Goal: Task Accomplishment & Management: Manage account settings

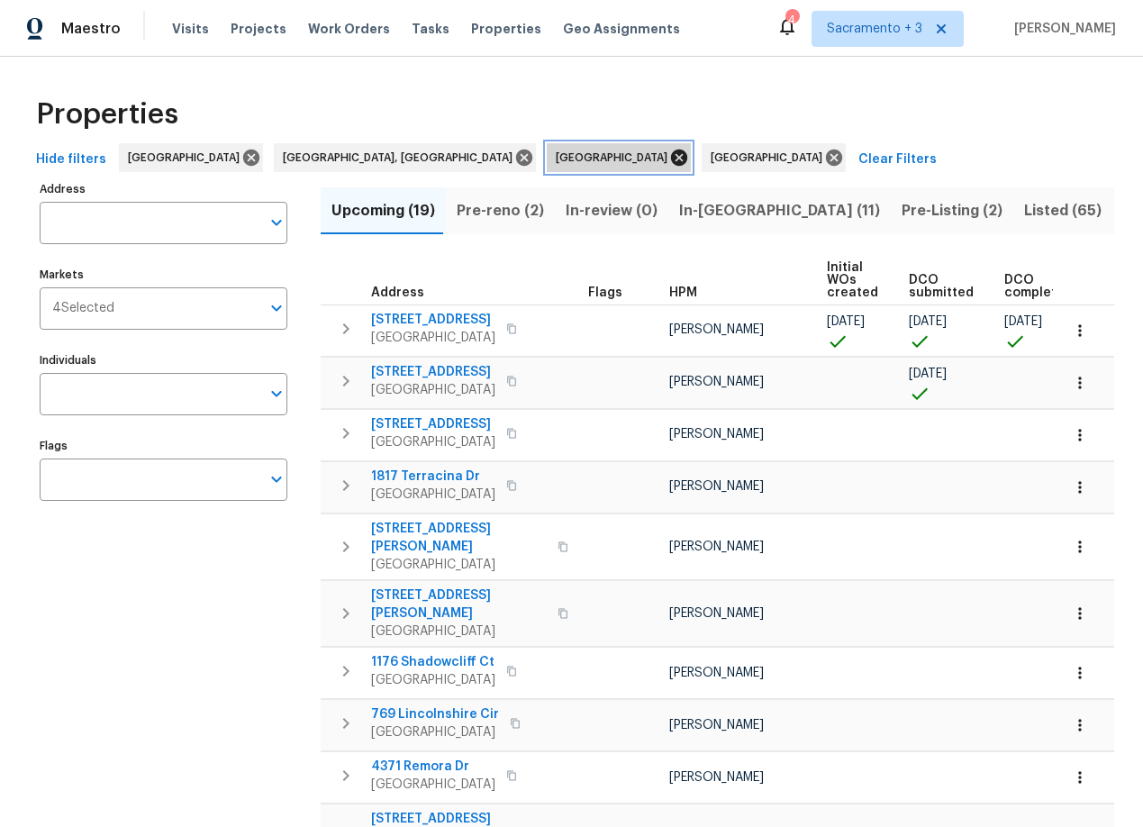
click at [671, 156] on icon at bounding box center [679, 158] width 16 height 16
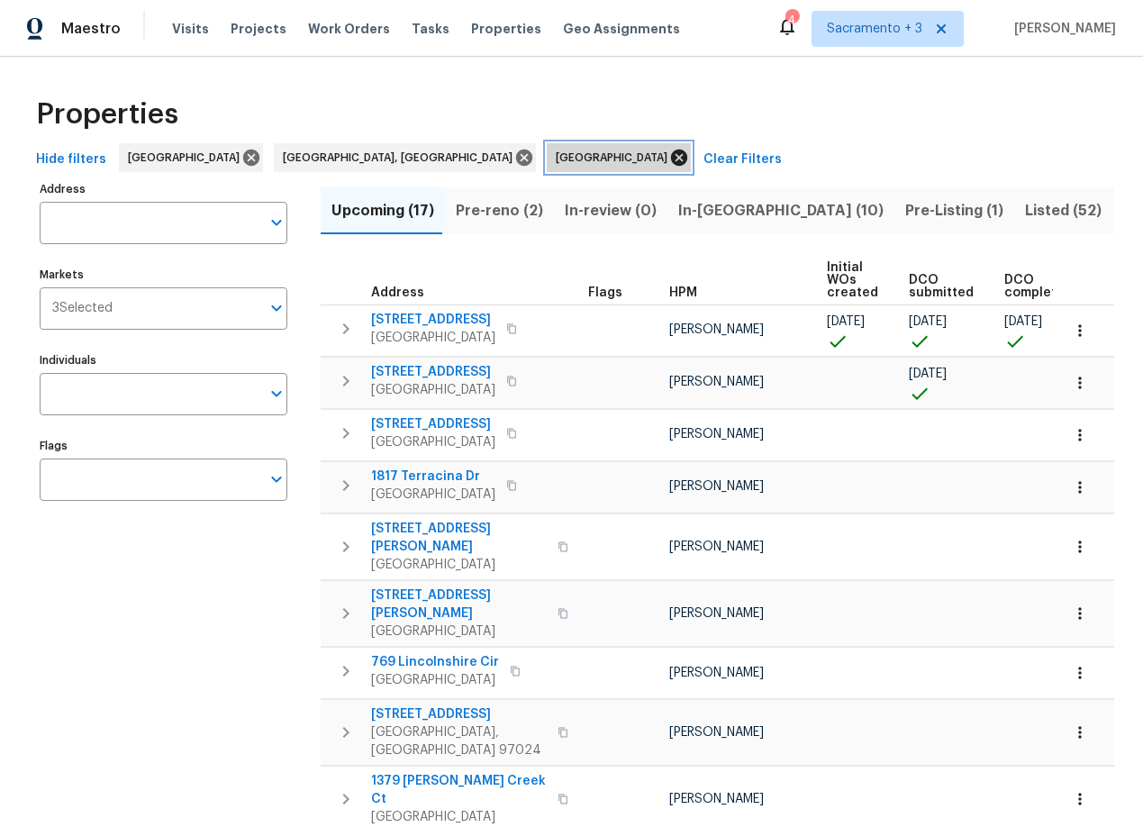
click at [671, 154] on icon at bounding box center [679, 158] width 16 height 16
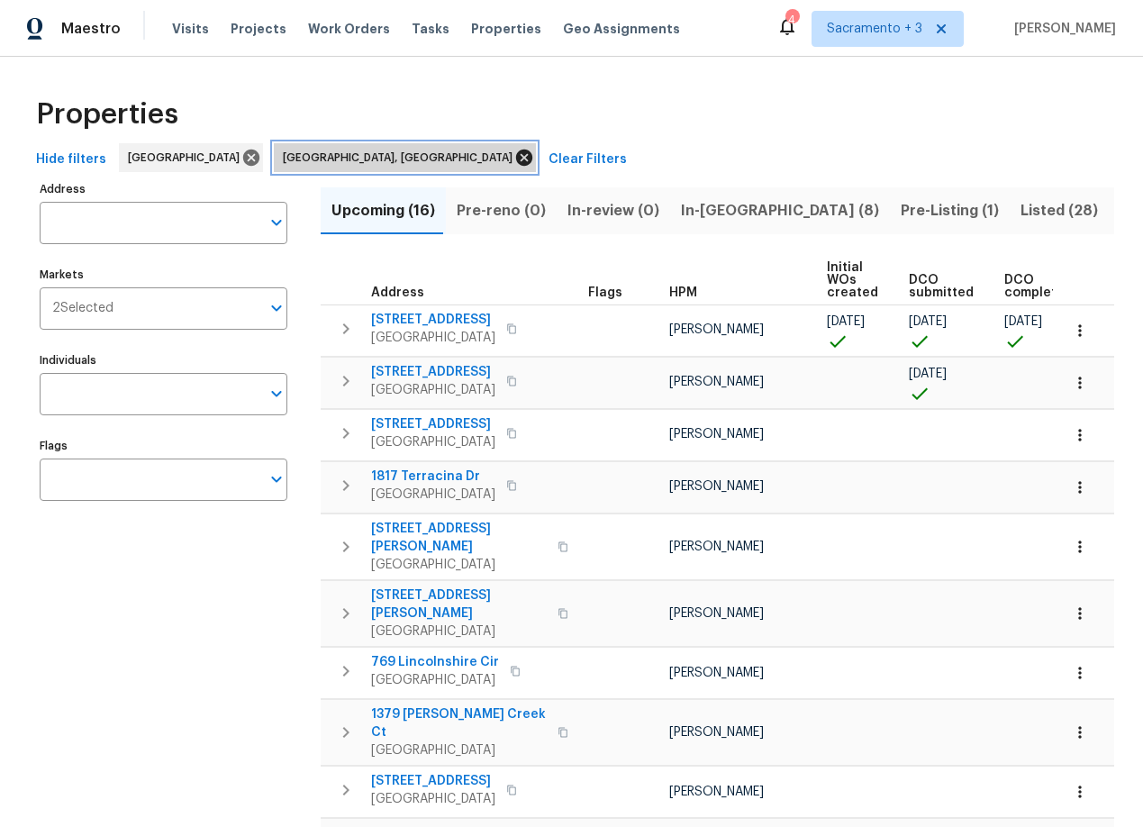
click at [516, 153] on icon at bounding box center [524, 158] width 16 height 16
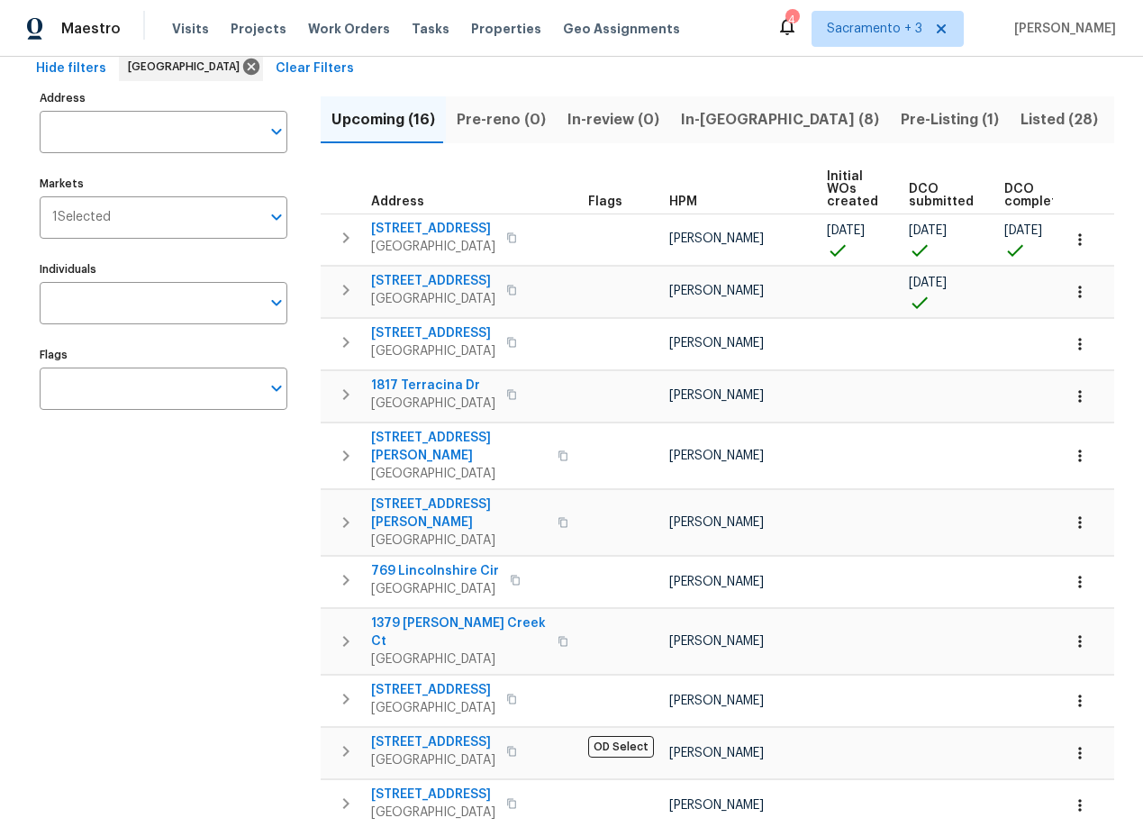
scroll to position [95, 0]
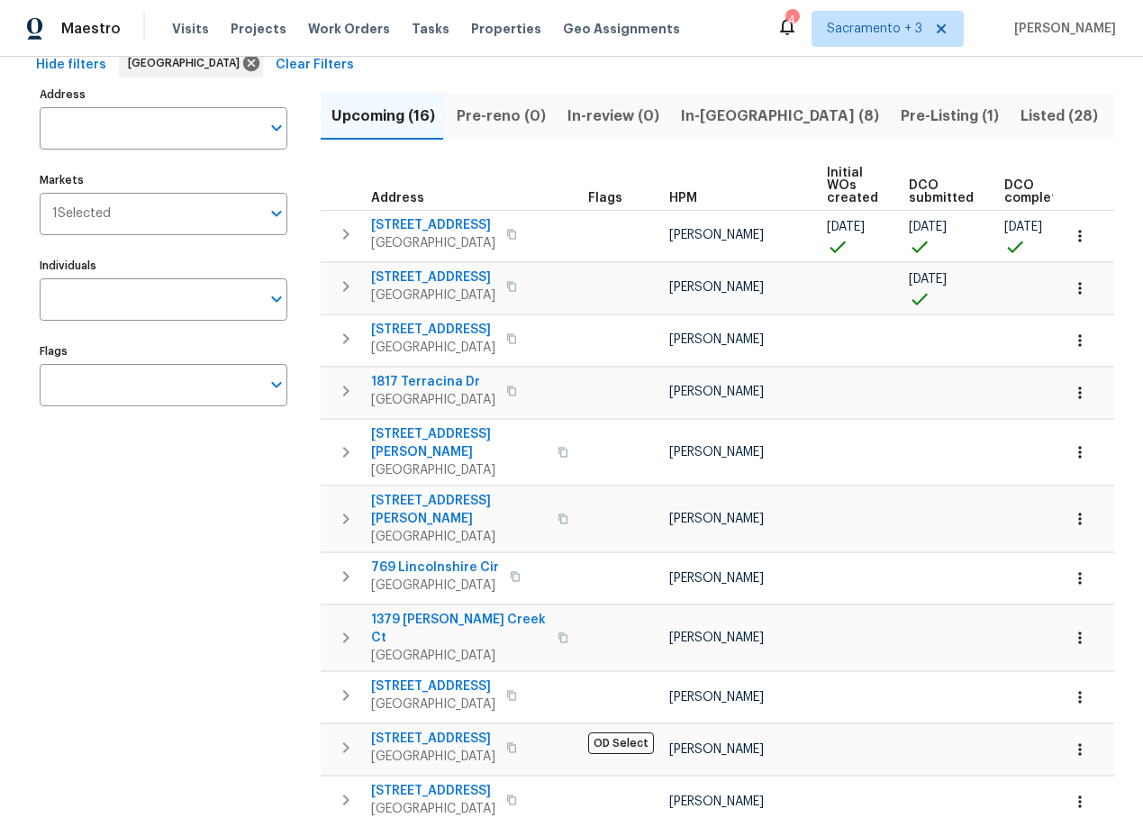
click at [1021, 111] on span "Listed (28)" at bounding box center [1059, 116] width 77 height 25
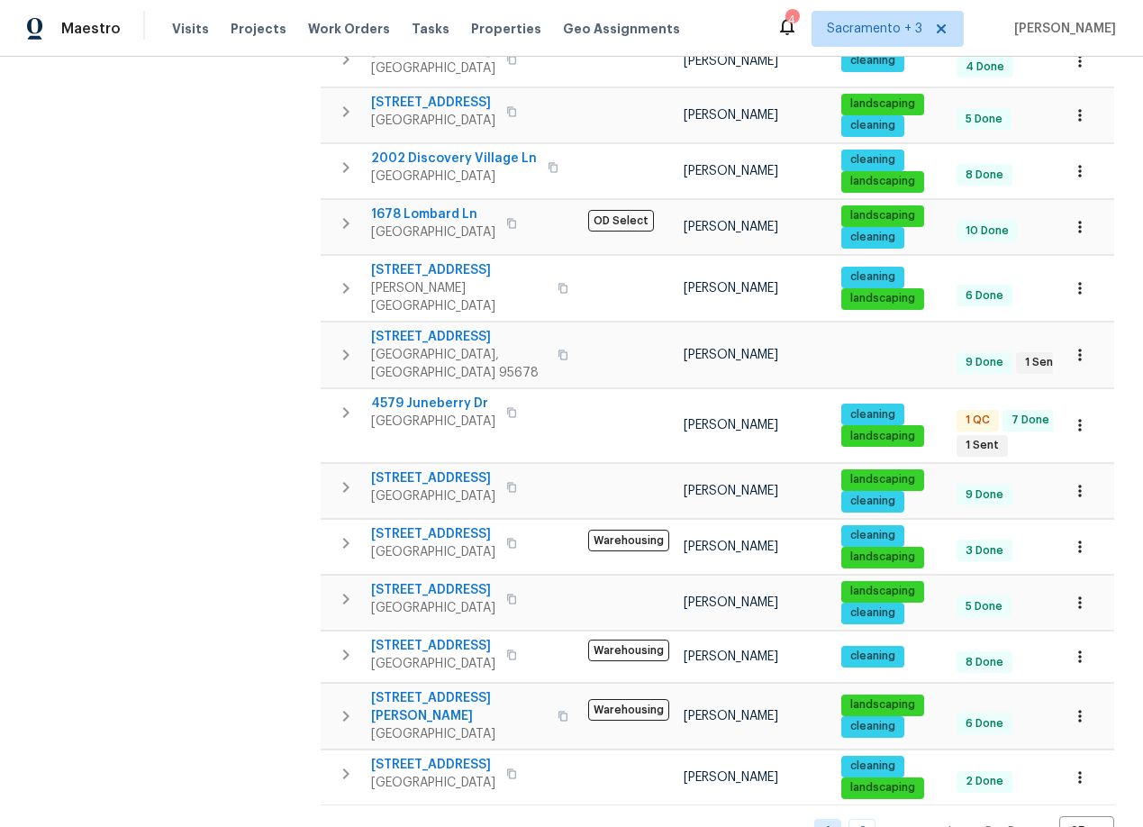
scroll to position [974, 0]
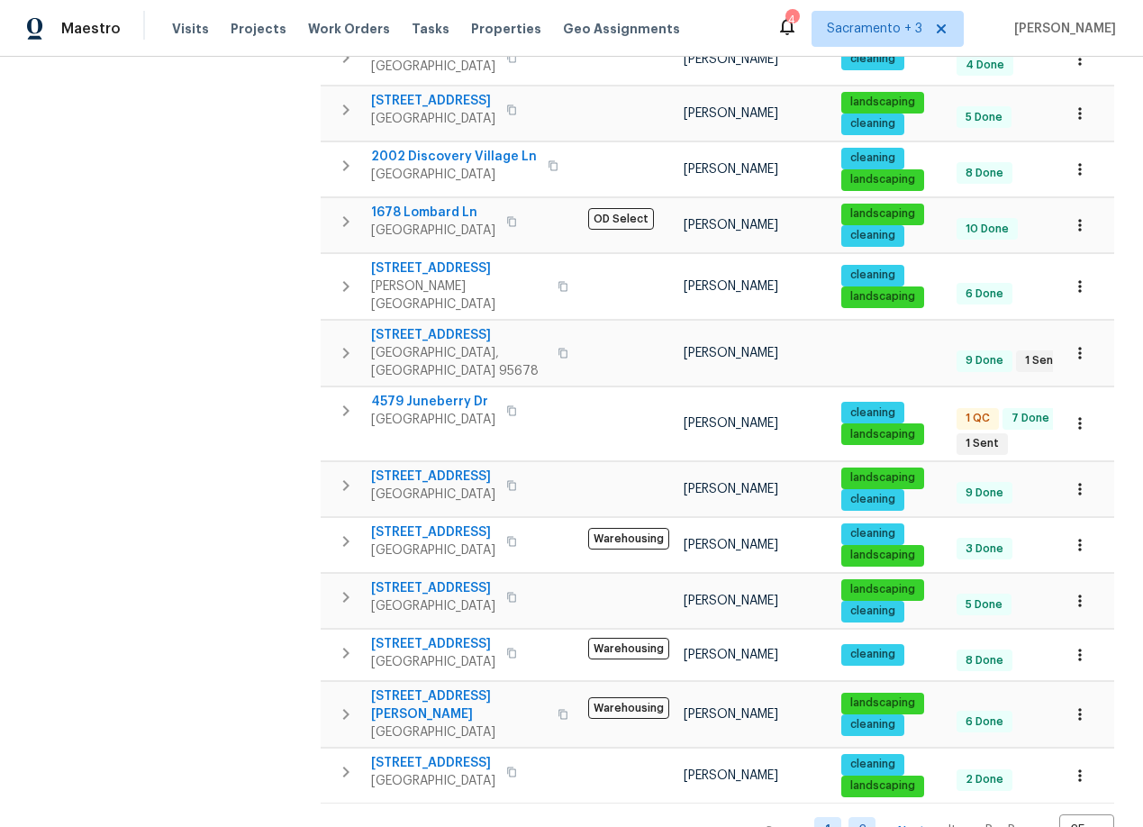
click at [849, 817] on link "2" at bounding box center [862, 831] width 27 height 28
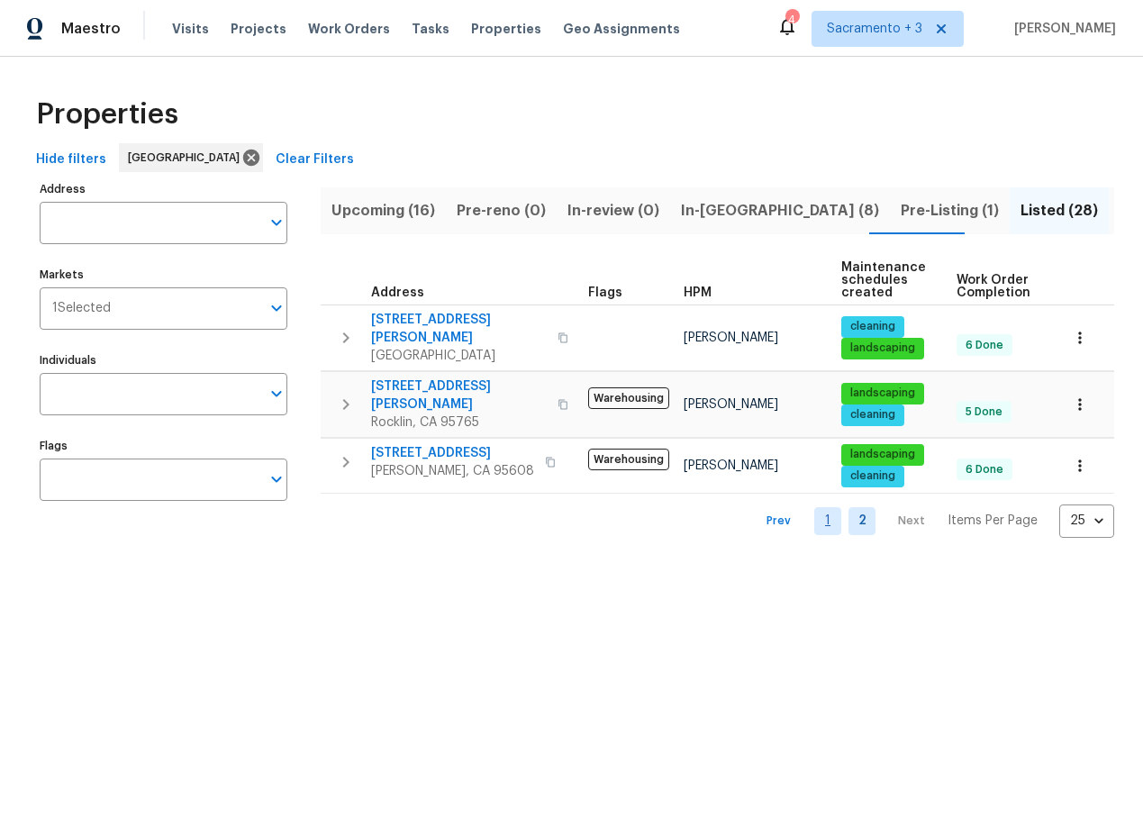
click at [822, 507] on link "1" at bounding box center [827, 521] width 27 height 28
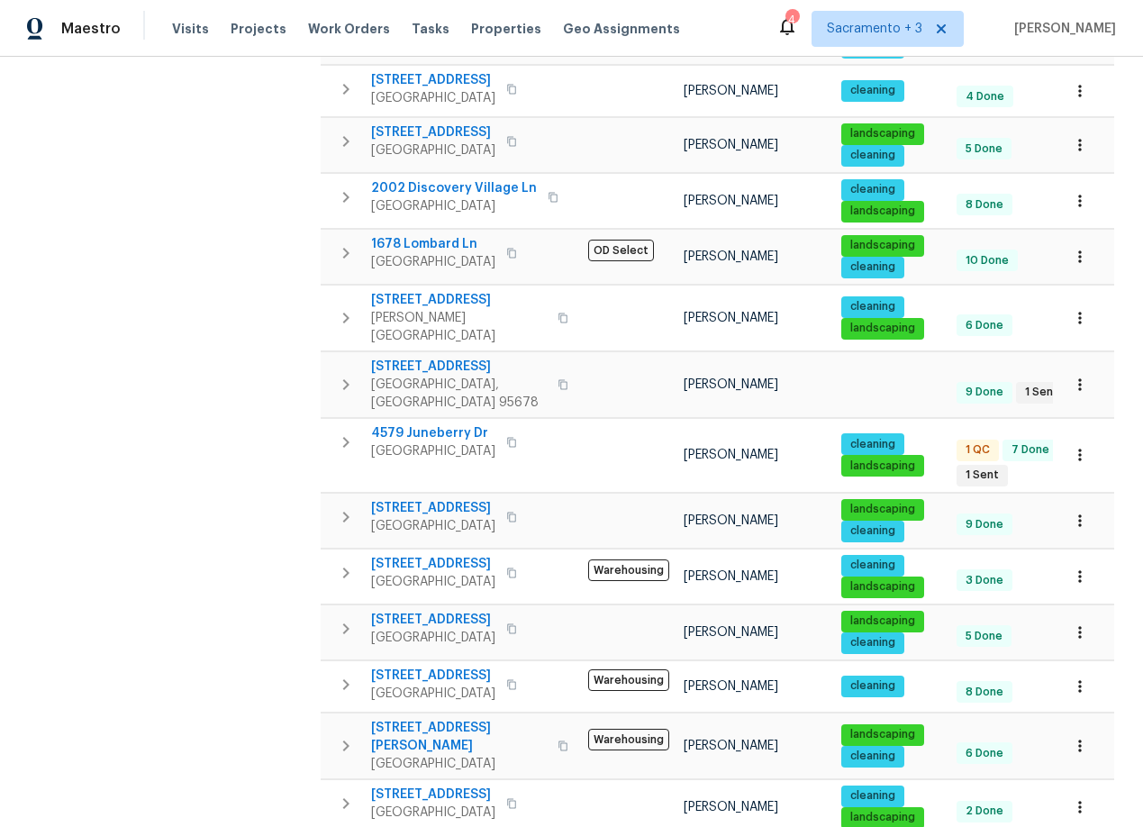
scroll to position [946, 0]
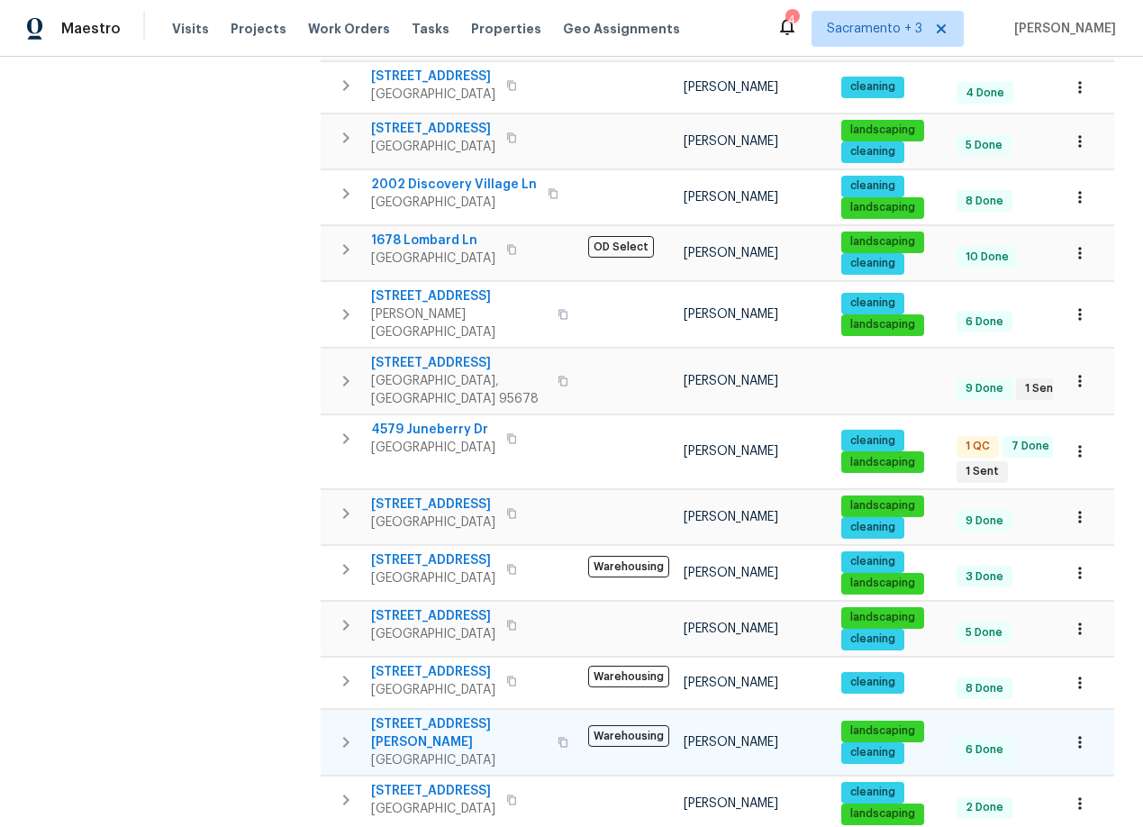
click at [454, 715] on span "[STREET_ADDRESS][PERSON_NAME]" at bounding box center [459, 733] width 176 height 36
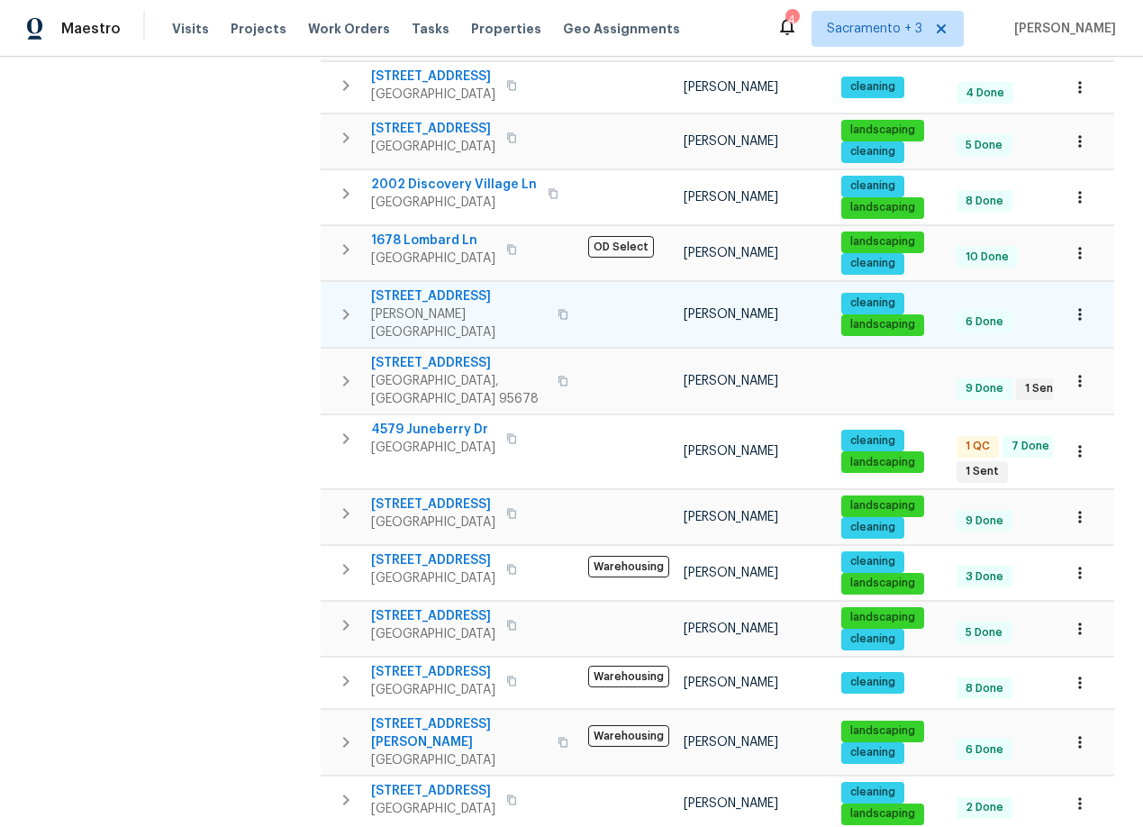
click at [428, 287] on span "[STREET_ADDRESS]" at bounding box center [459, 296] width 176 height 18
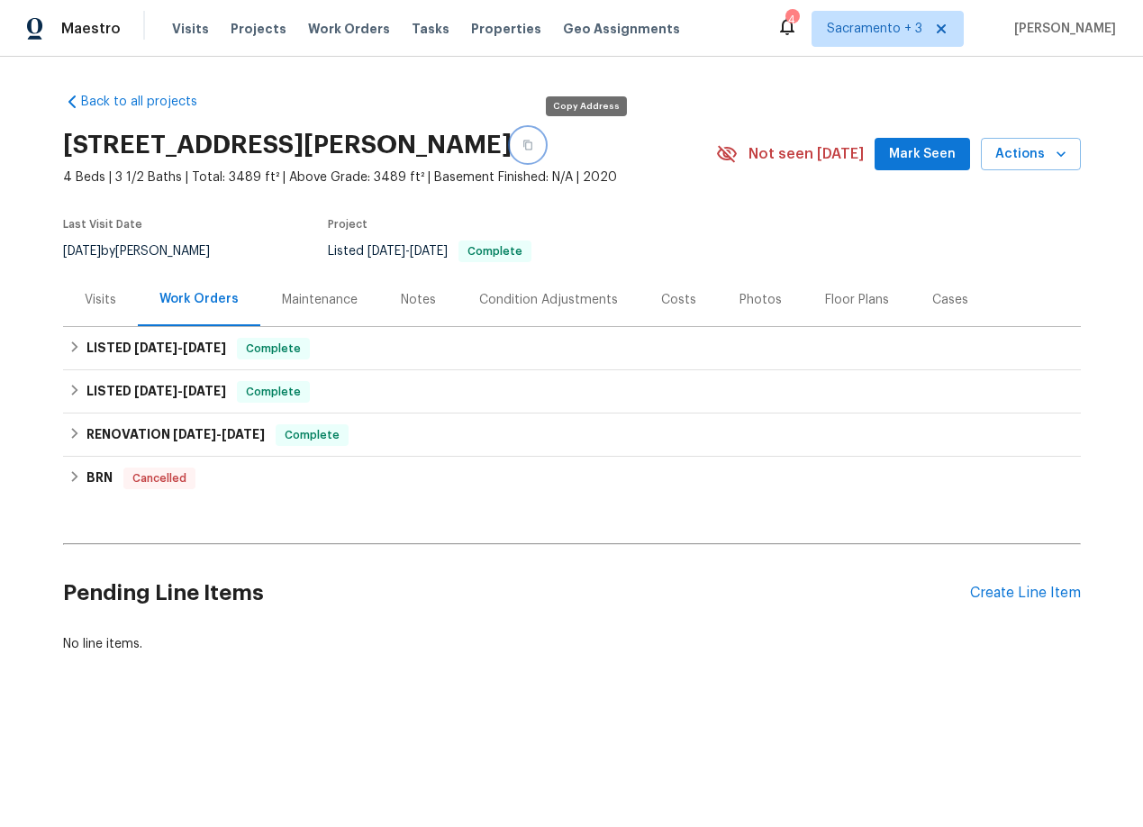
click at [533, 146] on icon "button" at bounding box center [527, 145] width 11 height 11
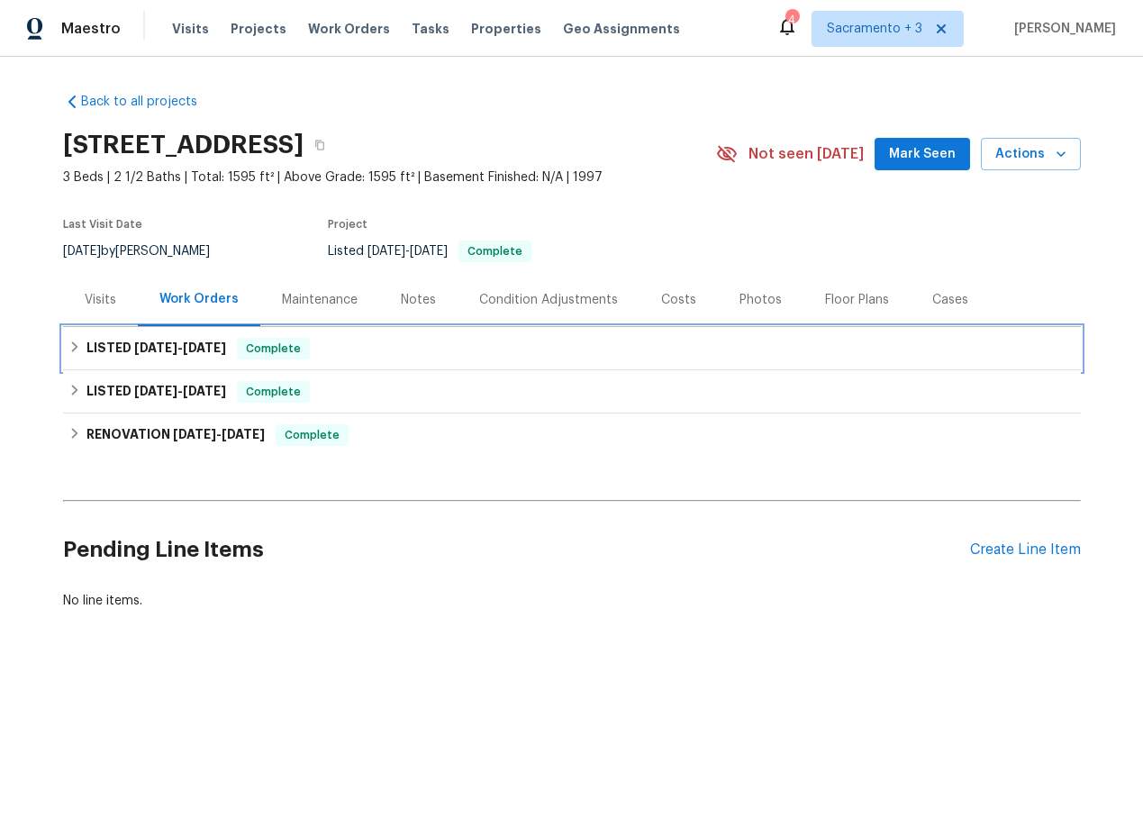
click at [124, 350] on h6 "LISTED 8/13/25 - 8/22/25" at bounding box center [156, 349] width 140 height 22
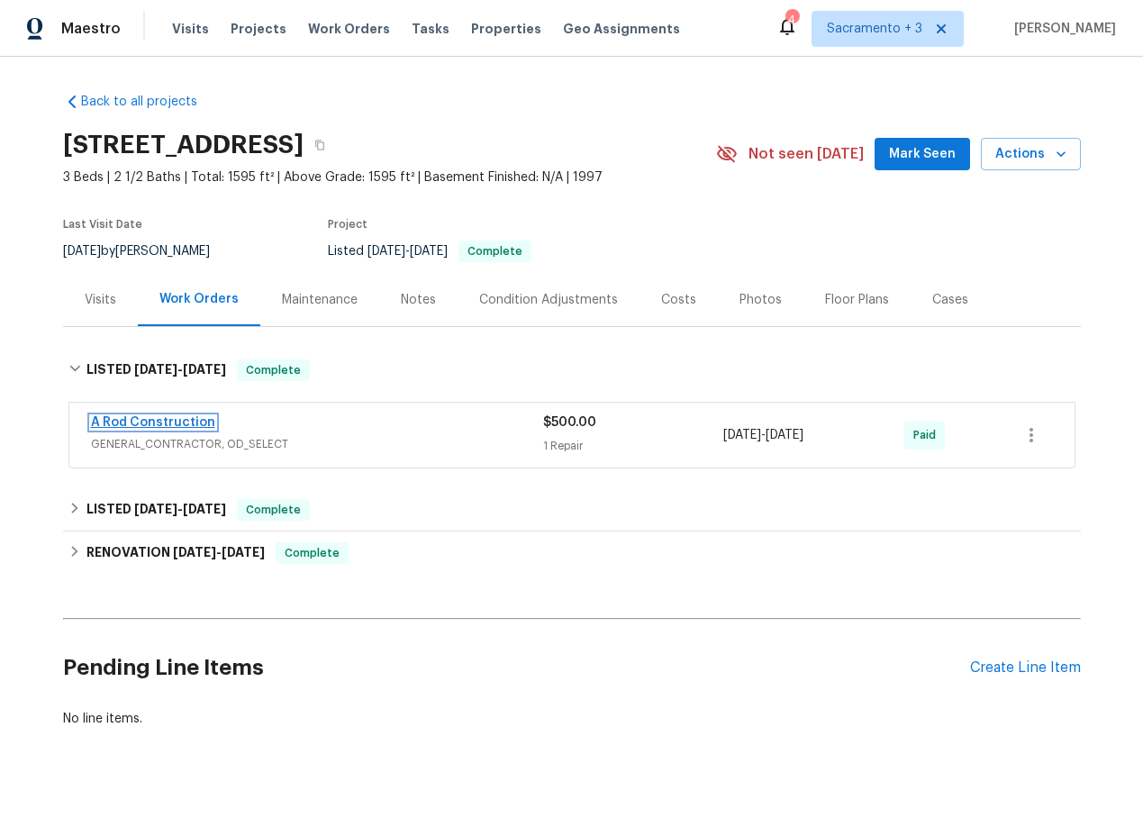
click at [136, 424] on link "A Rod Construction" at bounding box center [153, 422] width 124 height 13
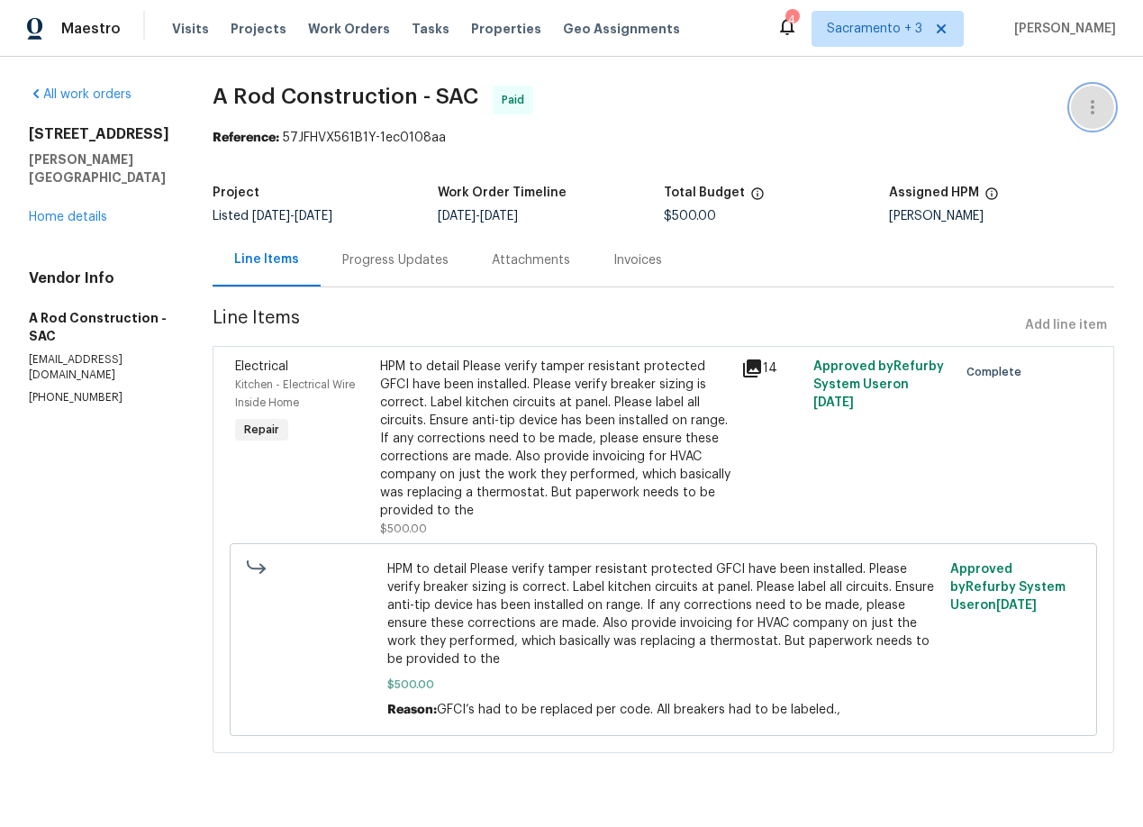
click at [1082, 111] on icon "button" at bounding box center [1093, 107] width 22 height 22
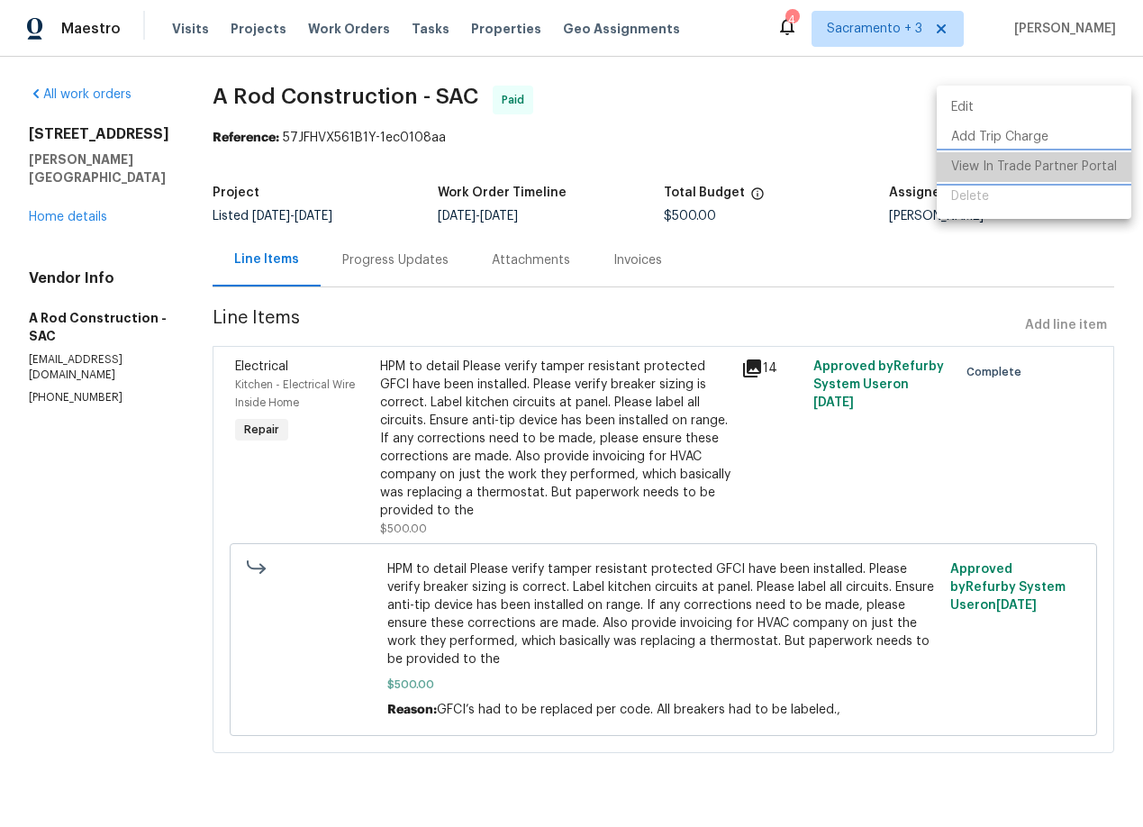
click at [1055, 168] on li "View In Trade Partner Portal" at bounding box center [1034, 167] width 195 height 30
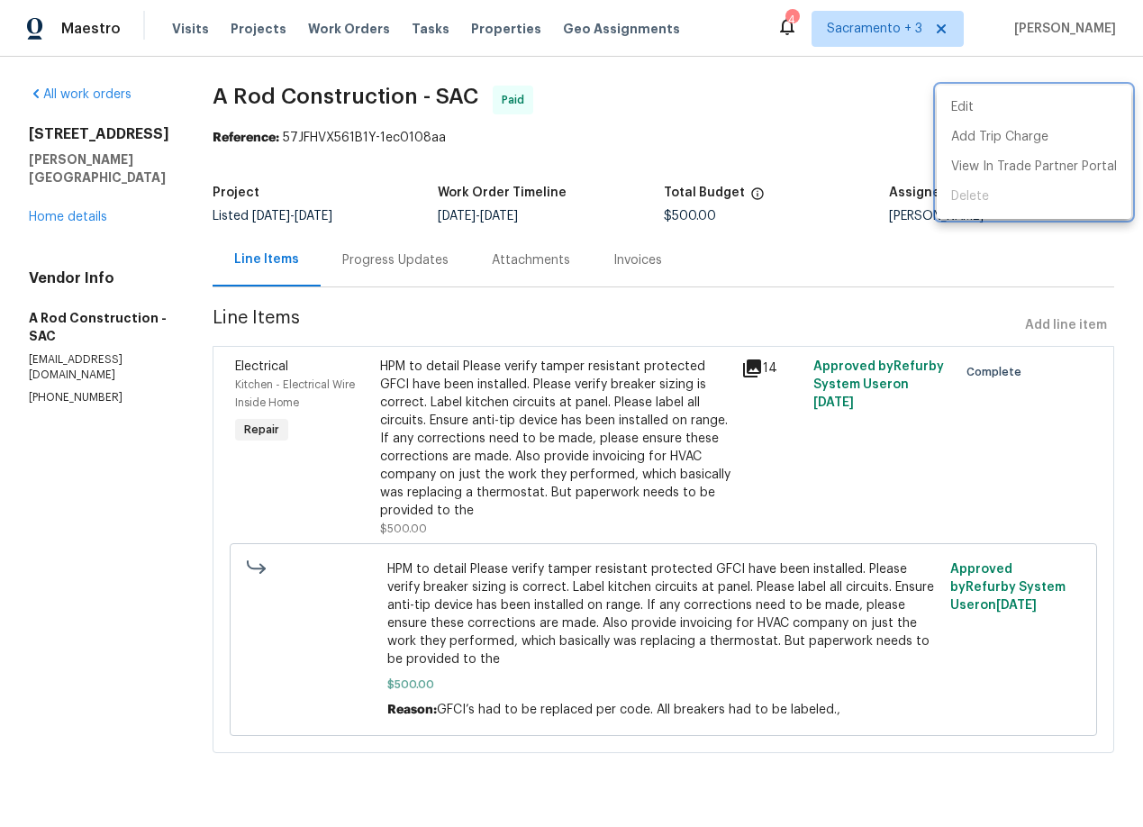
click at [414, 259] on div at bounding box center [571, 413] width 1143 height 827
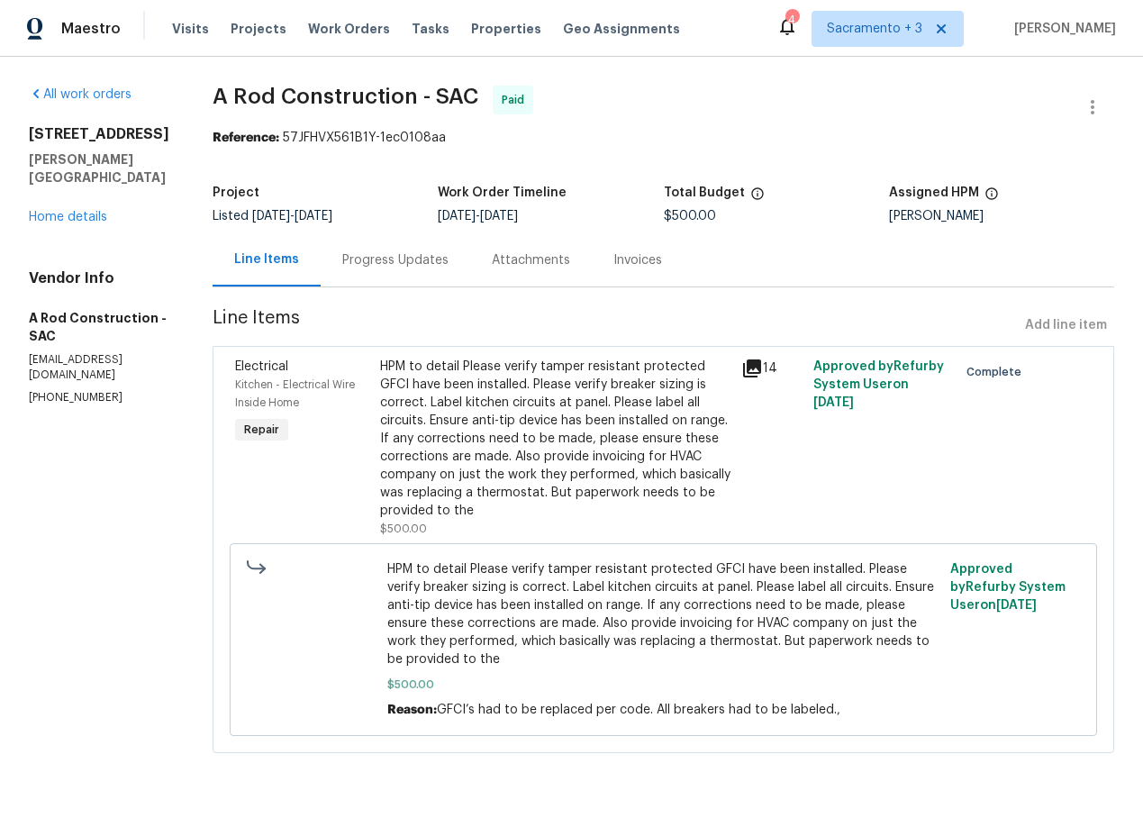
click at [522, 258] on div "Attachments" at bounding box center [531, 260] width 78 height 18
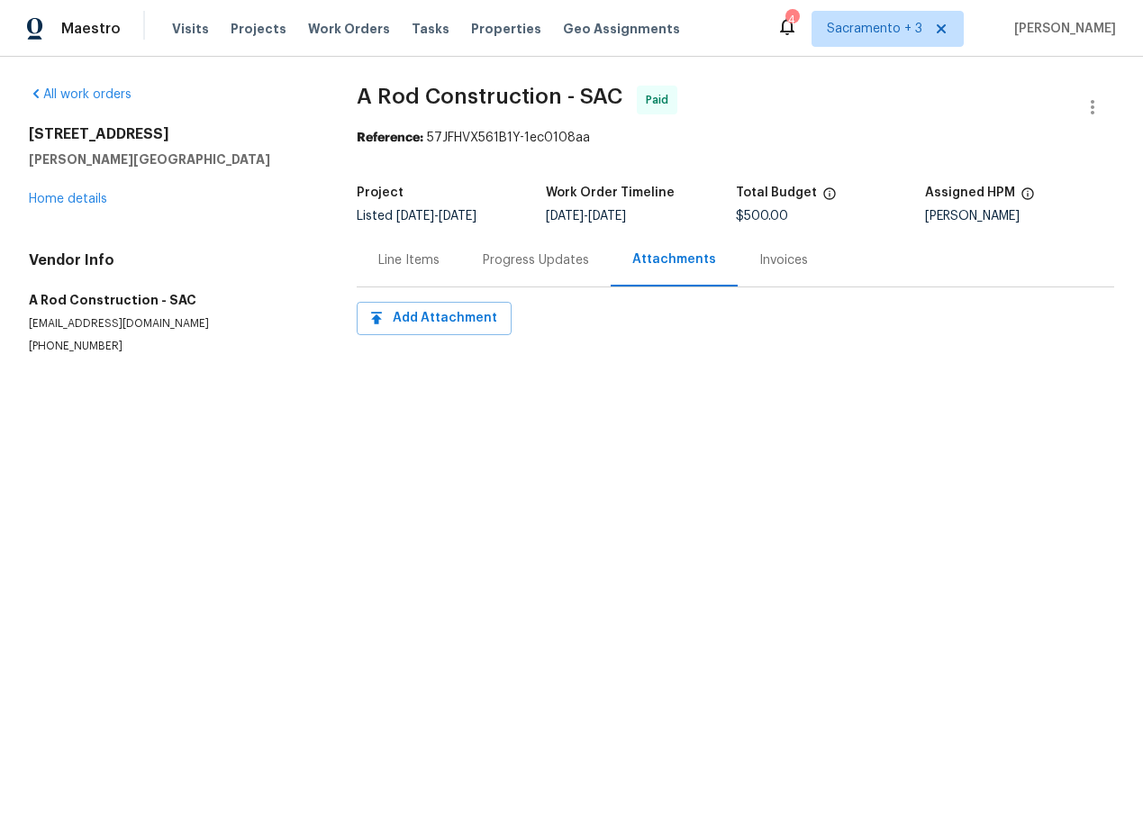
click at [776, 262] on div "Invoices" at bounding box center [783, 260] width 49 height 18
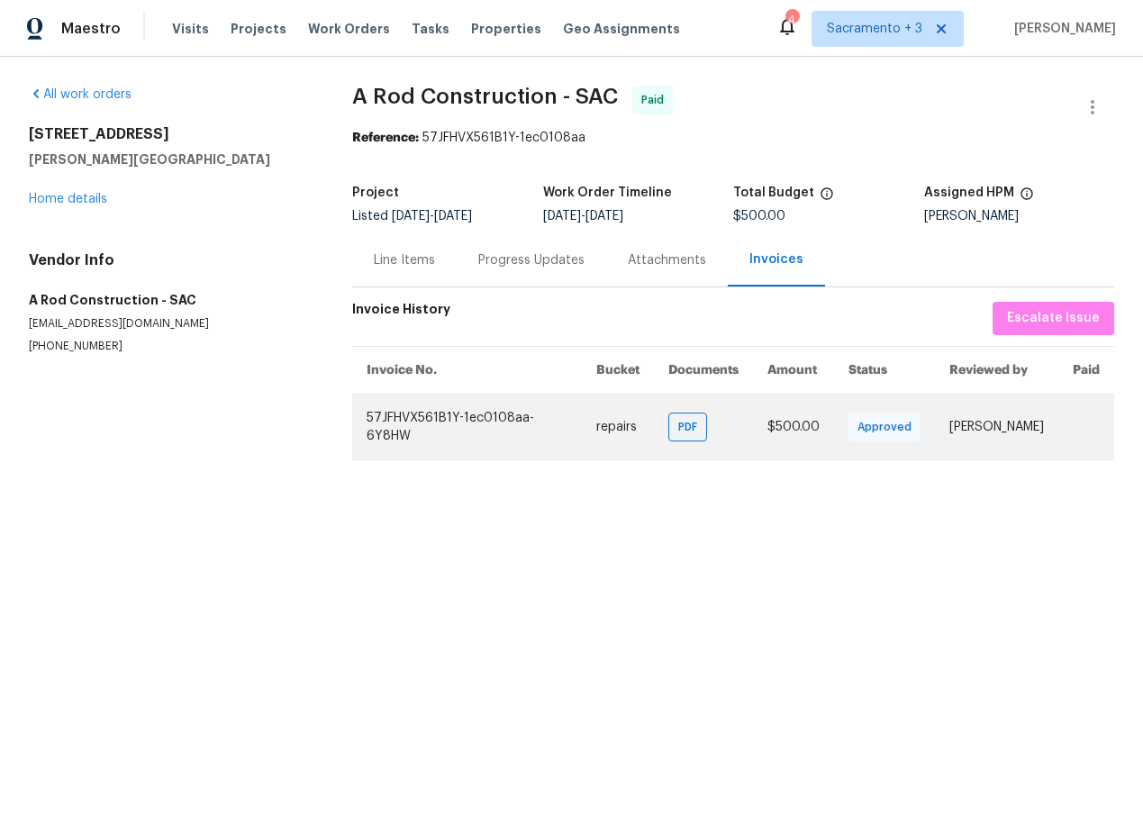
click at [435, 437] on td "57JFHVX561B1Y-1ec0108aa-6Y8HW" at bounding box center [467, 427] width 230 height 66
click at [431, 413] on td "57JFHVX561B1Y-1ec0108aa-6Y8HW" at bounding box center [467, 427] width 230 height 66
click at [678, 431] on span "PDF" at bounding box center [691, 427] width 26 height 18
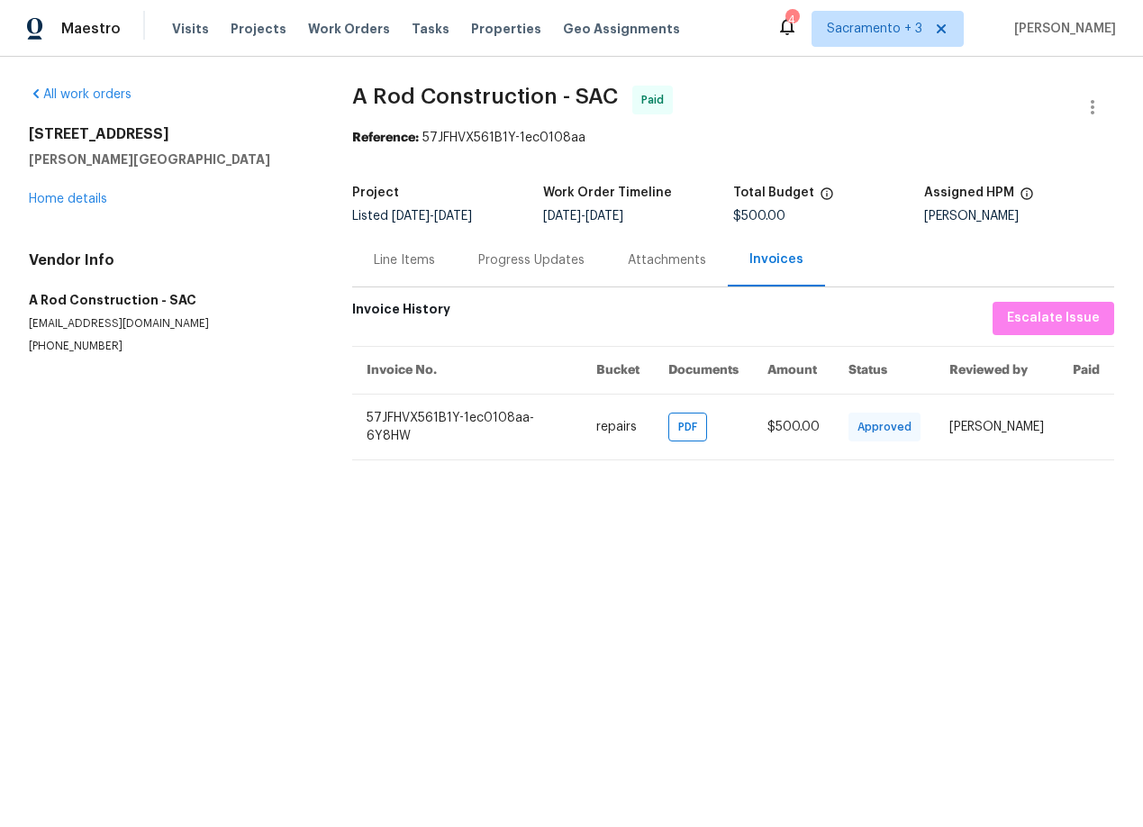
click at [380, 266] on div "Line Items" at bounding box center [404, 260] width 61 height 18
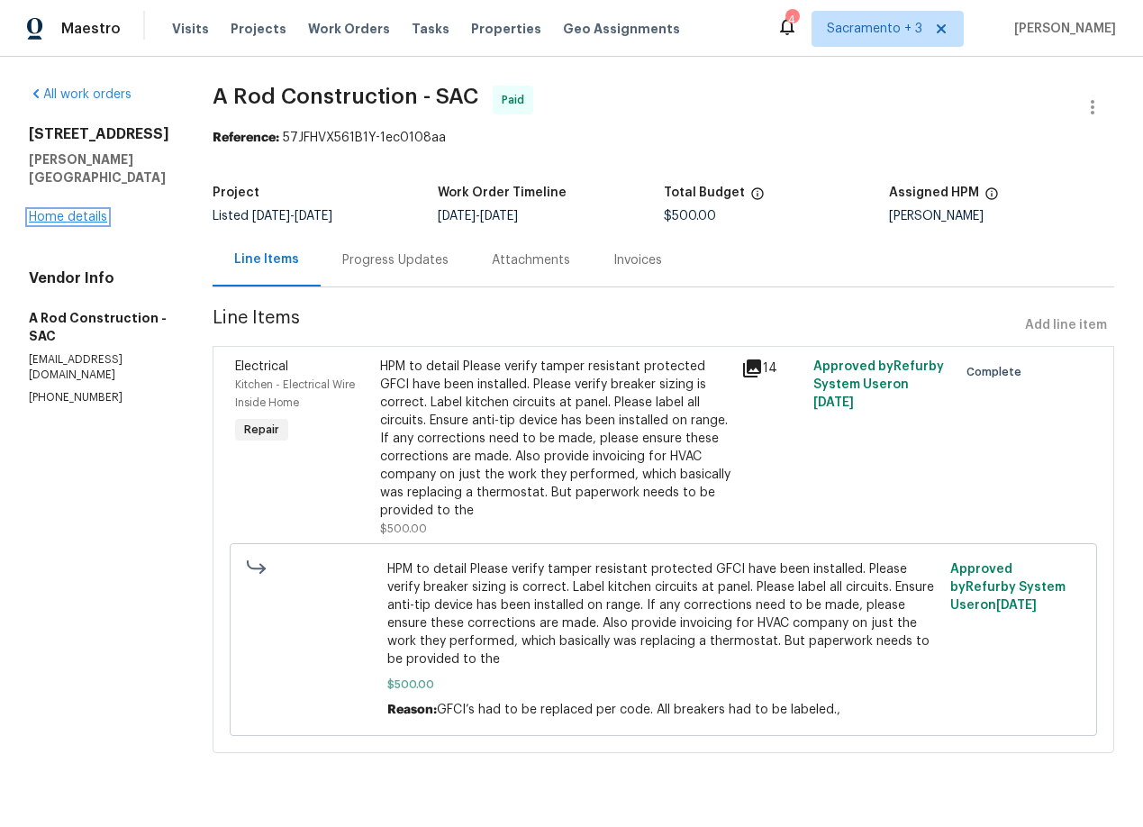
click at [66, 211] on link "Home details" at bounding box center [68, 217] width 78 height 13
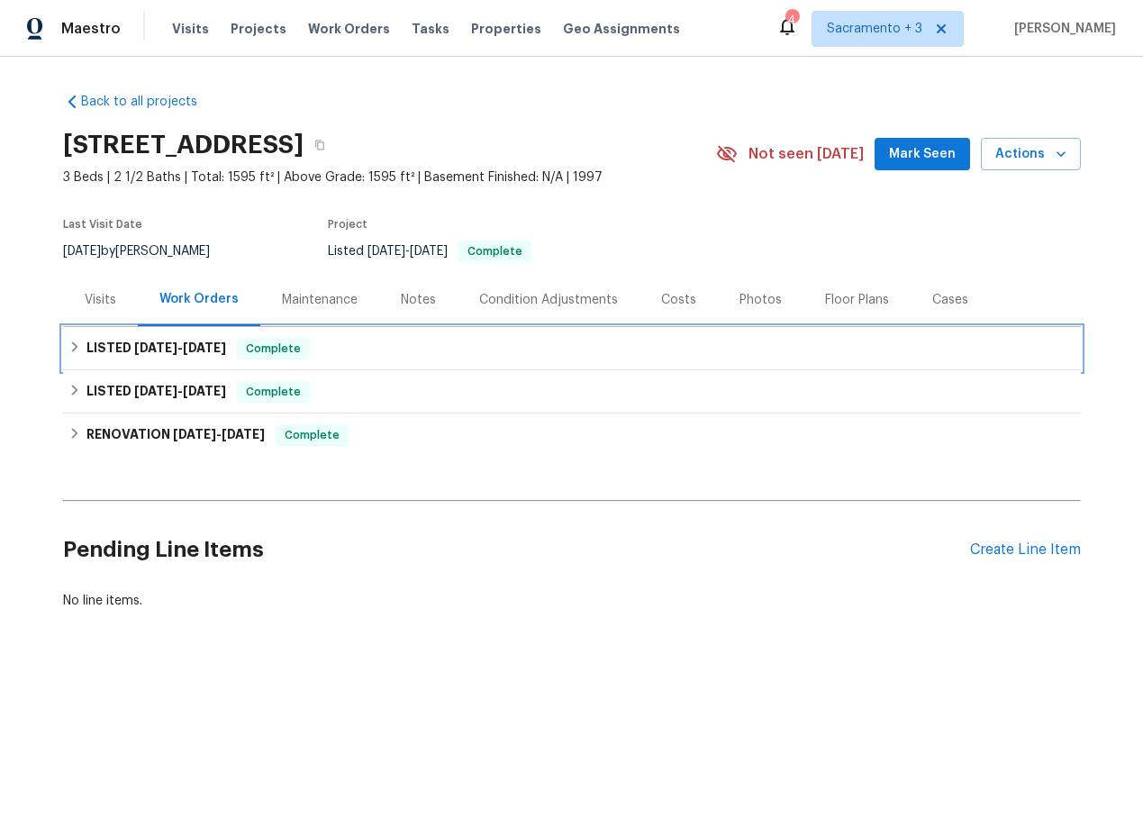
click at [140, 358] on h6 "LISTED 8/13/25 - 8/22/25" at bounding box center [156, 349] width 140 height 22
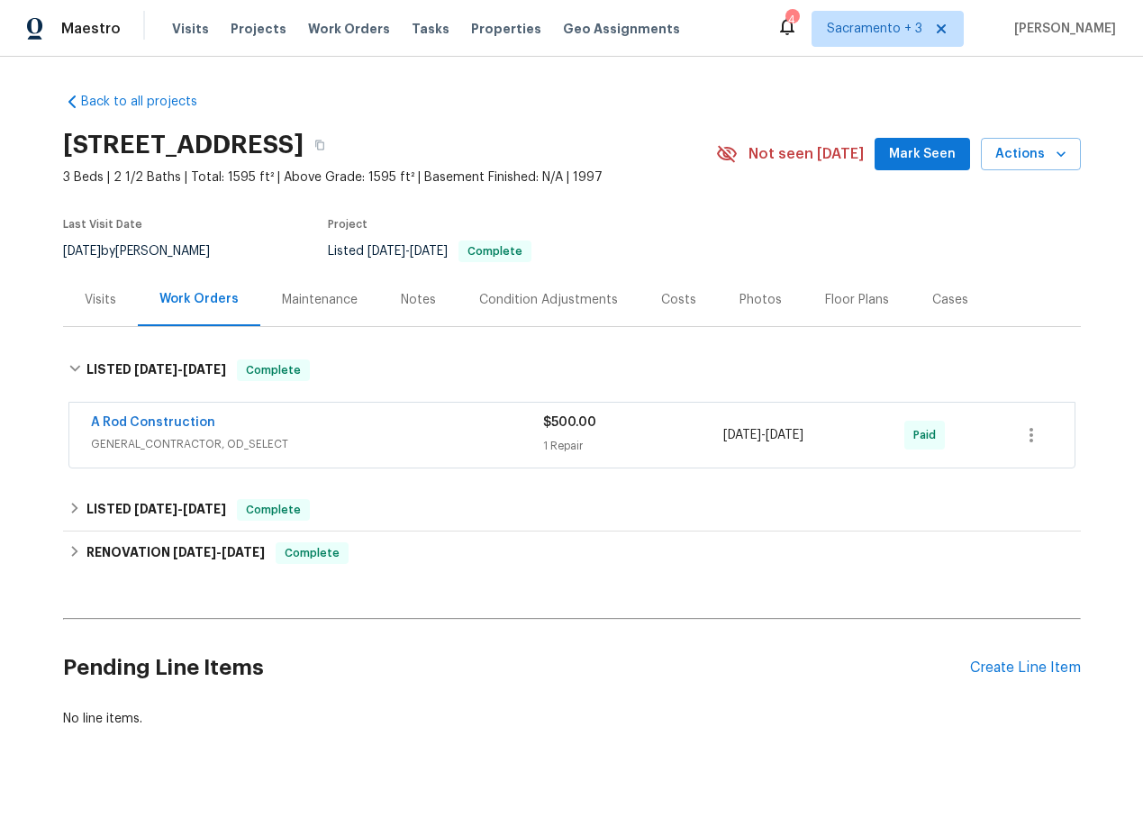
click at [404, 426] on div "A Rod Construction" at bounding box center [317, 424] width 452 height 22
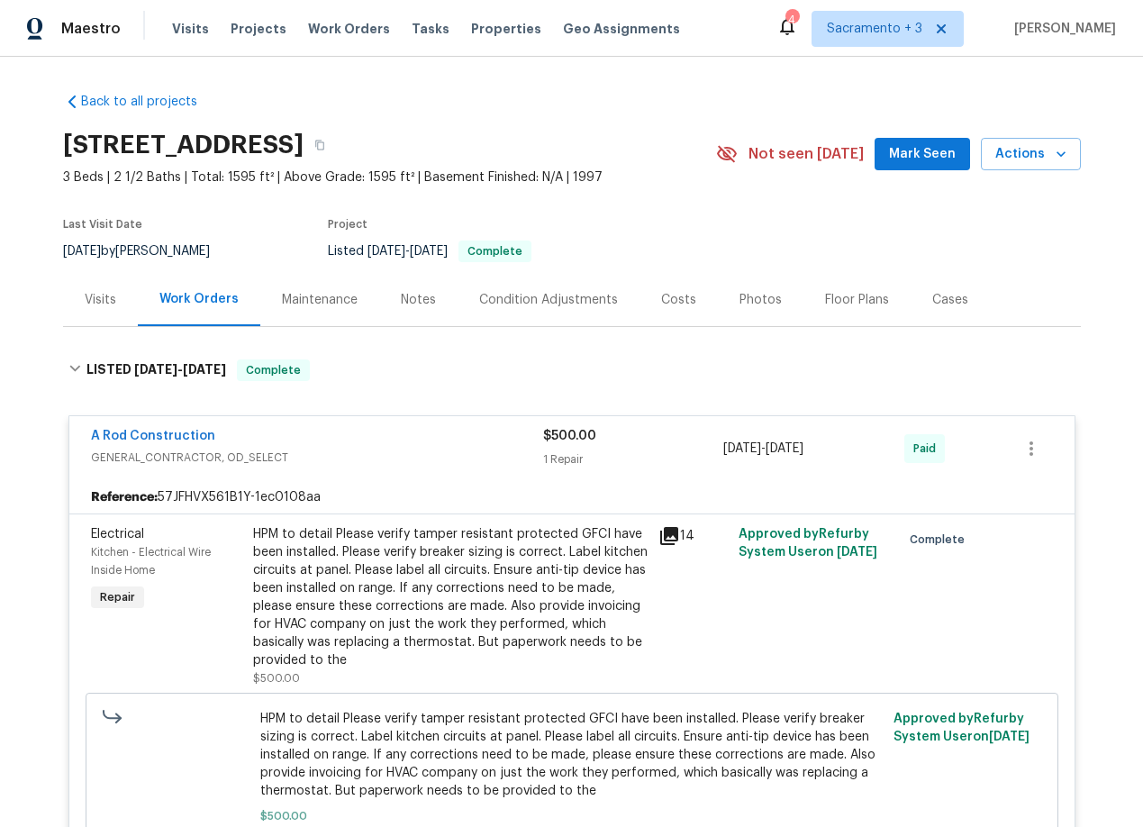
click at [667, 541] on icon at bounding box center [669, 536] width 22 height 22
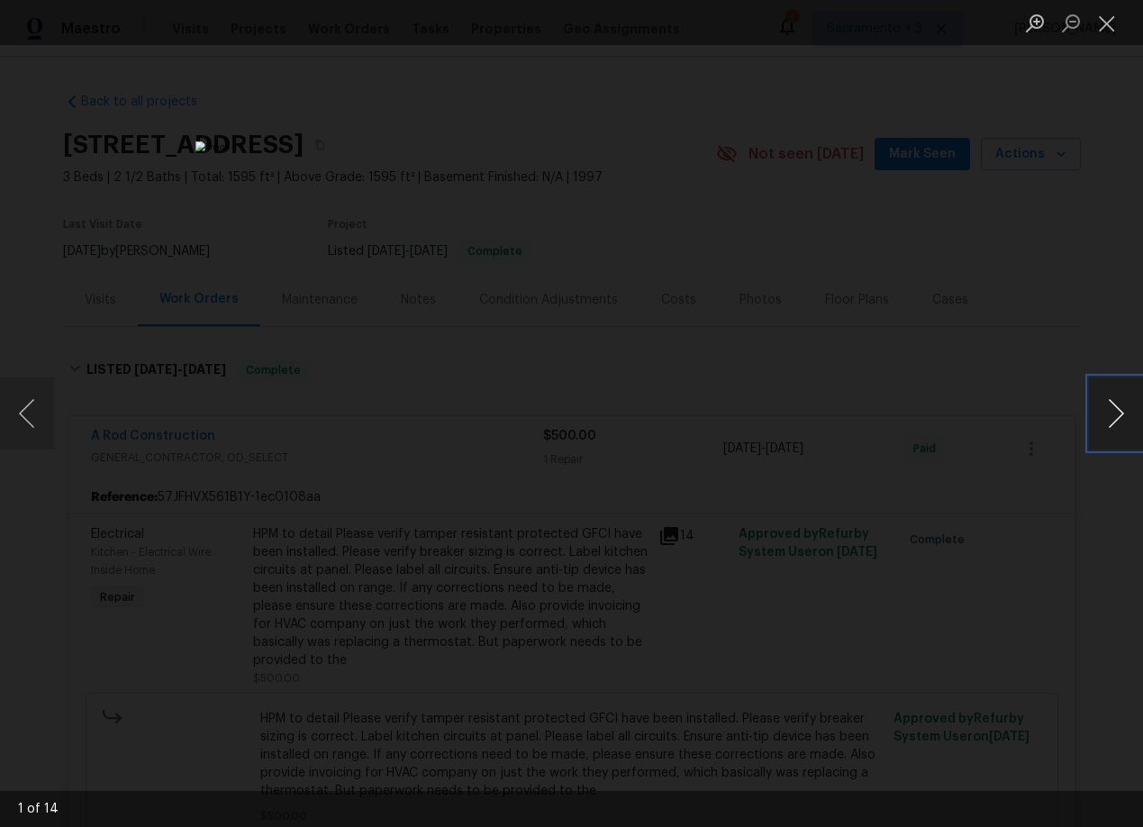
click at [1119, 412] on button "Next image" at bounding box center [1116, 413] width 54 height 72
click at [764, 162] on img "Lightbox" at bounding box center [572, 413] width 790 height 571
click at [1114, 416] on button "Next image" at bounding box center [1116, 413] width 54 height 72
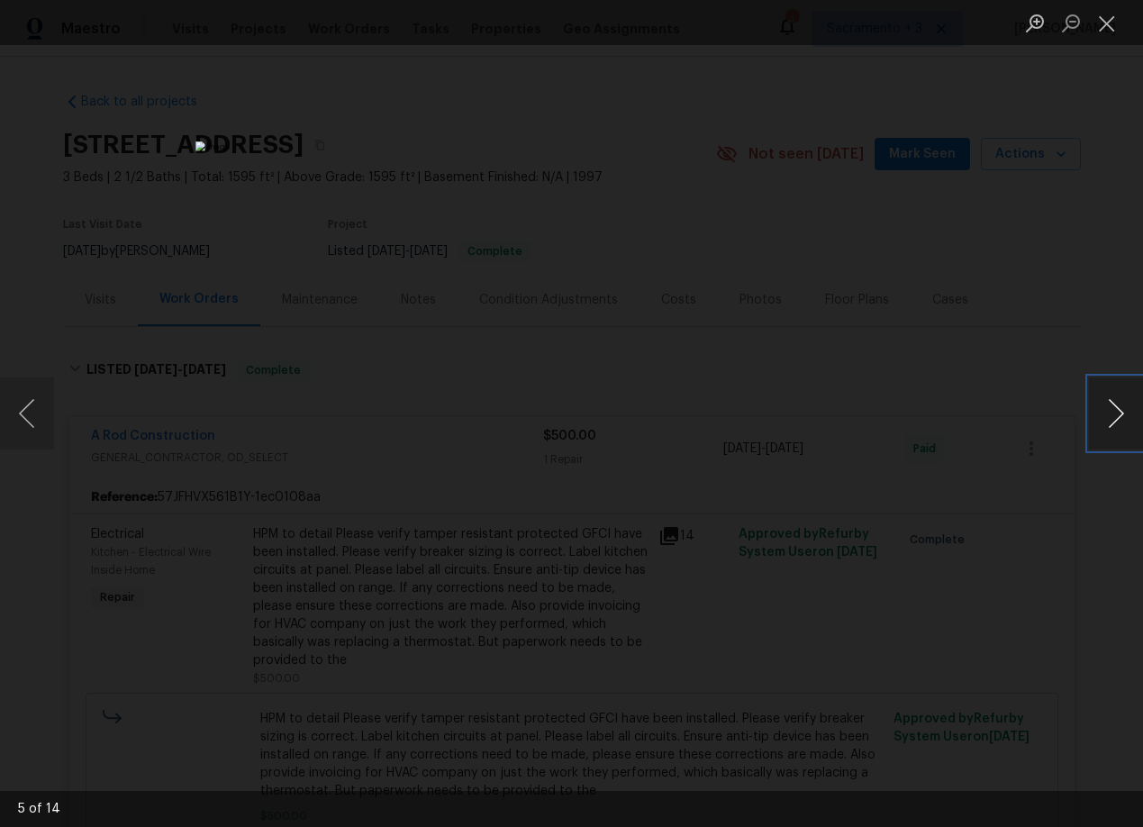
click at [1114, 416] on button "Next image" at bounding box center [1116, 413] width 54 height 72
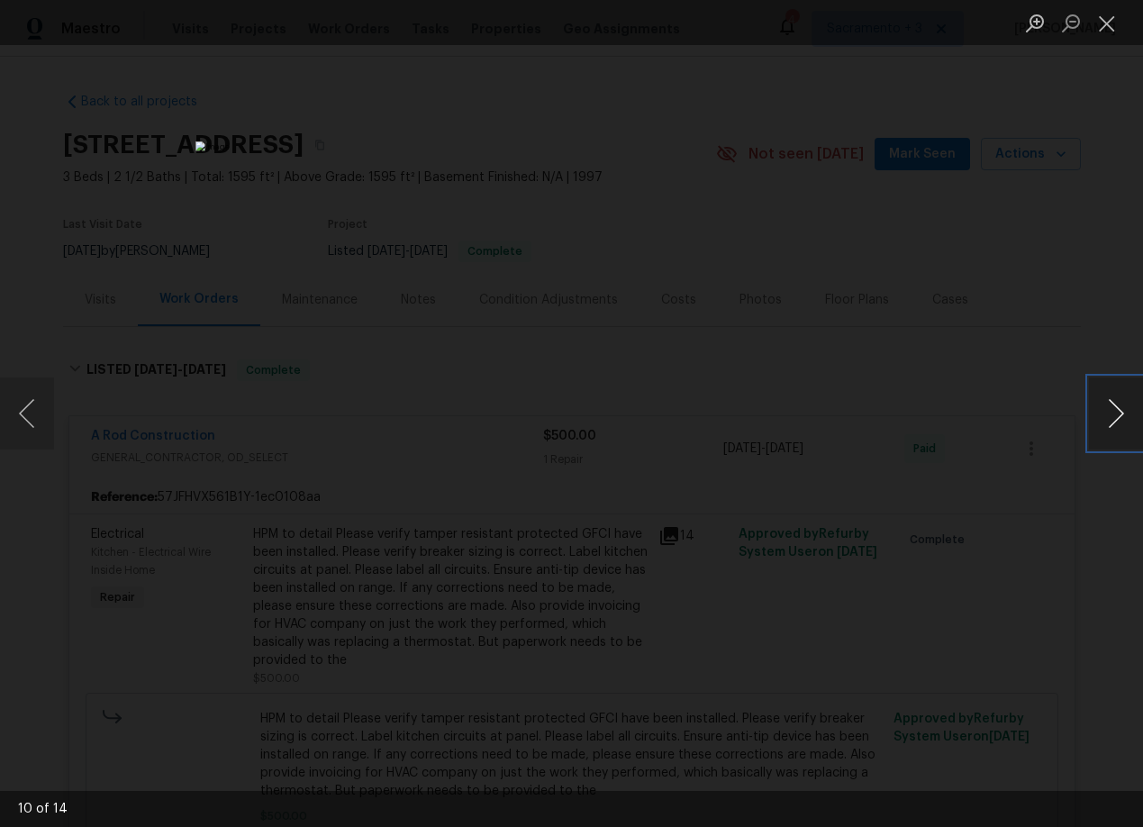
click at [1114, 416] on button "Next image" at bounding box center [1116, 413] width 54 height 72
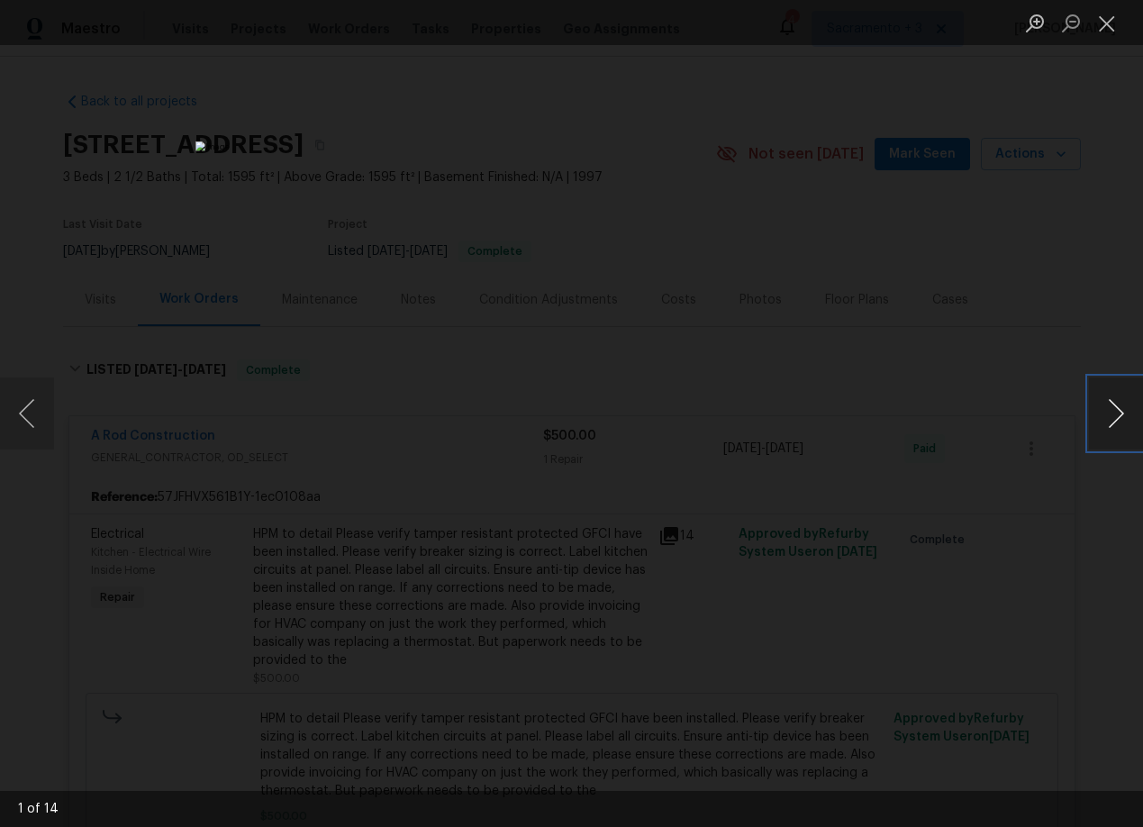
click at [1114, 416] on button "Next image" at bounding box center [1116, 413] width 54 height 72
click at [23, 418] on button "Previous image" at bounding box center [27, 413] width 54 height 72
click at [1121, 415] on button "Next image" at bounding box center [1116, 413] width 54 height 72
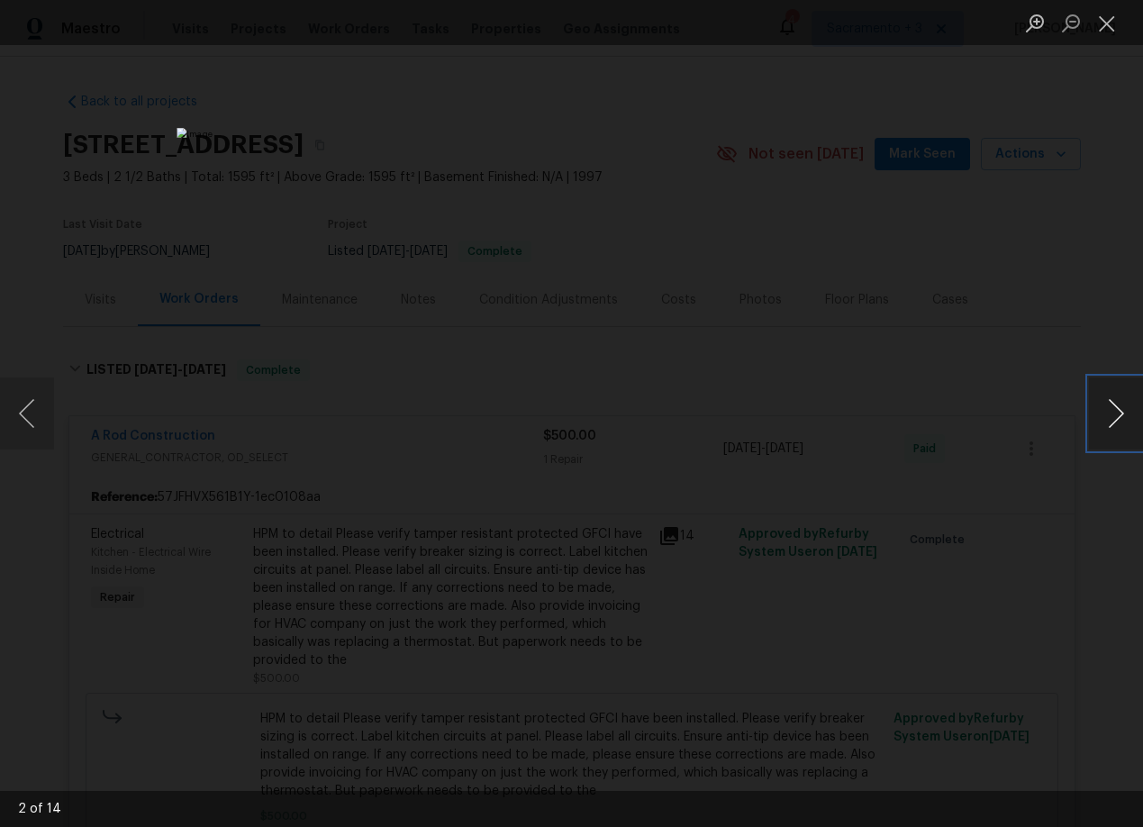
click at [1121, 415] on button "Next image" at bounding box center [1116, 413] width 54 height 72
click at [1116, 419] on button "Next image" at bounding box center [1116, 413] width 54 height 72
click at [1117, 410] on button "Next image" at bounding box center [1116, 413] width 54 height 72
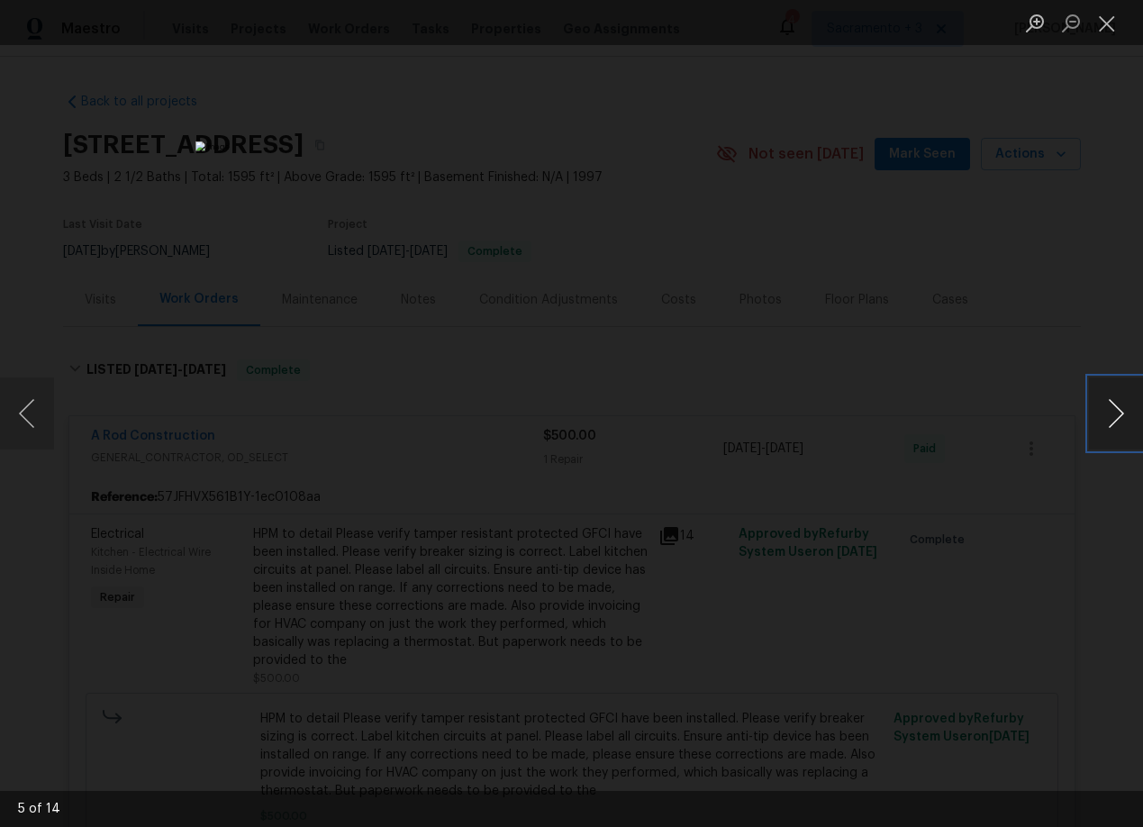
click at [1117, 410] on button "Next image" at bounding box center [1116, 413] width 54 height 72
click at [23, 417] on button "Previous image" at bounding box center [27, 413] width 54 height 72
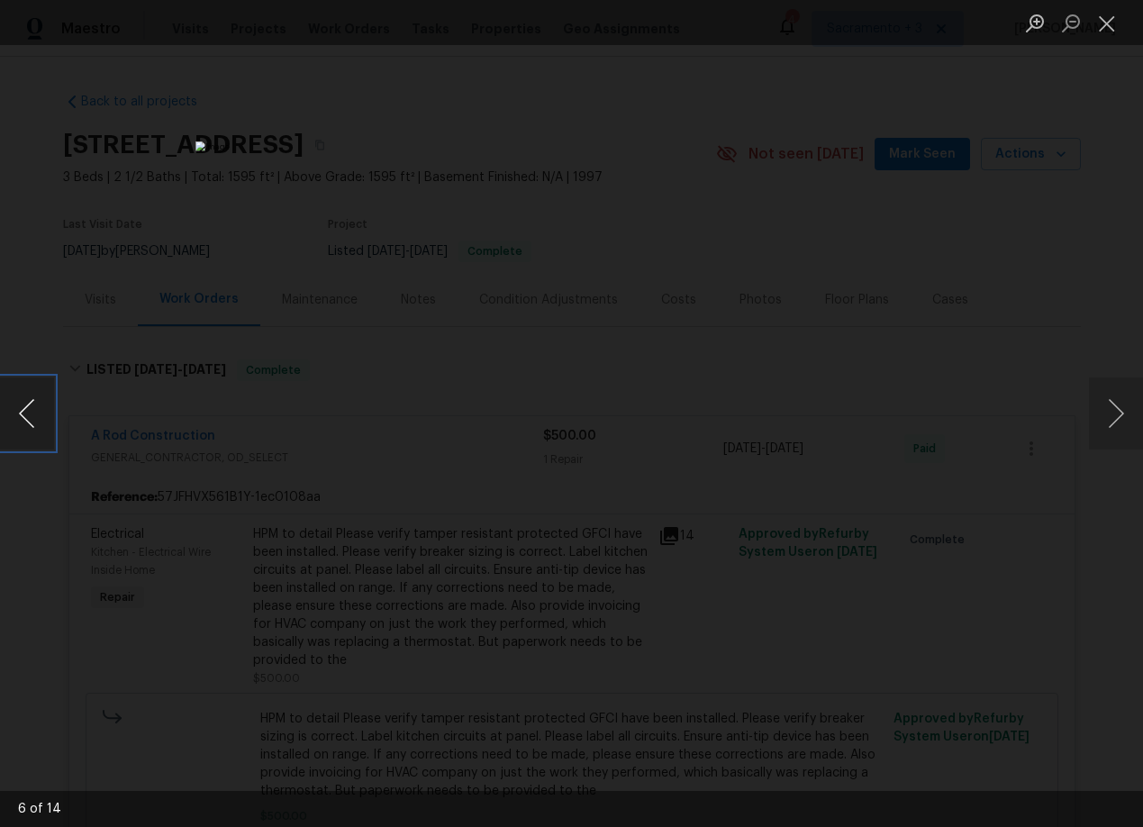
click at [23, 417] on button "Previous image" at bounding box center [27, 413] width 54 height 72
click at [1117, 407] on button "Next image" at bounding box center [1116, 413] width 54 height 72
click at [1114, 417] on button "Next image" at bounding box center [1116, 413] width 54 height 72
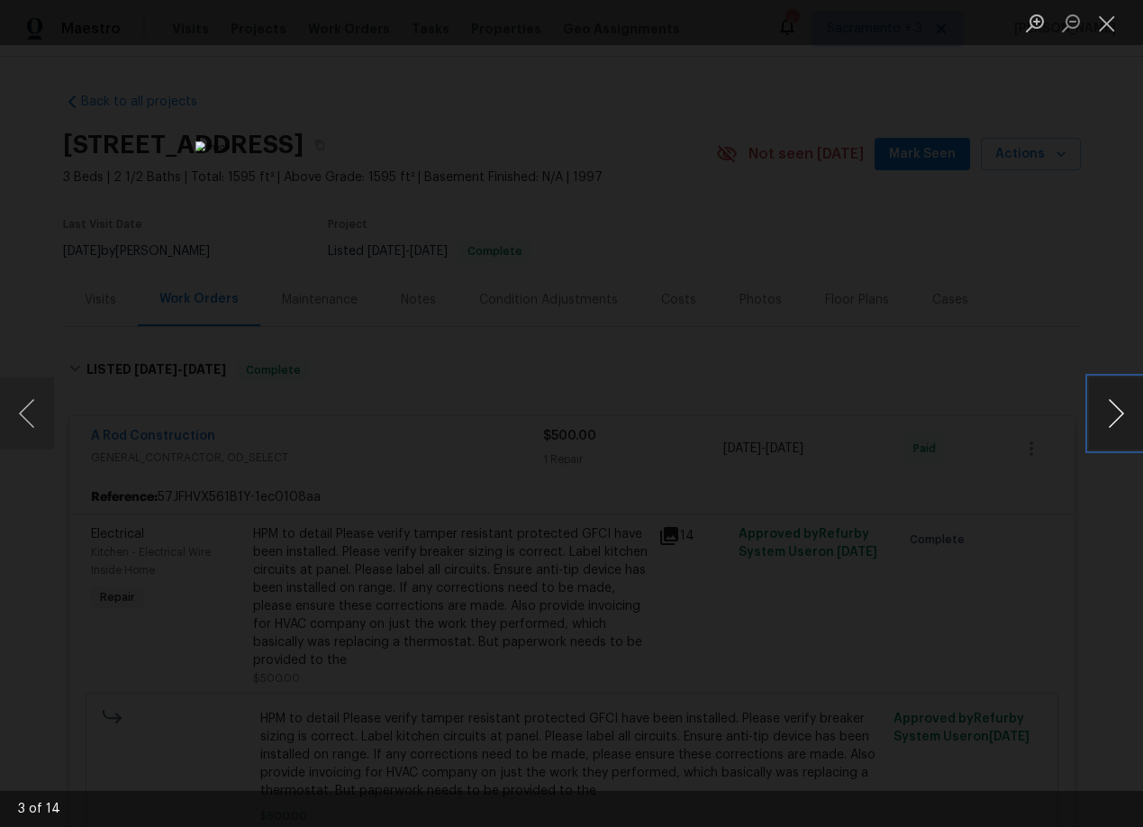
click at [1114, 417] on button "Next image" at bounding box center [1116, 413] width 54 height 72
click at [1115, 408] on button "Next image" at bounding box center [1116, 413] width 54 height 72
click at [1081, 418] on div "Lightbox" at bounding box center [571, 413] width 1143 height 827
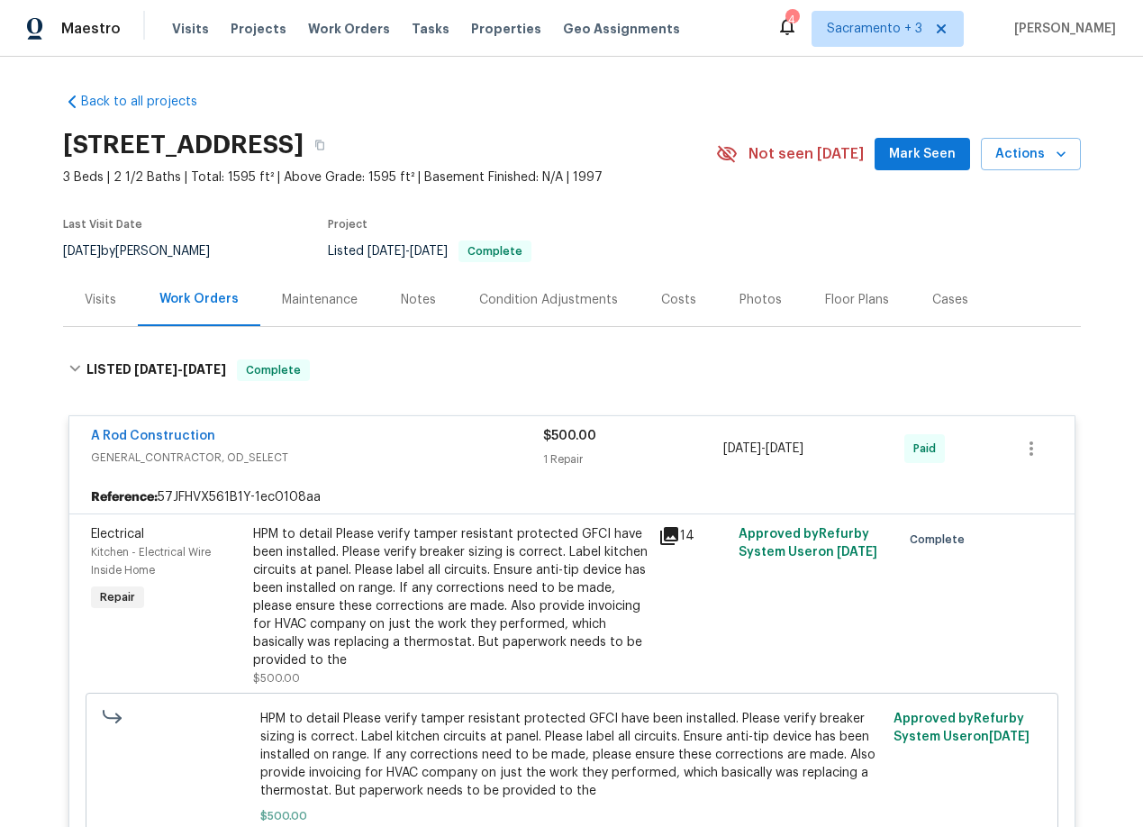
click at [658, 525] on icon at bounding box center [669, 536] width 22 height 22
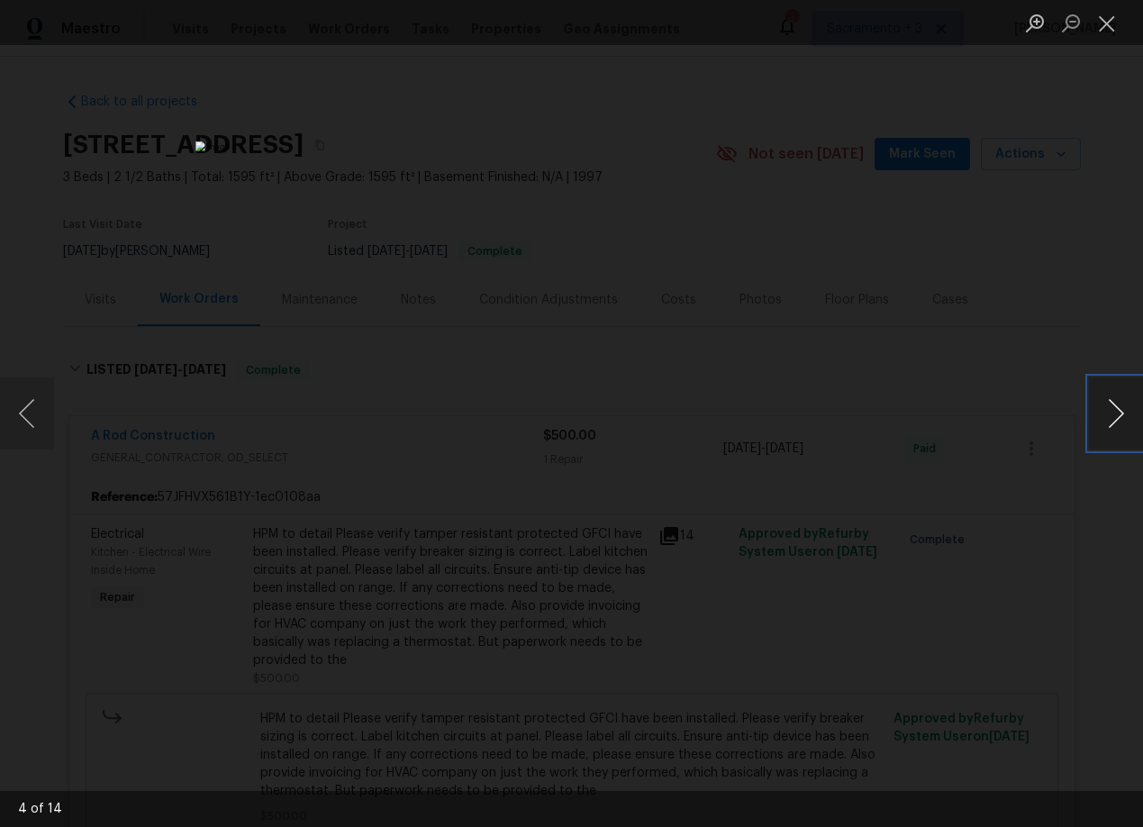
click at [1119, 411] on button "Next image" at bounding box center [1116, 413] width 54 height 72
click at [1119, 410] on button "Next image" at bounding box center [1116, 413] width 54 height 72
click at [1122, 418] on button "Next image" at bounding box center [1116, 413] width 54 height 72
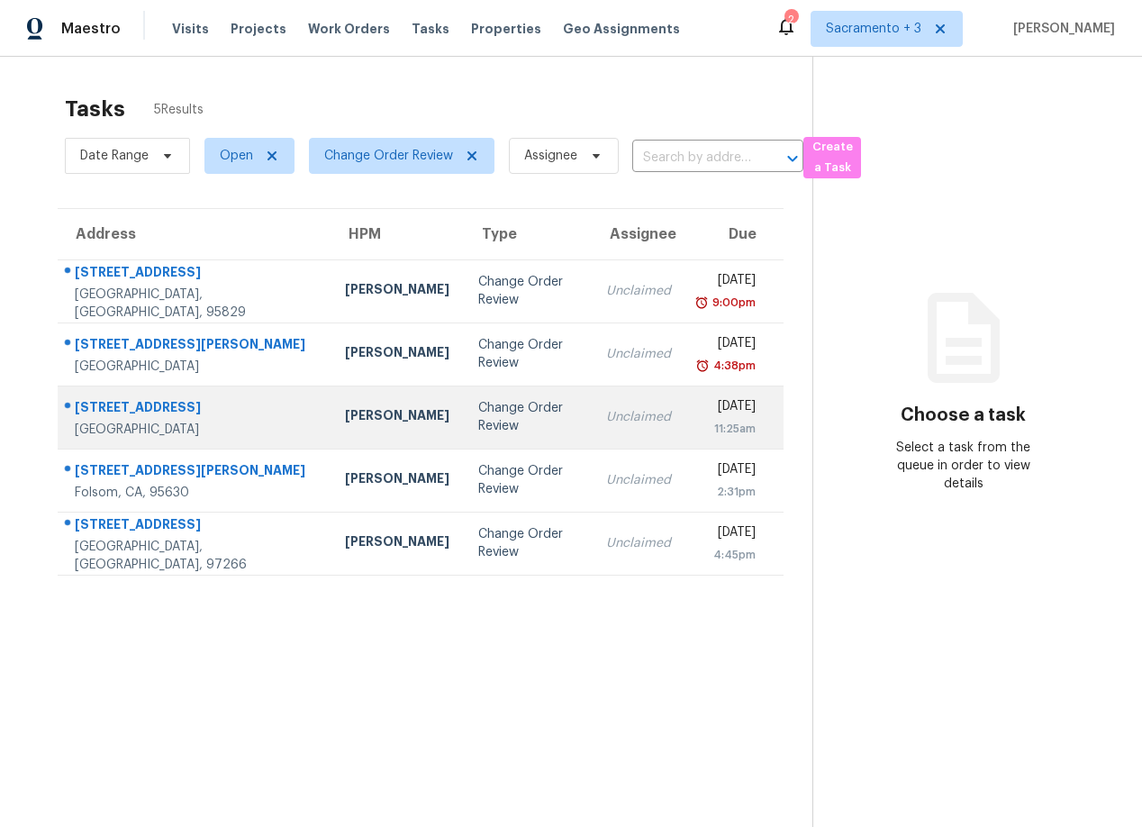
click at [121, 406] on div "9387 Bennoel Way" at bounding box center [195, 409] width 241 height 23
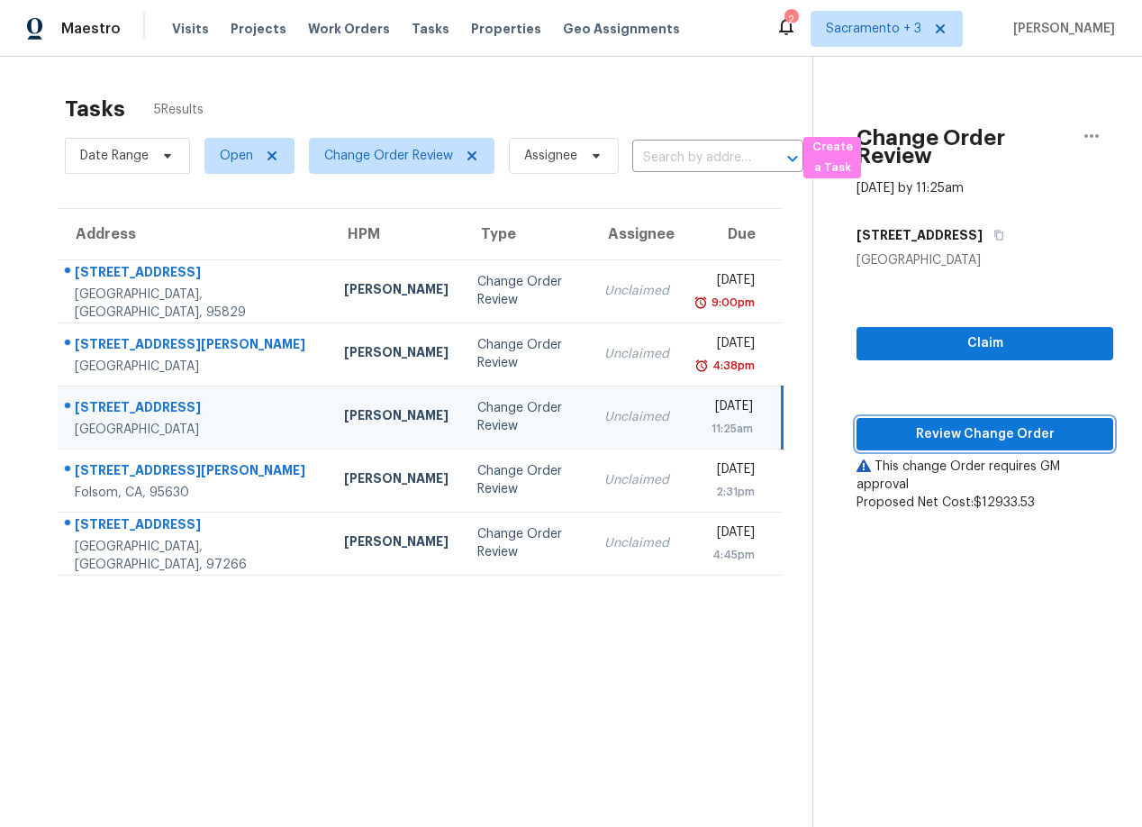
click at [925, 435] on span "Review Change Order" at bounding box center [985, 434] width 228 height 23
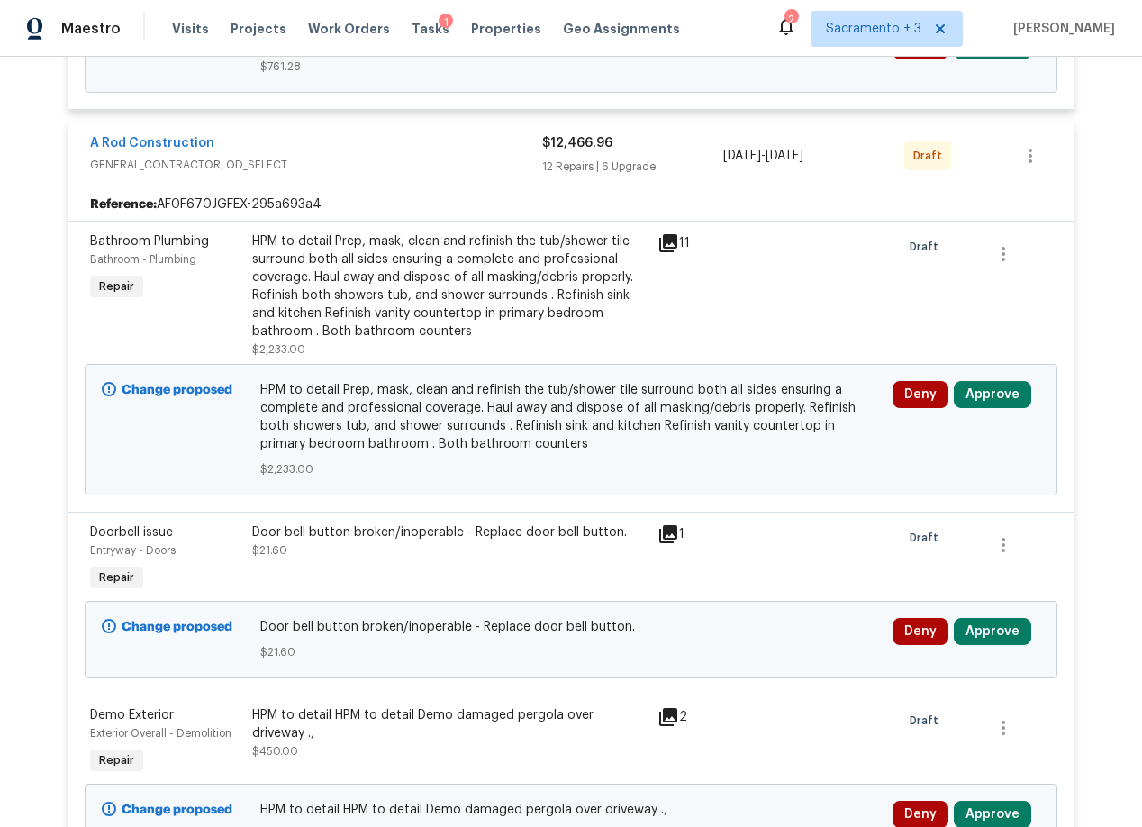
scroll to position [771, 0]
click at [682, 240] on div "11" at bounding box center [693, 242] width 70 height 22
click at [665, 239] on icon at bounding box center [668, 242] width 18 height 18
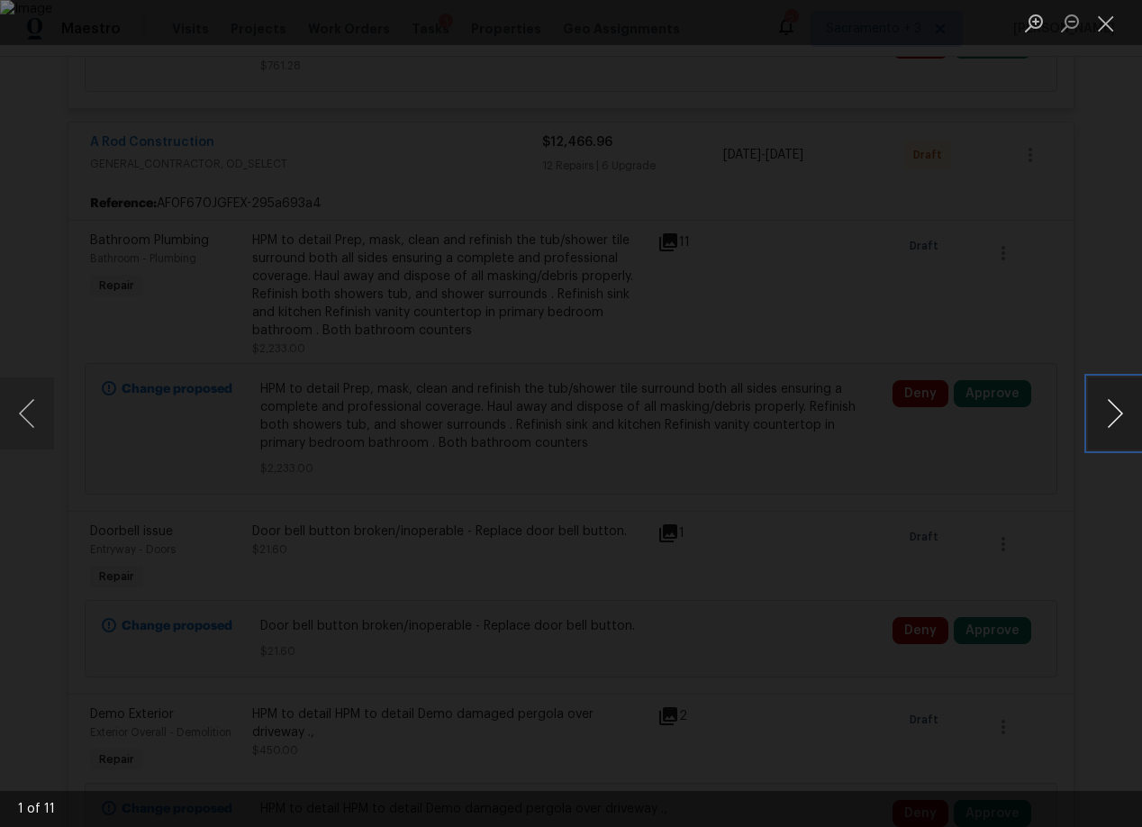
click at [1112, 416] on button "Next image" at bounding box center [1115, 413] width 54 height 72
click at [1111, 24] on button "Close lightbox" at bounding box center [1106, 23] width 36 height 32
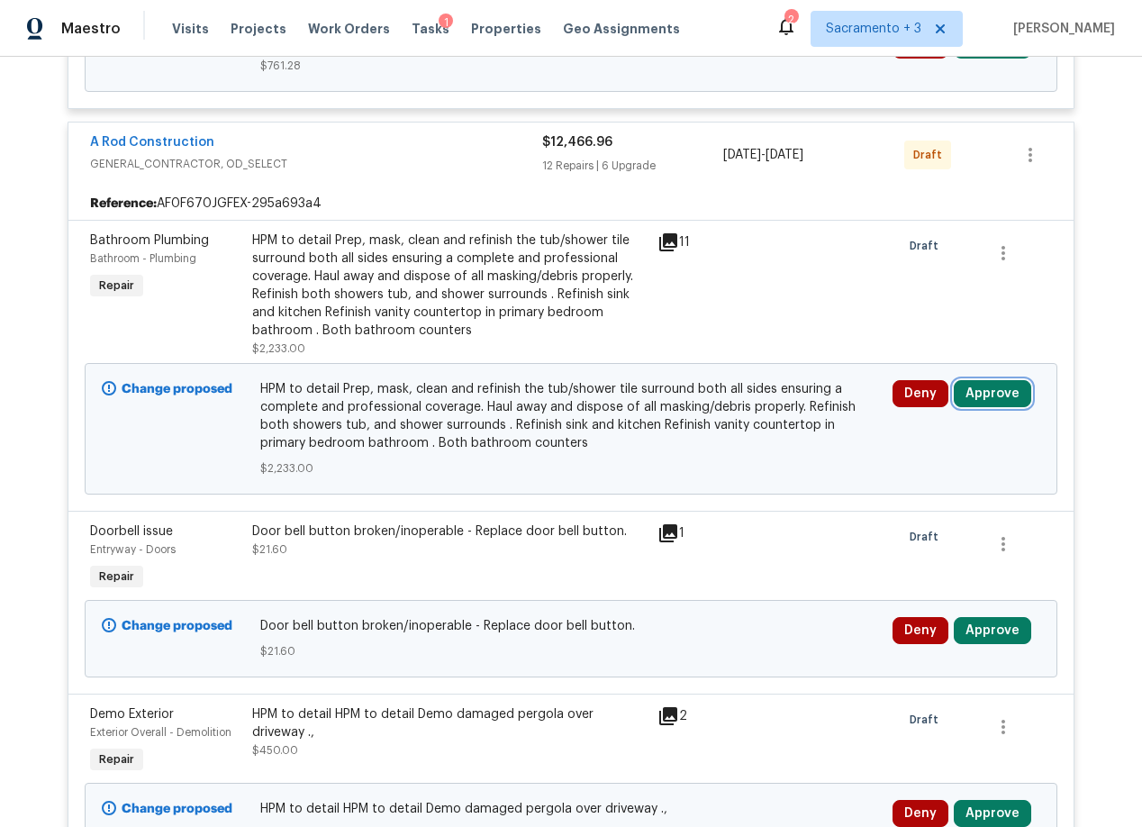
click at [988, 392] on button "Approve" at bounding box center [992, 393] width 77 height 27
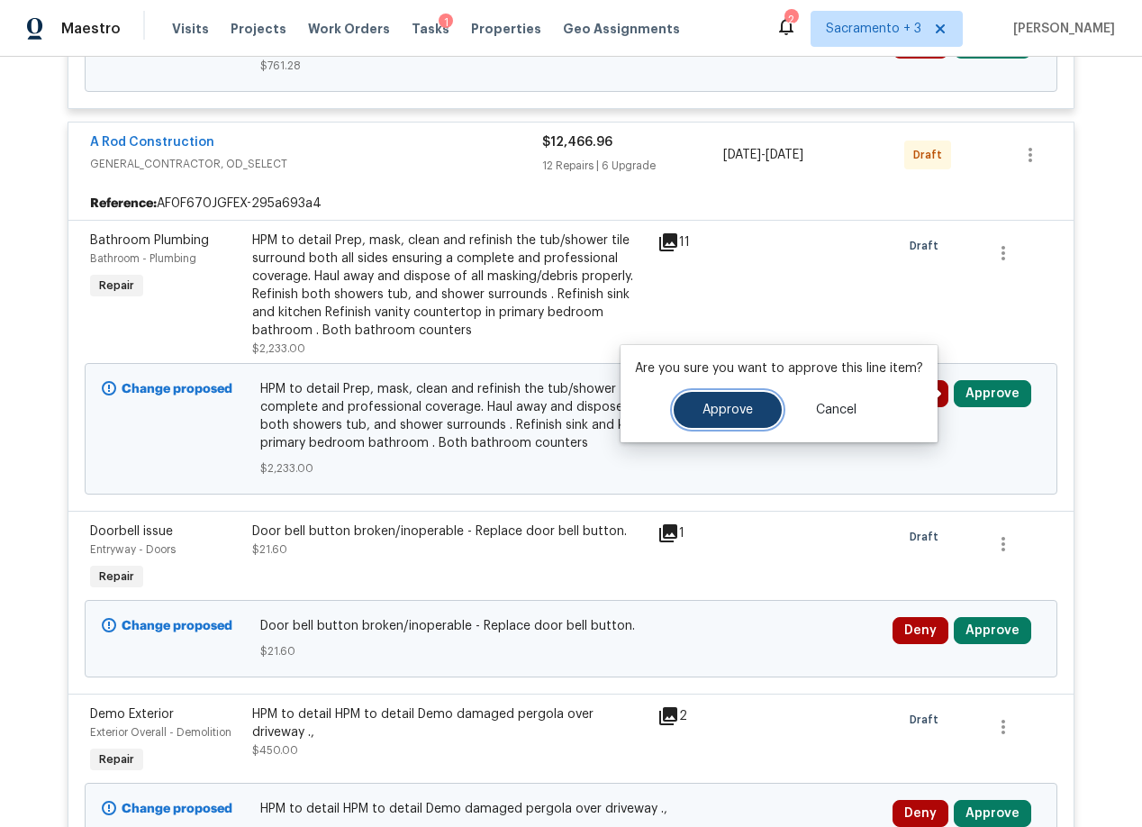
click at [705, 417] on button "Approve" at bounding box center [728, 410] width 108 height 36
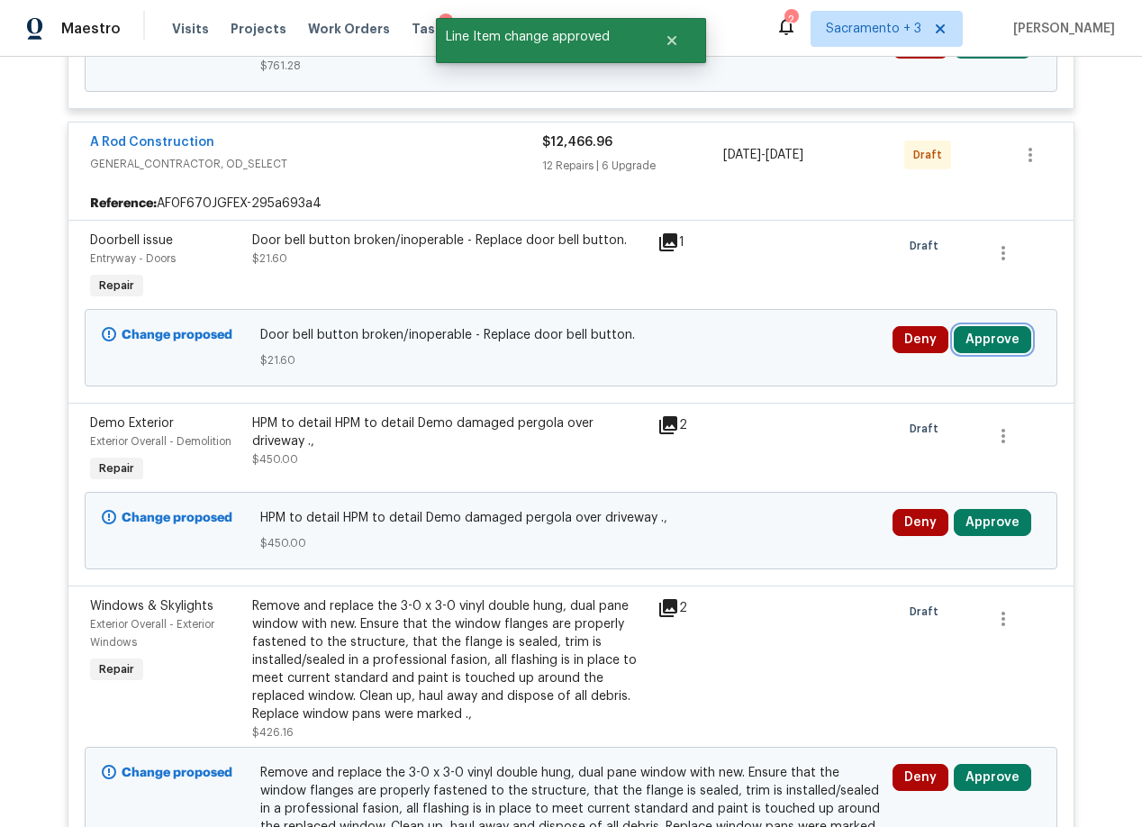
click at [996, 339] on button "Approve" at bounding box center [992, 339] width 77 height 27
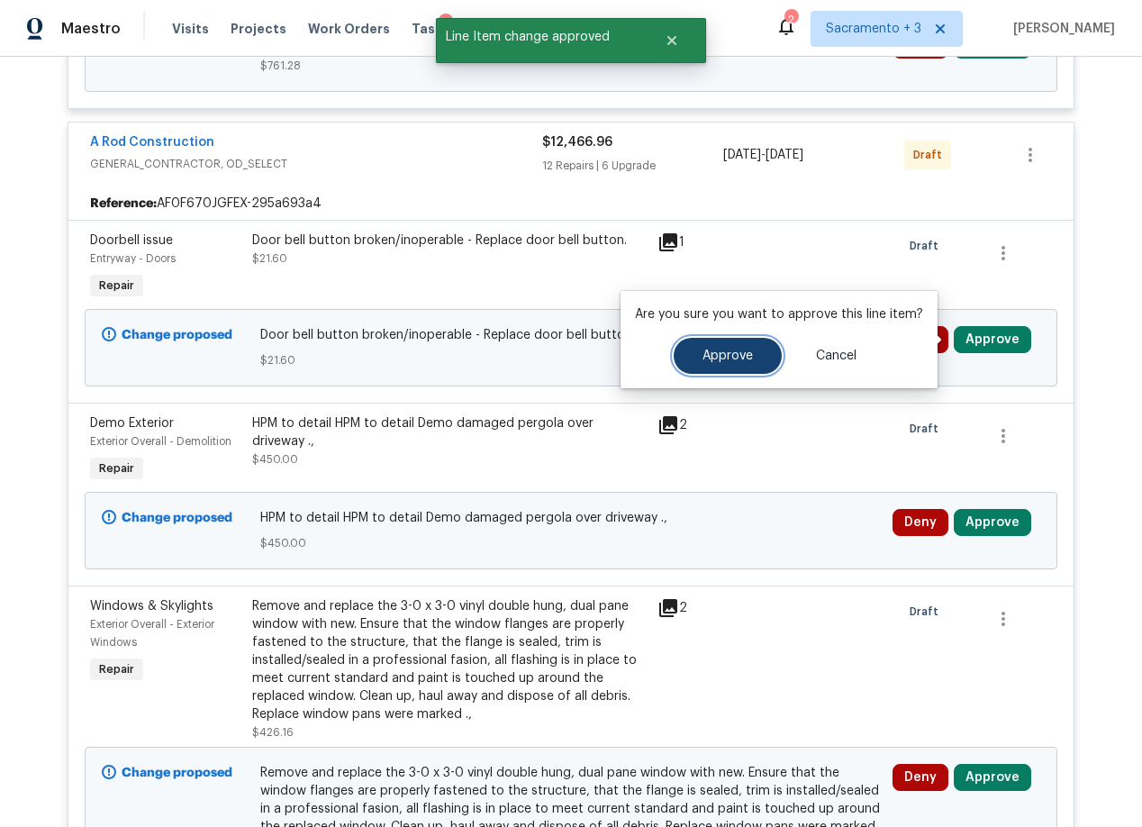
click at [727, 362] on span "Approve" at bounding box center [728, 356] width 50 height 14
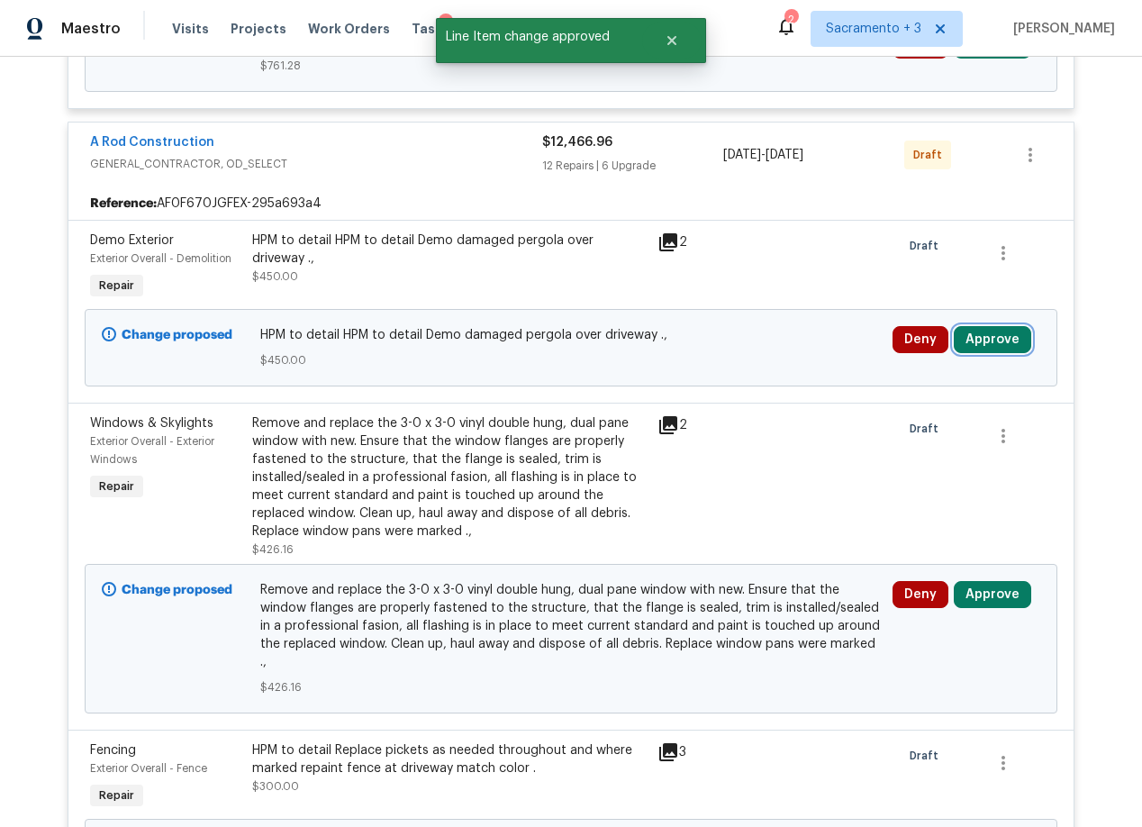
click at [996, 340] on button "Approve" at bounding box center [992, 339] width 77 height 27
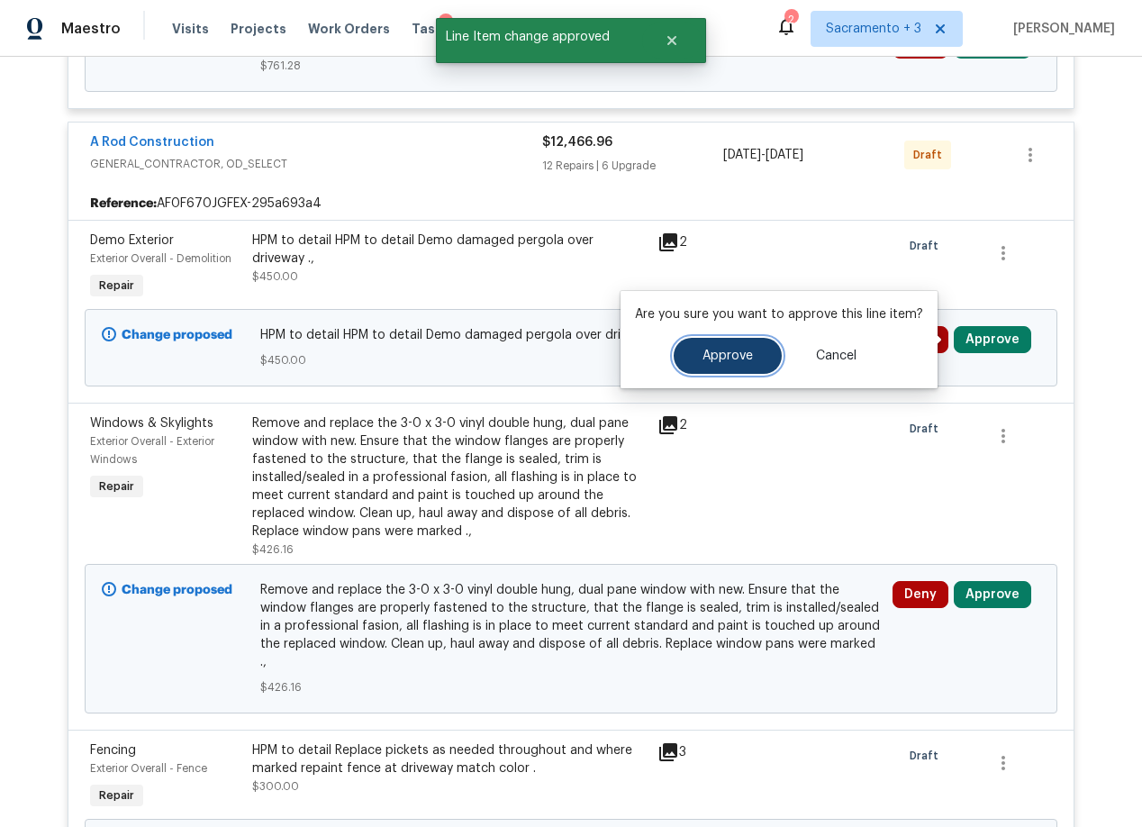
click at [703, 358] on span "Approve" at bounding box center [728, 356] width 50 height 14
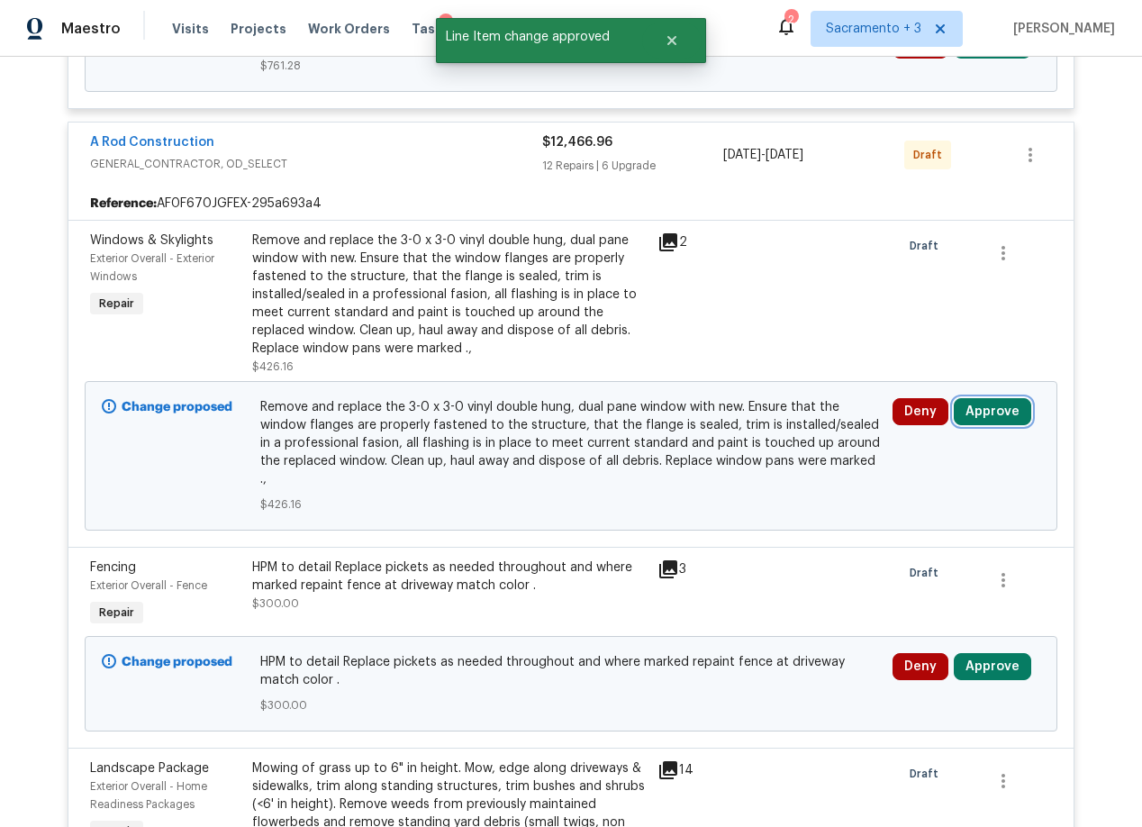
click at [977, 414] on button "Approve" at bounding box center [992, 411] width 77 height 27
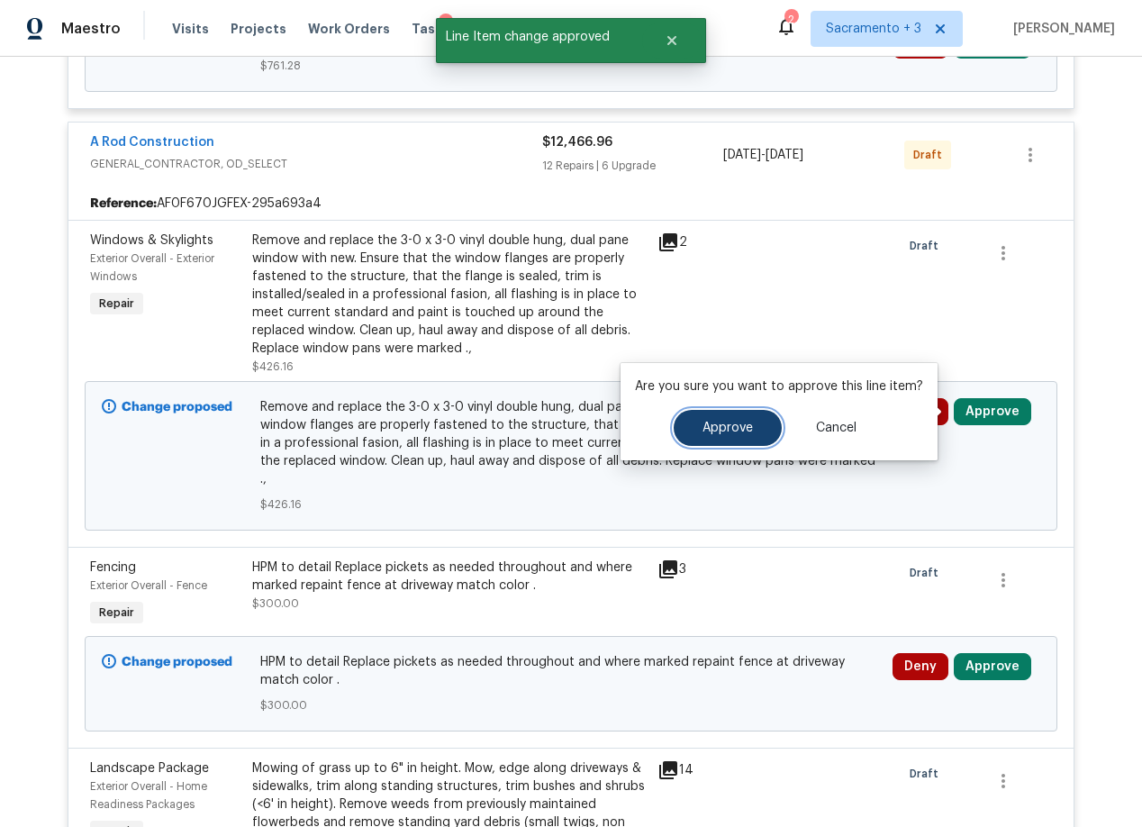
click at [720, 426] on span "Approve" at bounding box center [728, 429] width 50 height 14
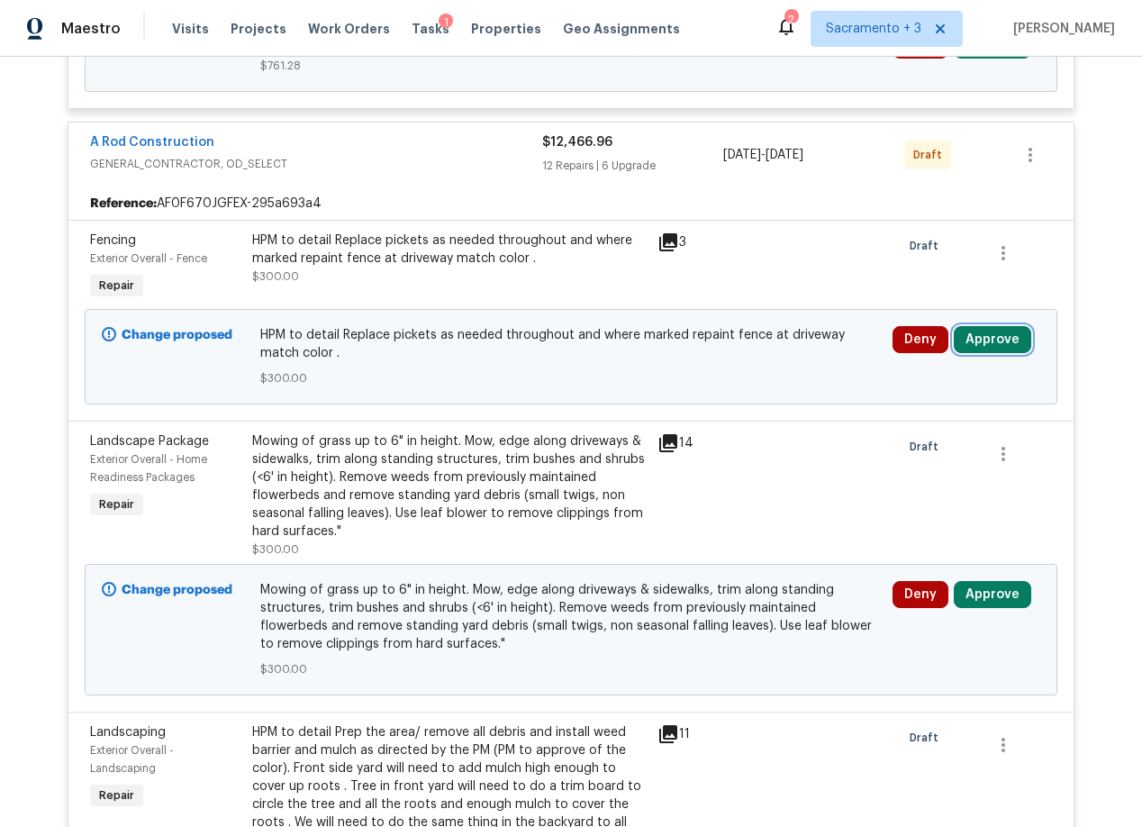
click at [981, 346] on button "Approve" at bounding box center [992, 339] width 77 height 27
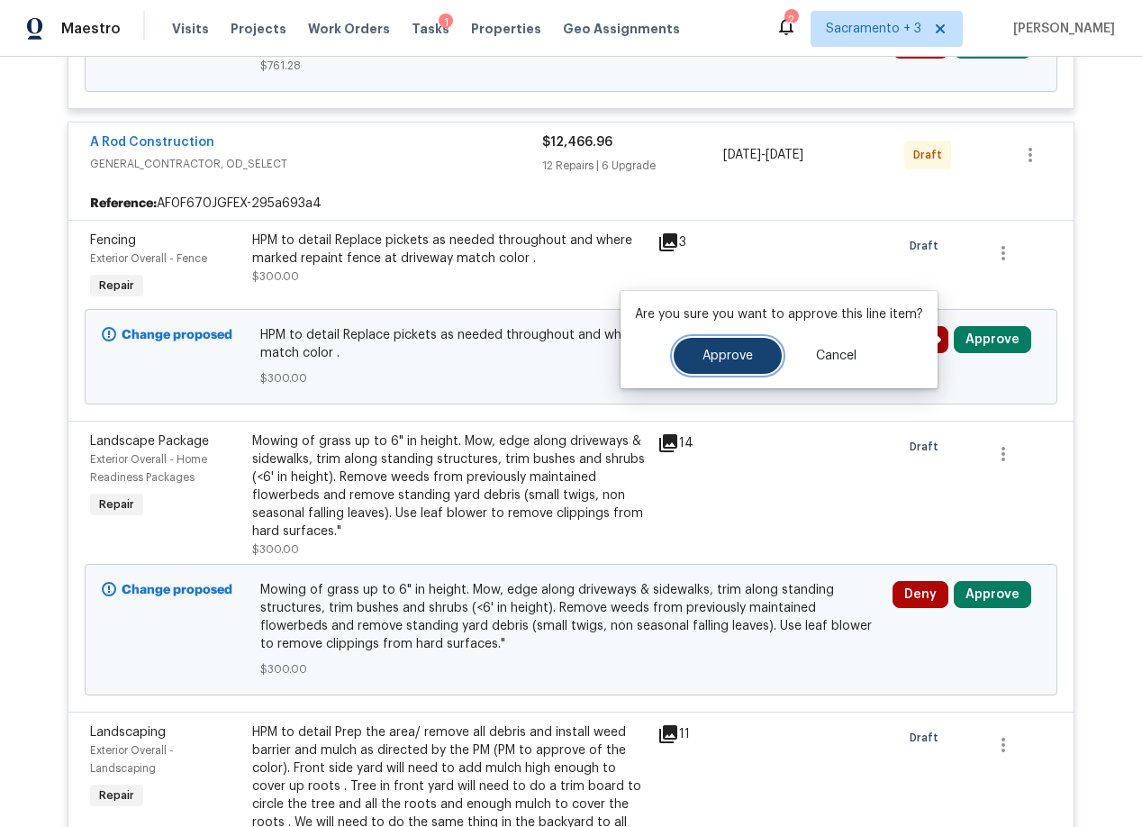
click at [727, 359] on span "Approve" at bounding box center [728, 356] width 50 height 14
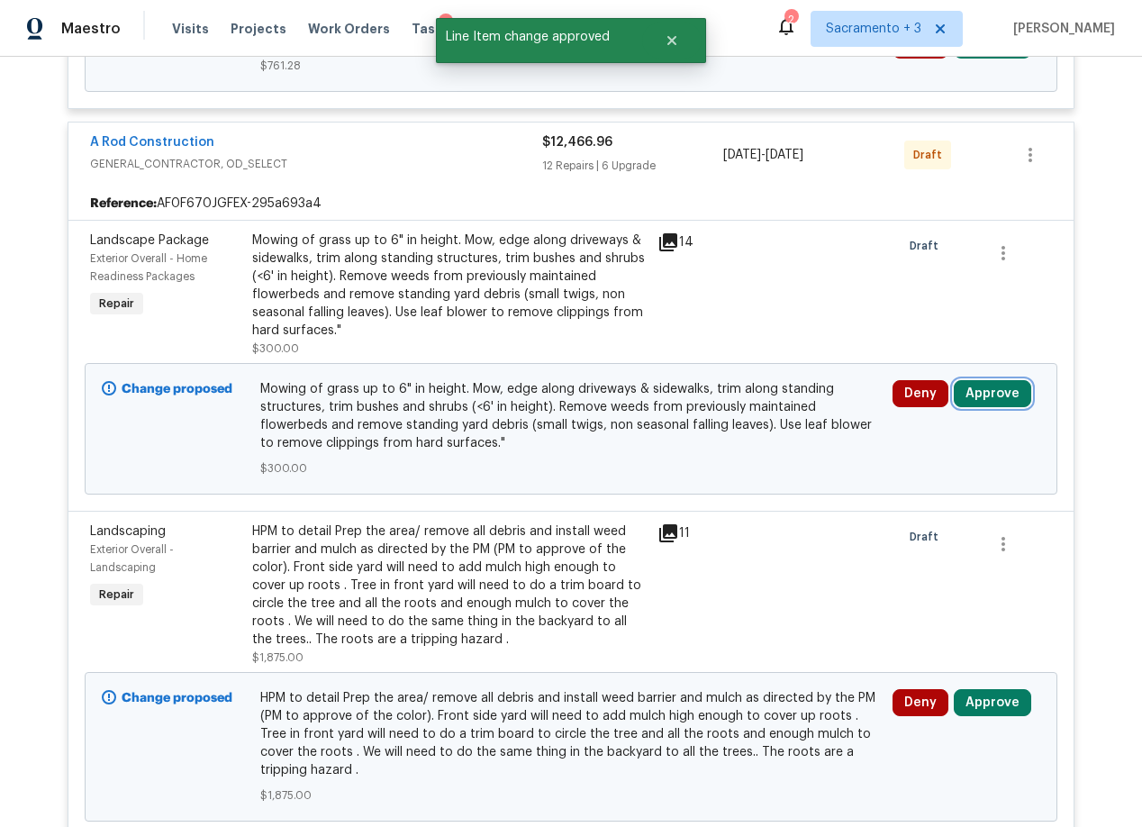
click at [961, 390] on button "Approve" at bounding box center [992, 393] width 77 height 27
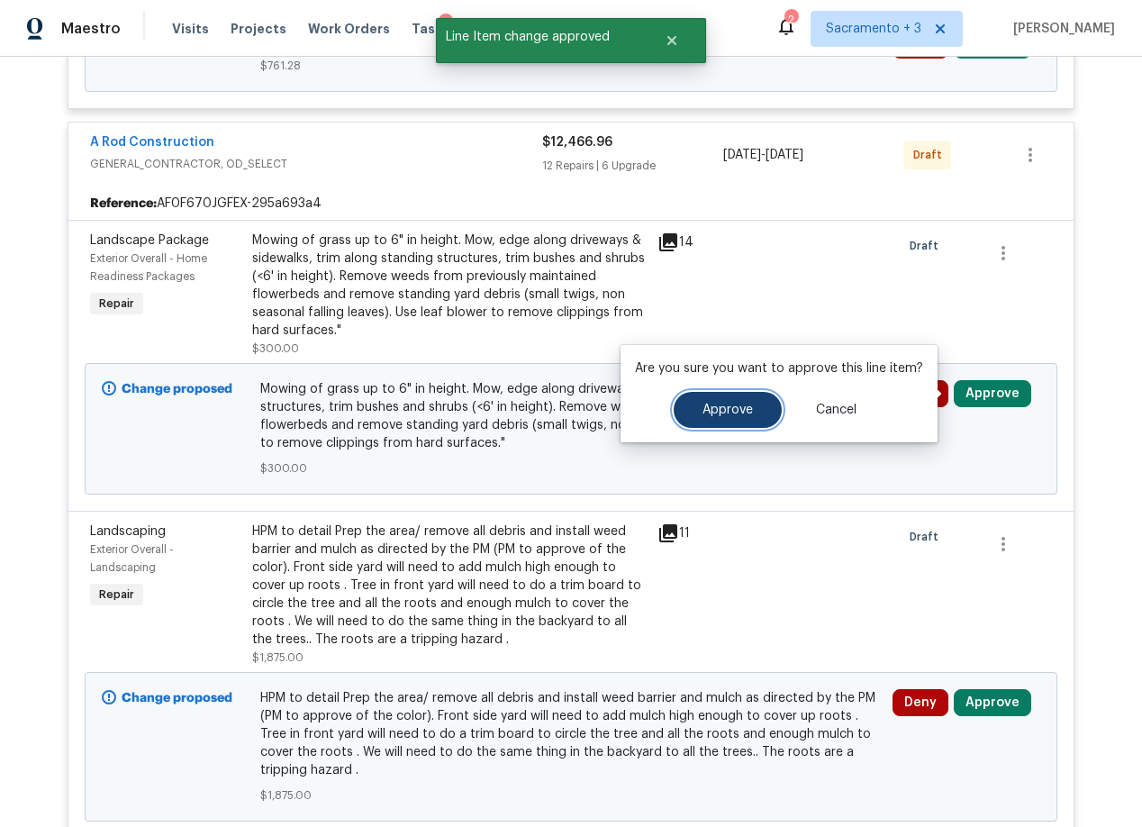
click at [728, 416] on span "Approve" at bounding box center [728, 411] width 50 height 14
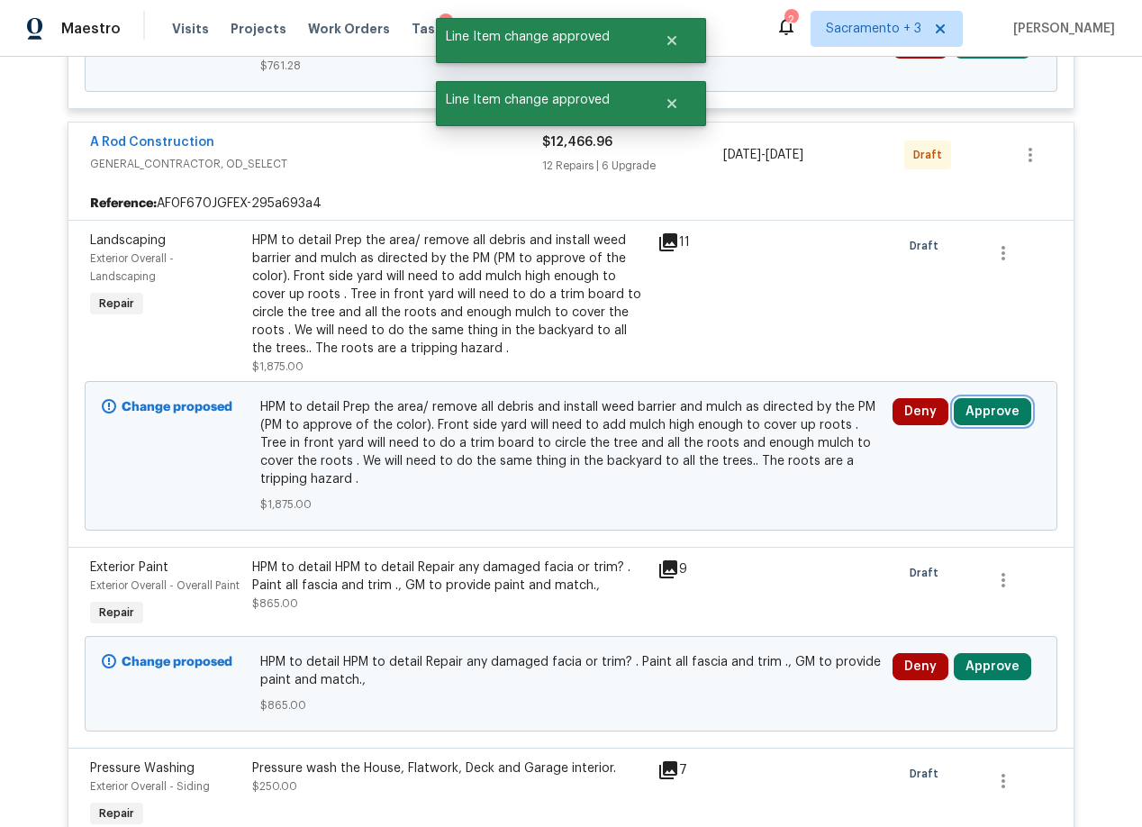
click at [1004, 409] on button "Approve" at bounding box center [992, 411] width 77 height 27
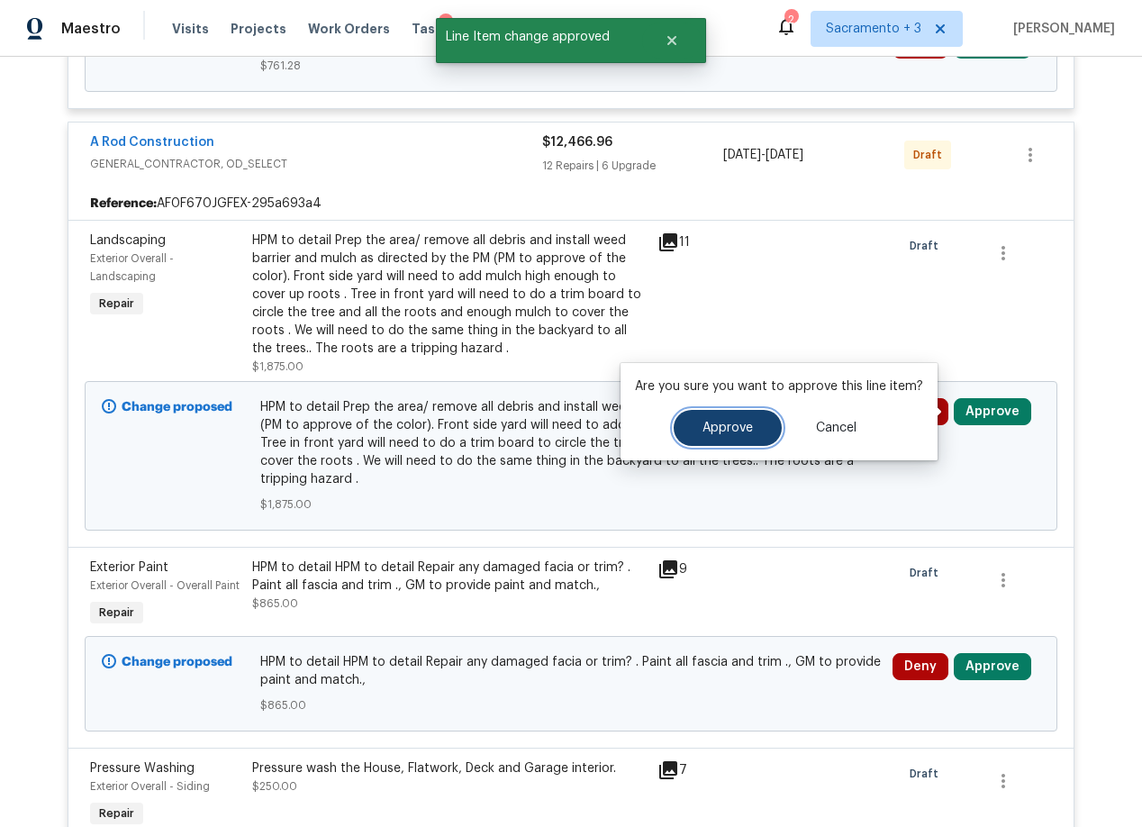
click at [693, 424] on button "Approve" at bounding box center [728, 428] width 108 height 36
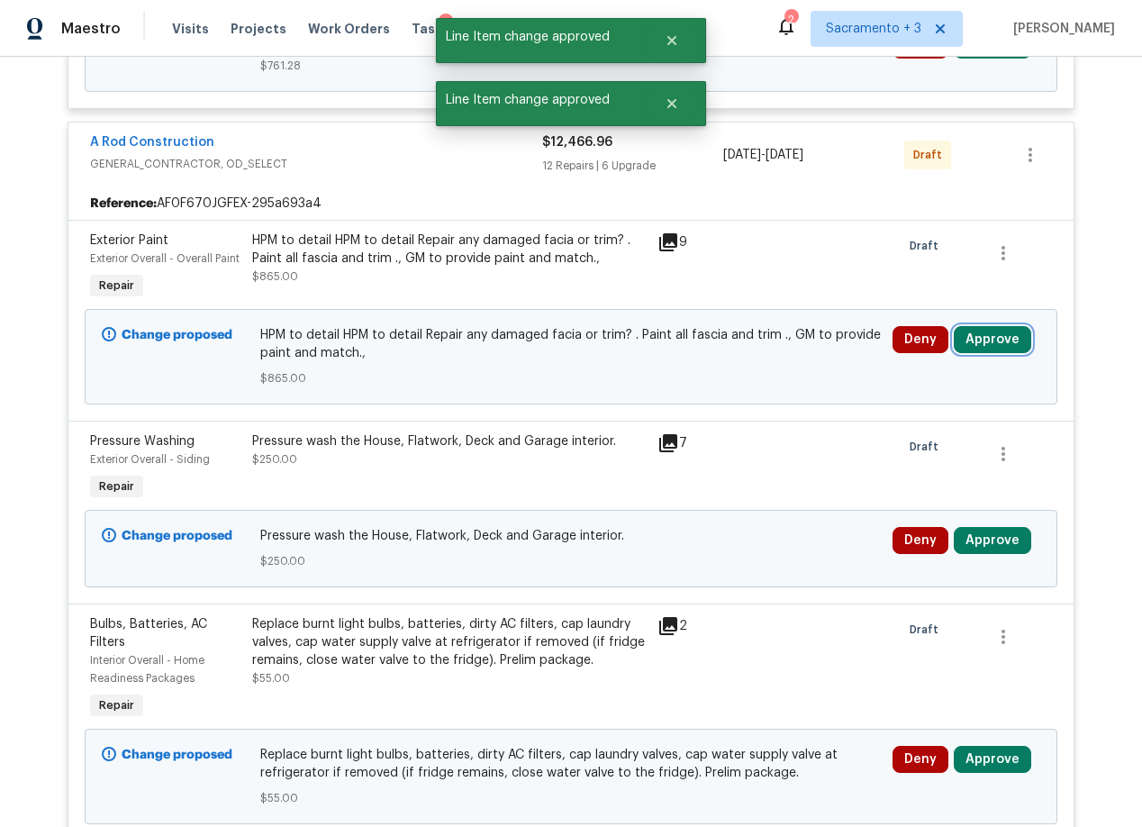
click at [980, 337] on button "Approve" at bounding box center [992, 339] width 77 height 27
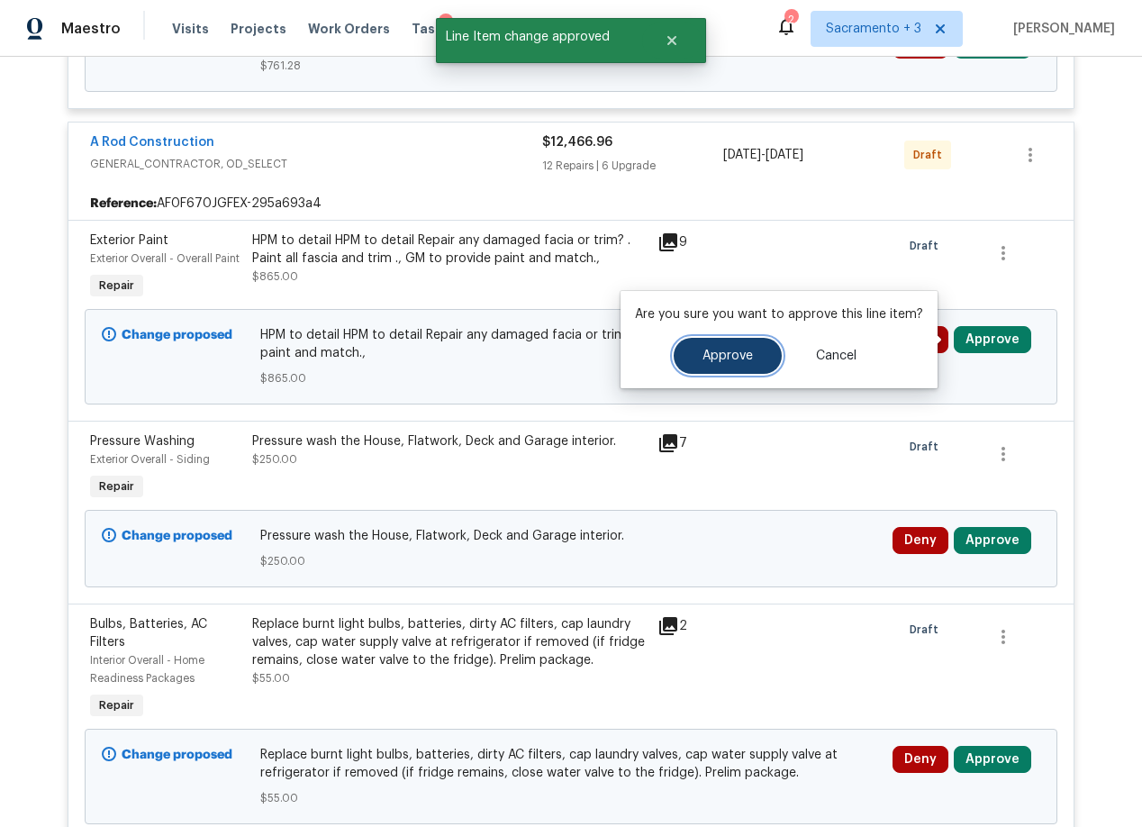
click at [696, 358] on button "Approve" at bounding box center [728, 356] width 108 height 36
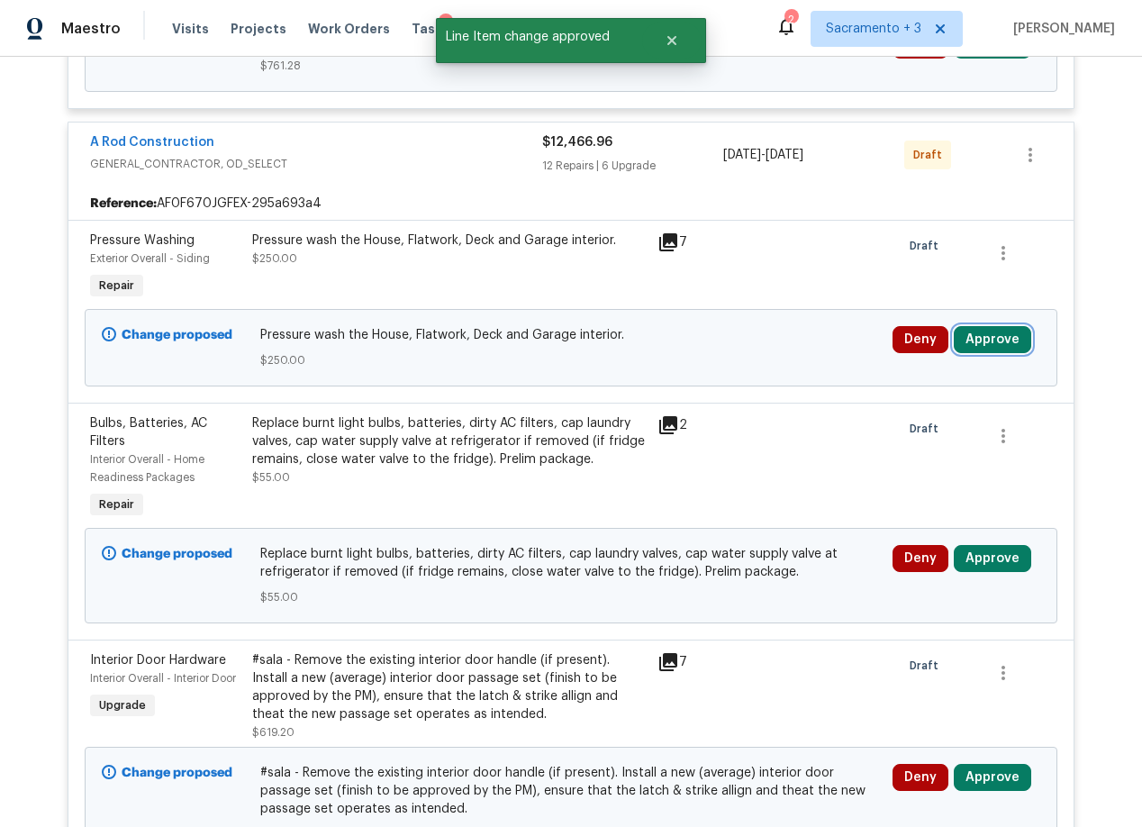
click at [986, 348] on button "Approve" at bounding box center [992, 339] width 77 height 27
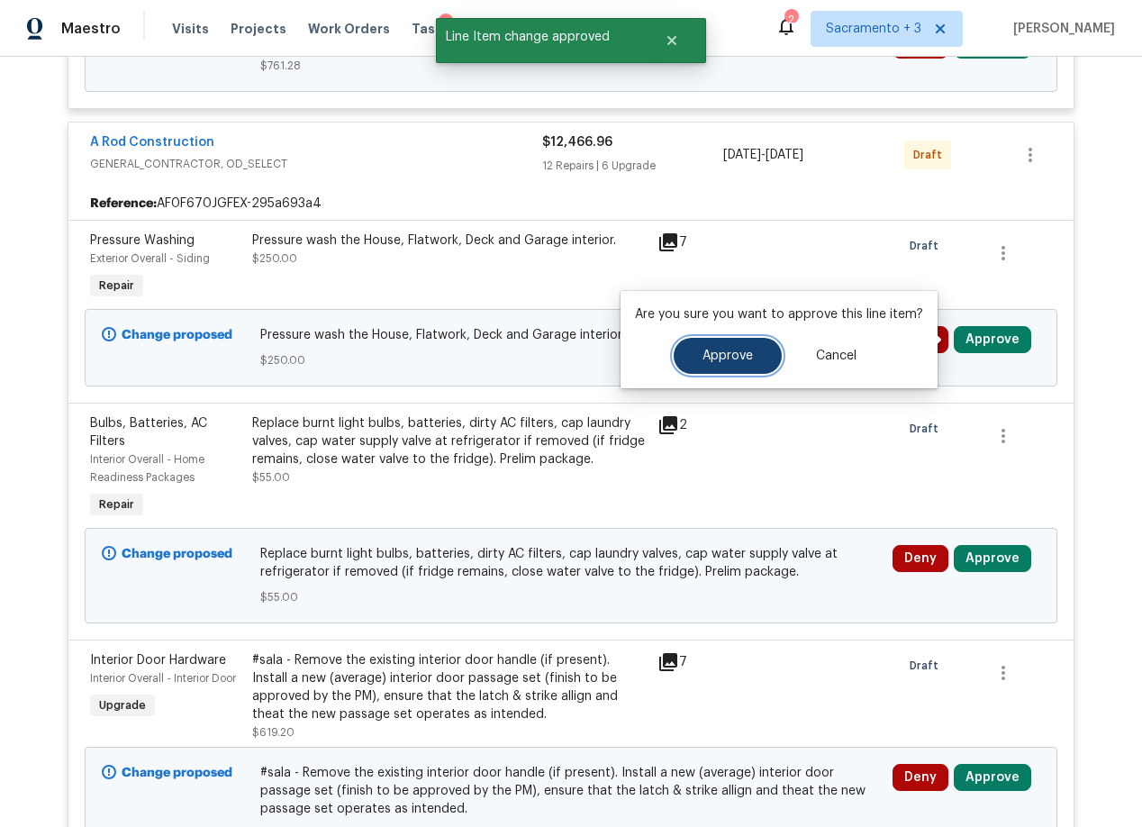
click at [737, 352] on span "Approve" at bounding box center [728, 356] width 50 height 14
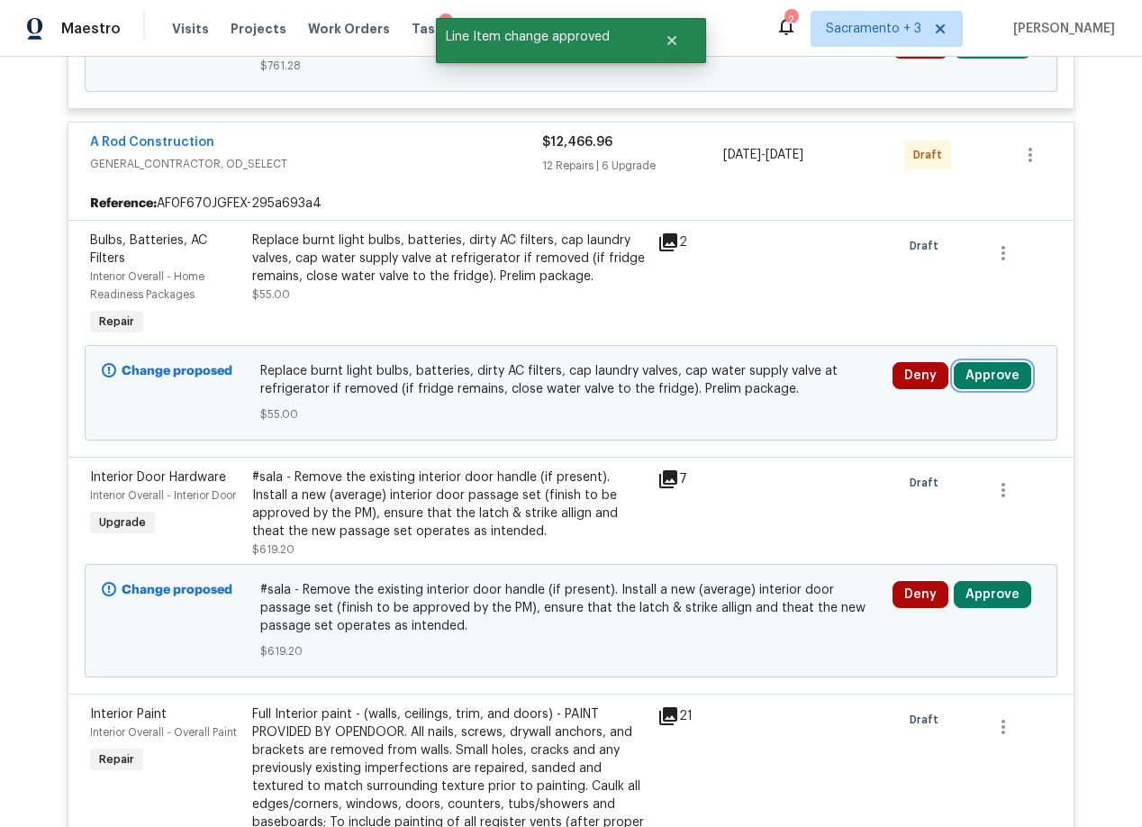
click at [985, 375] on button "Approve" at bounding box center [992, 375] width 77 height 27
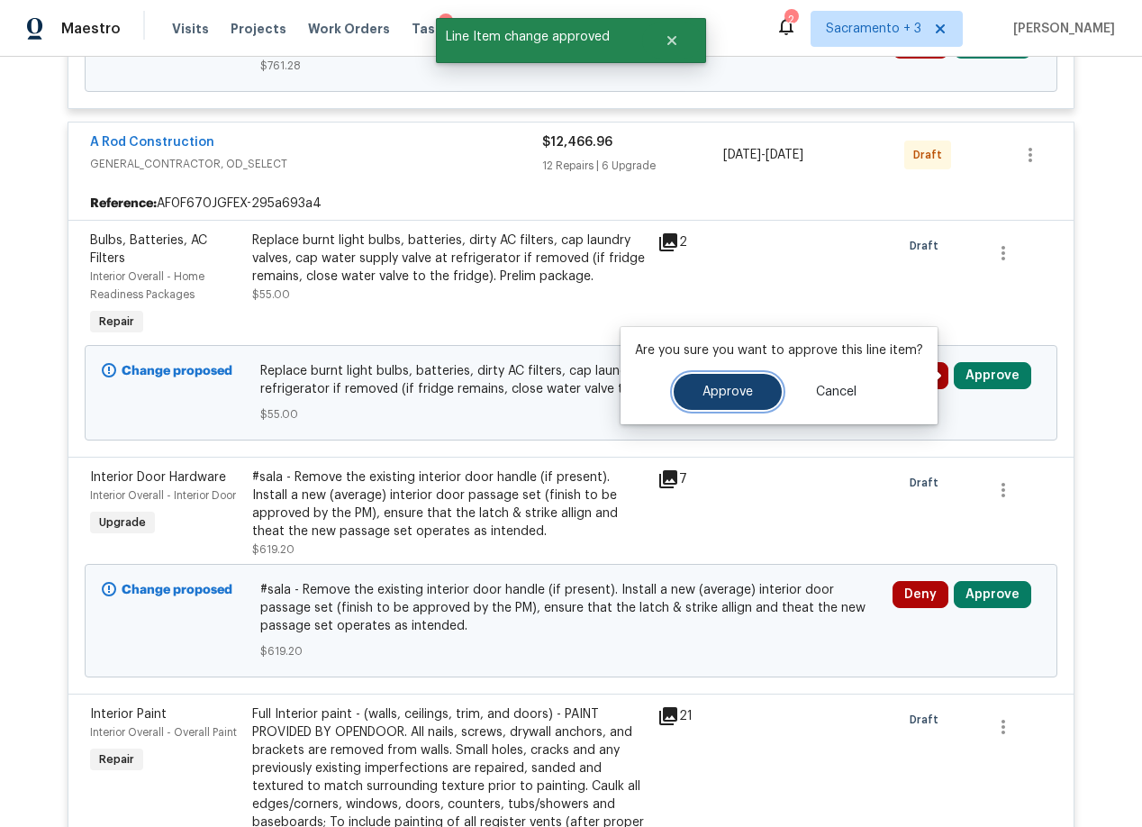
click at [736, 386] on span "Approve" at bounding box center [728, 393] width 50 height 14
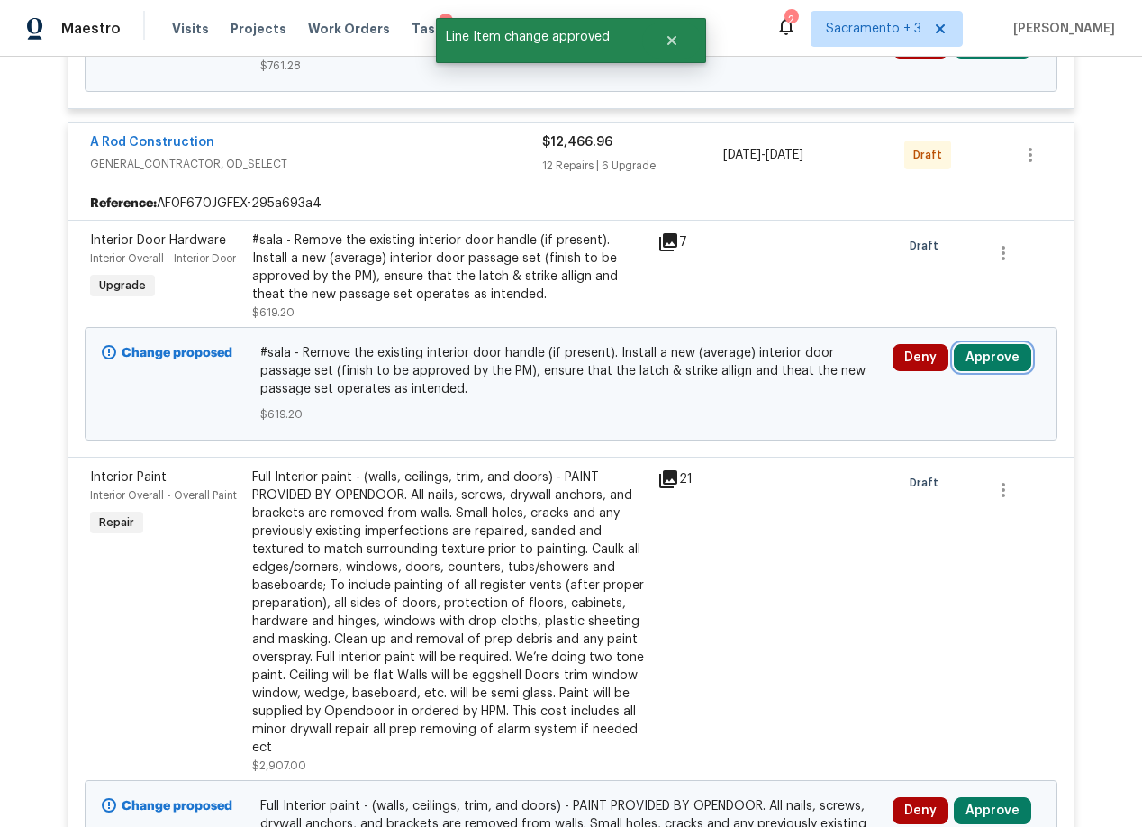
click at [994, 352] on button "Approve" at bounding box center [992, 357] width 77 height 27
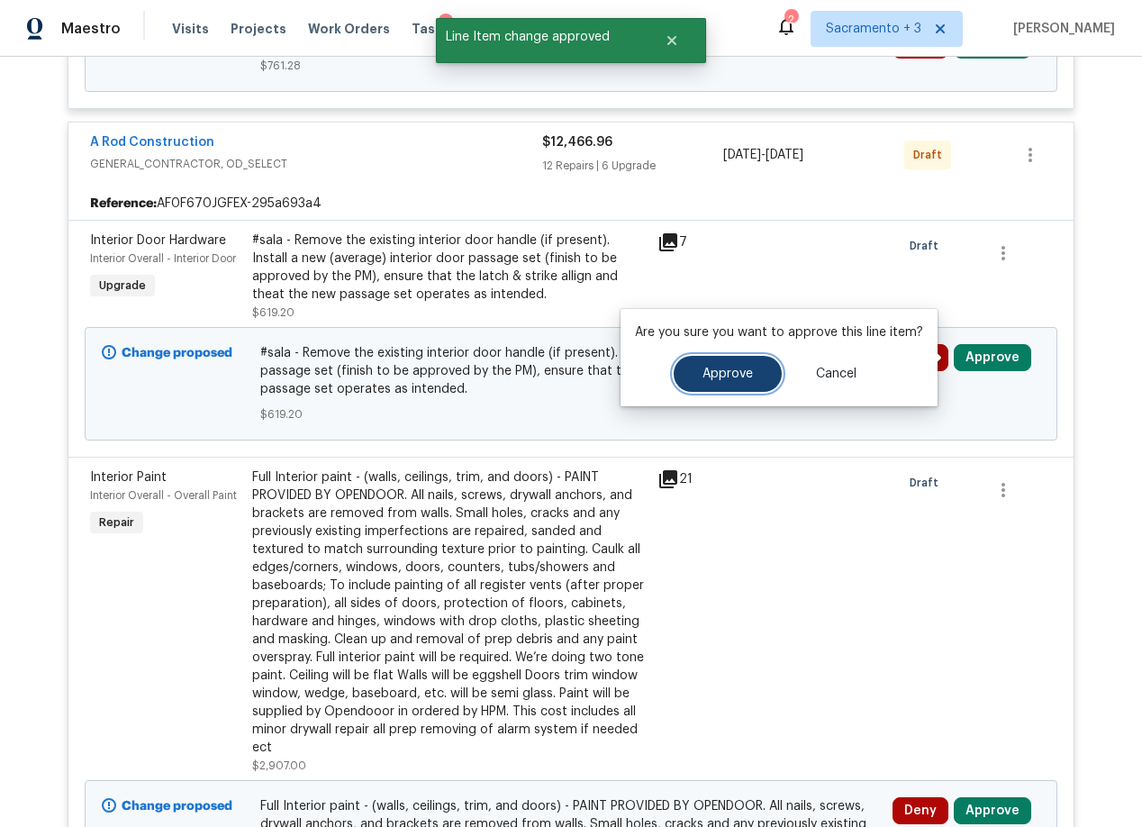
click at [709, 370] on span "Approve" at bounding box center [728, 375] width 50 height 14
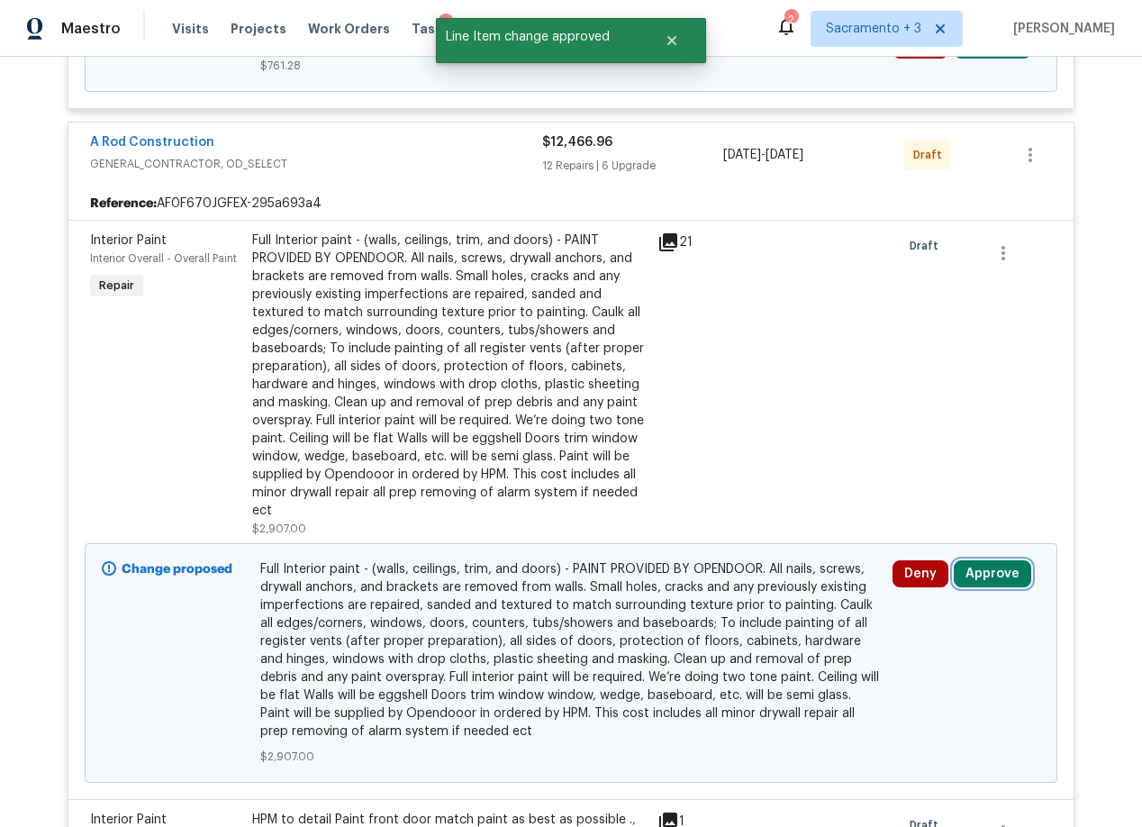
click at [963, 573] on button "Approve" at bounding box center [992, 573] width 77 height 27
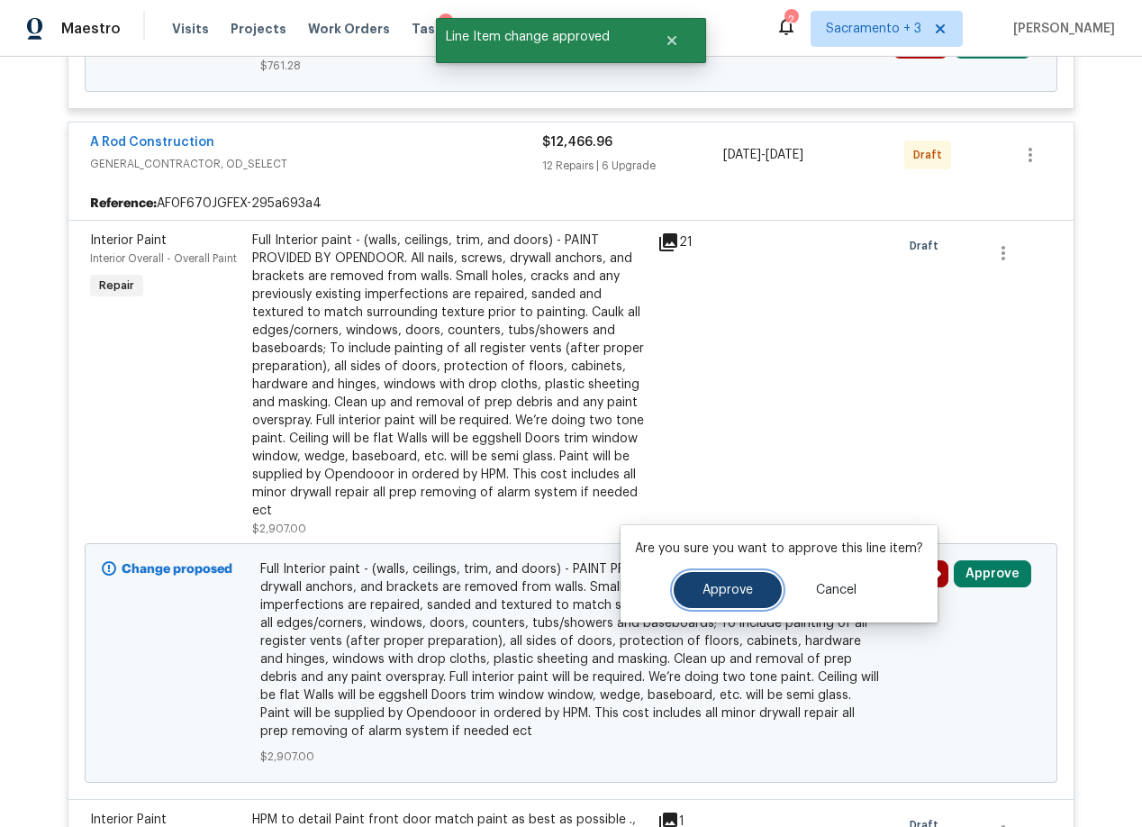
click at [711, 586] on span "Approve" at bounding box center [728, 591] width 50 height 14
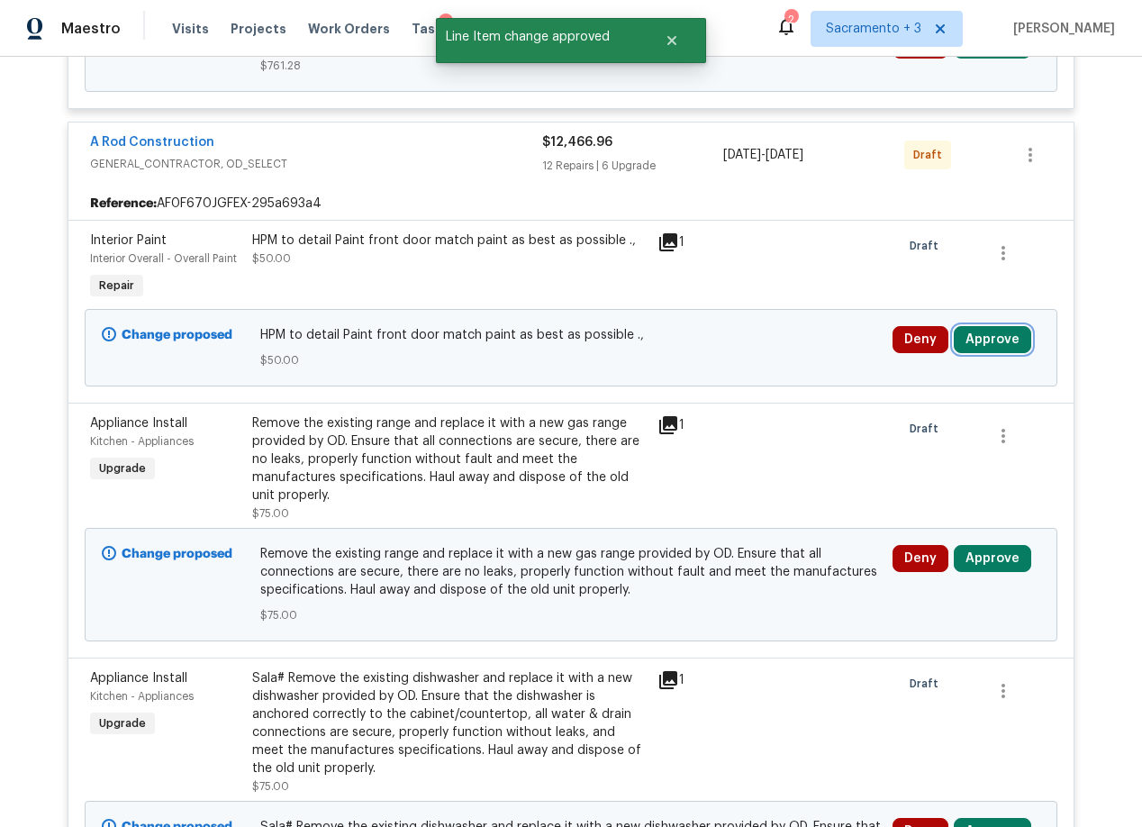
click at [995, 344] on button "Approve" at bounding box center [992, 339] width 77 height 27
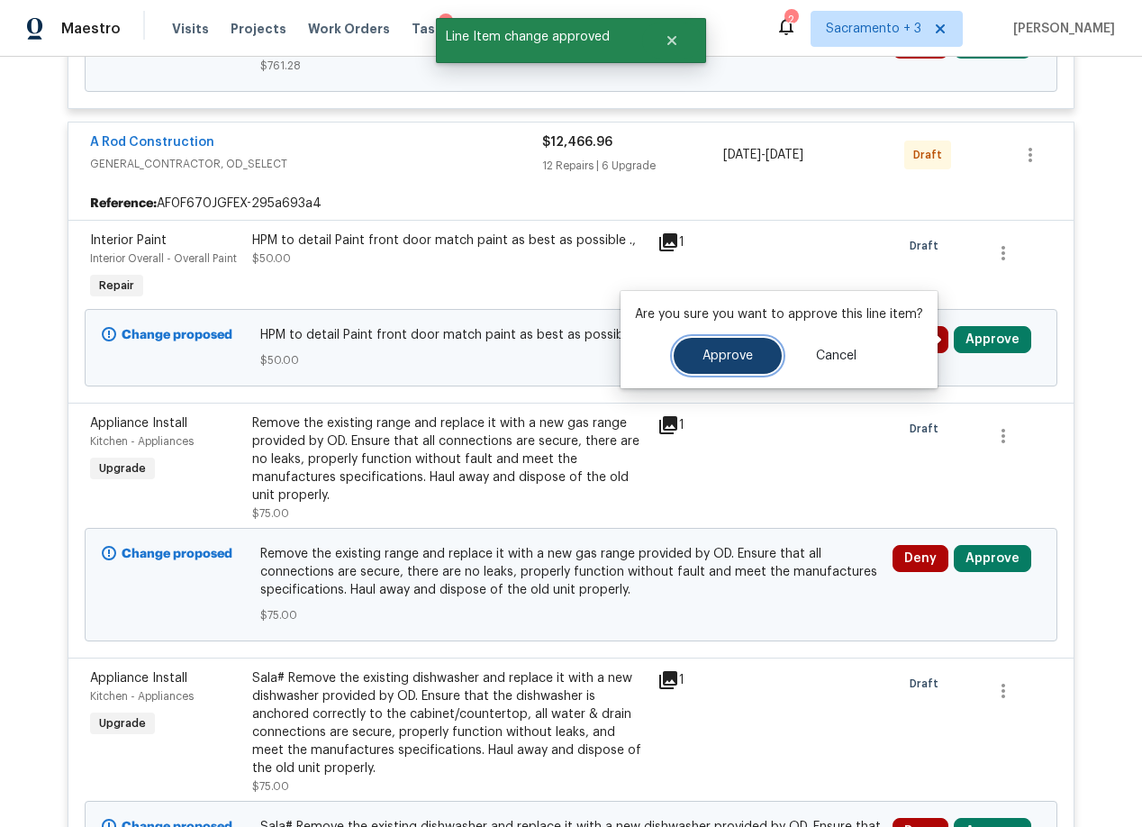
click at [731, 365] on button "Approve" at bounding box center [728, 356] width 108 height 36
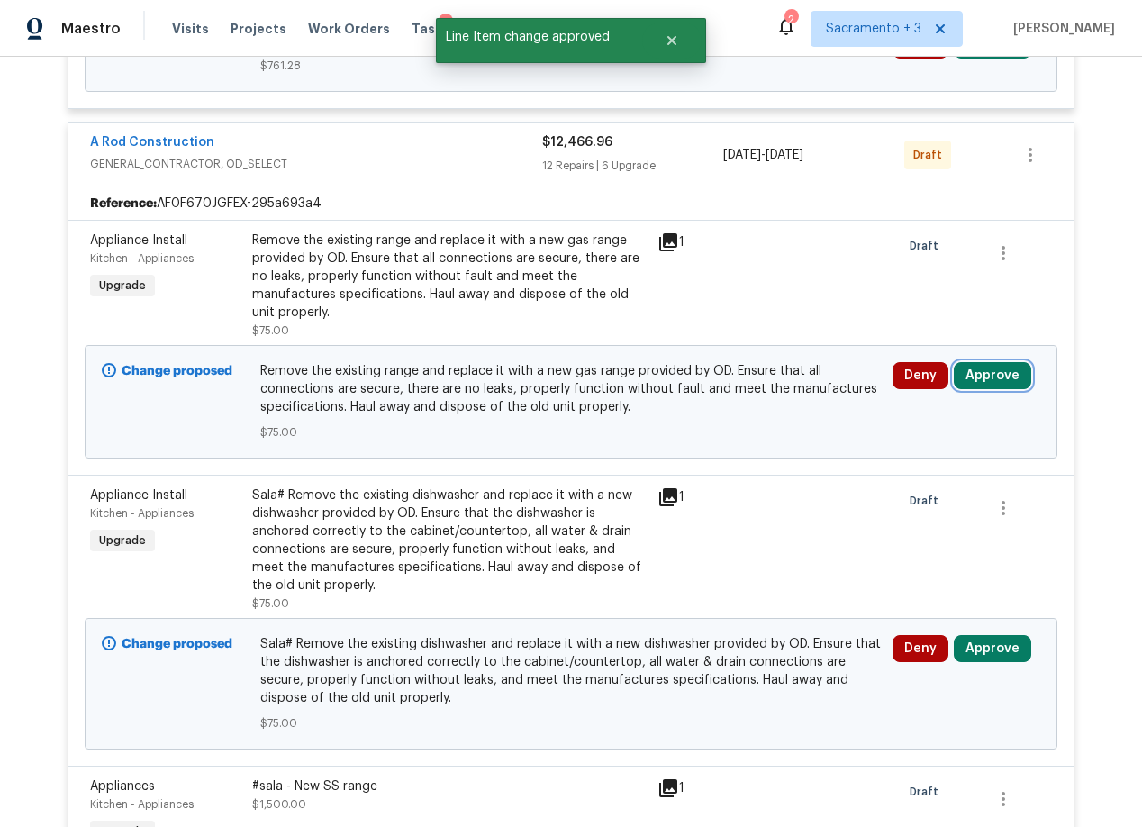
click at [987, 373] on button "Approve" at bounding box center [992, 375] width 77 height 27
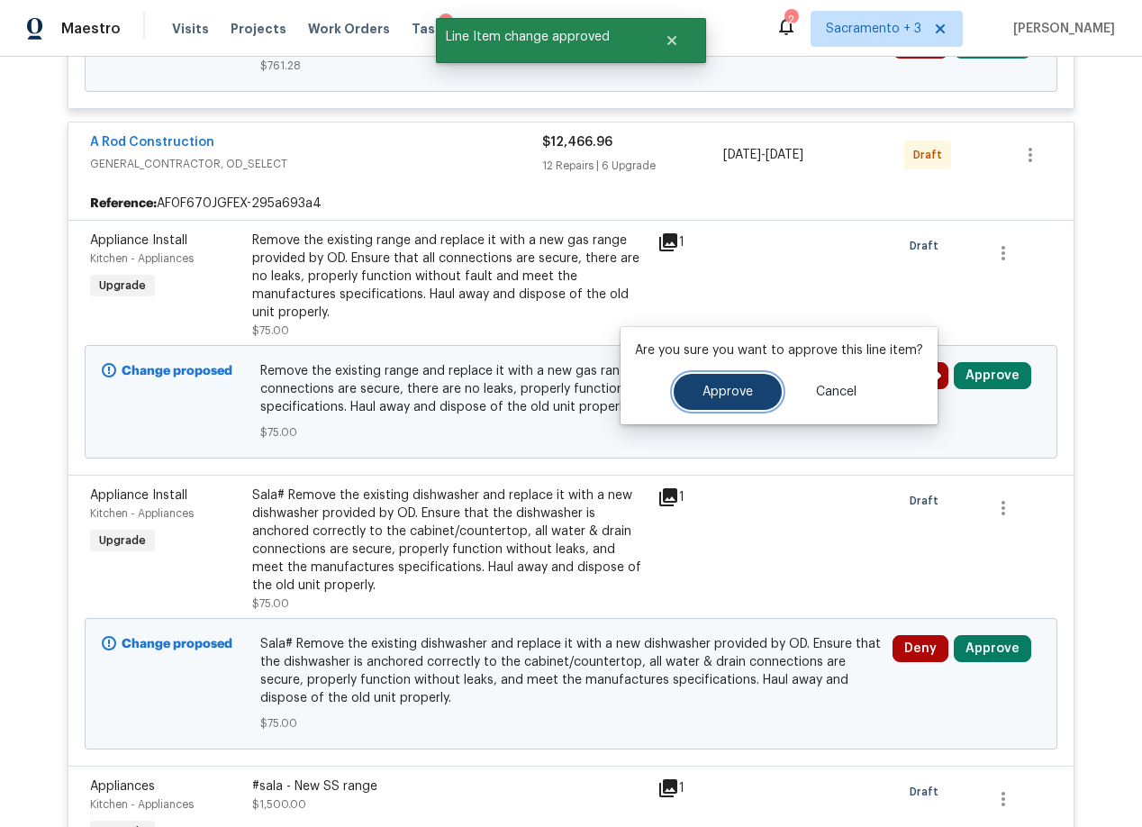
click at [722, 386] on span "Approve" at bounding box center [728, 393] width 50 height 14
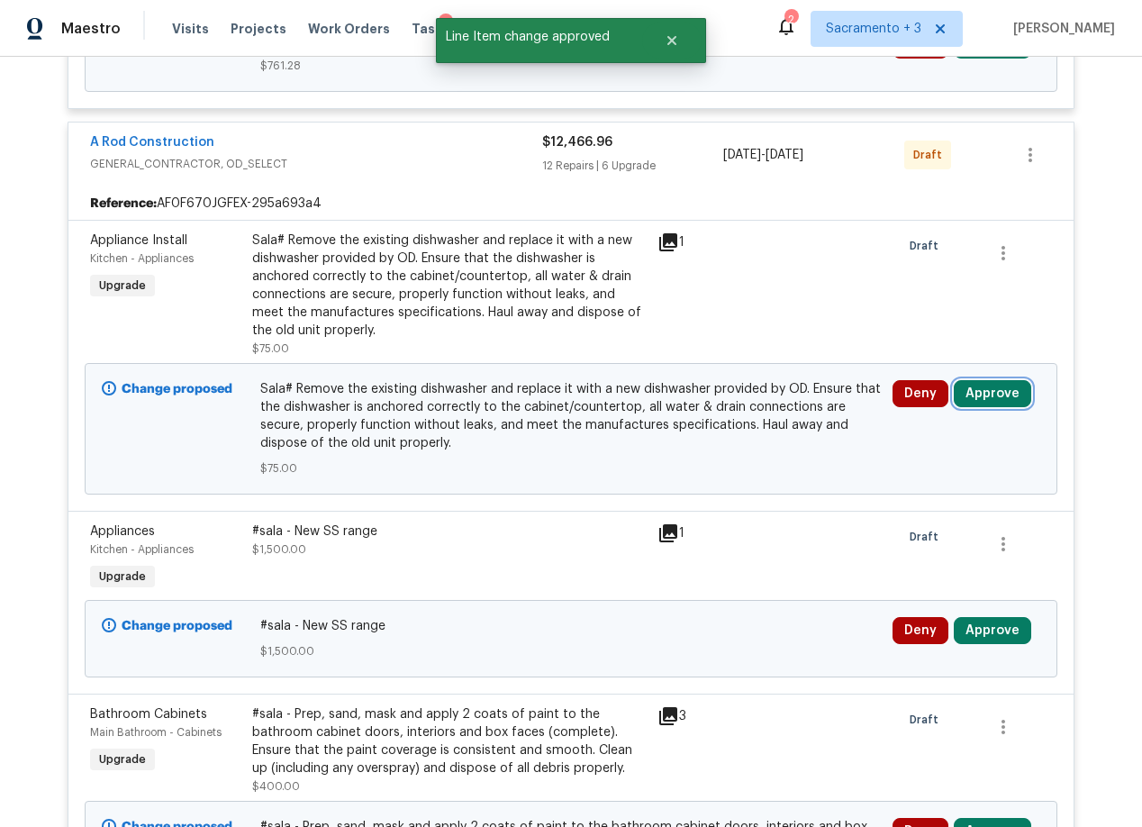
click at [962, 399] on button "Approve" at bounding box center [992, 393] width 77 height 27
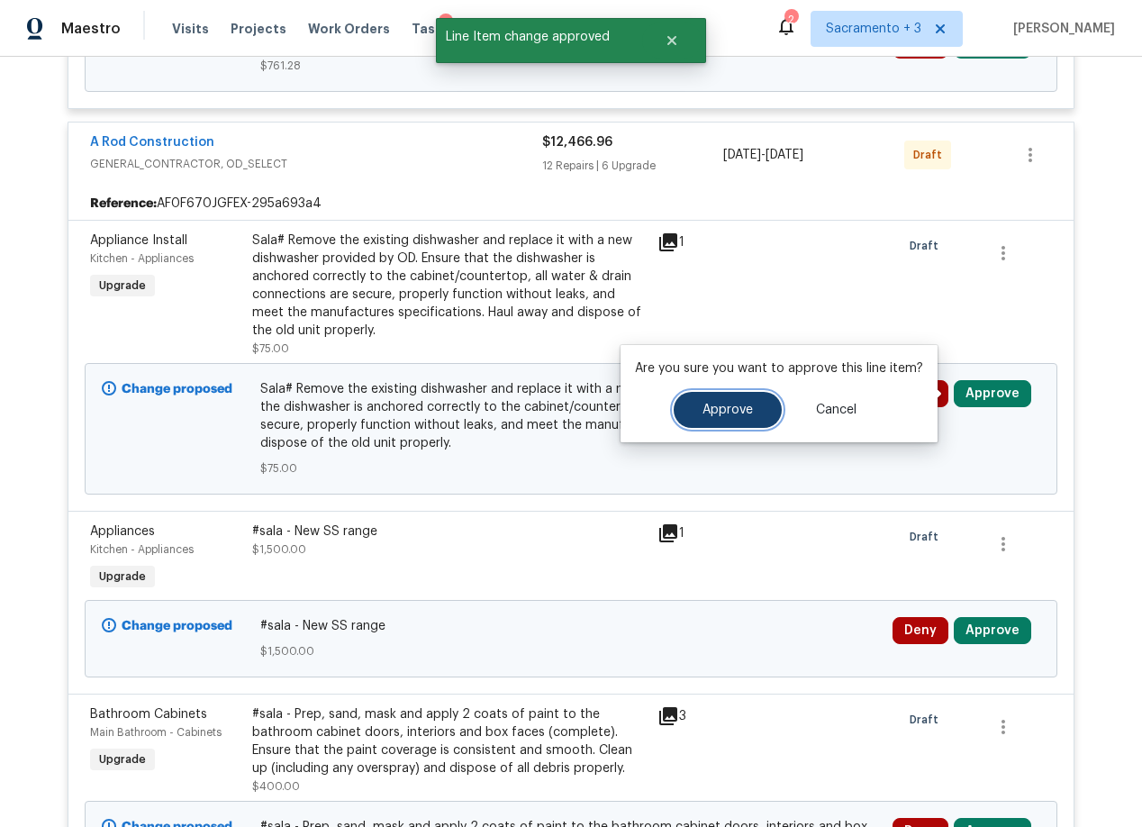
click at [744, 404] on span "Approve" at bounding box center [728, 411] width 50 height 14
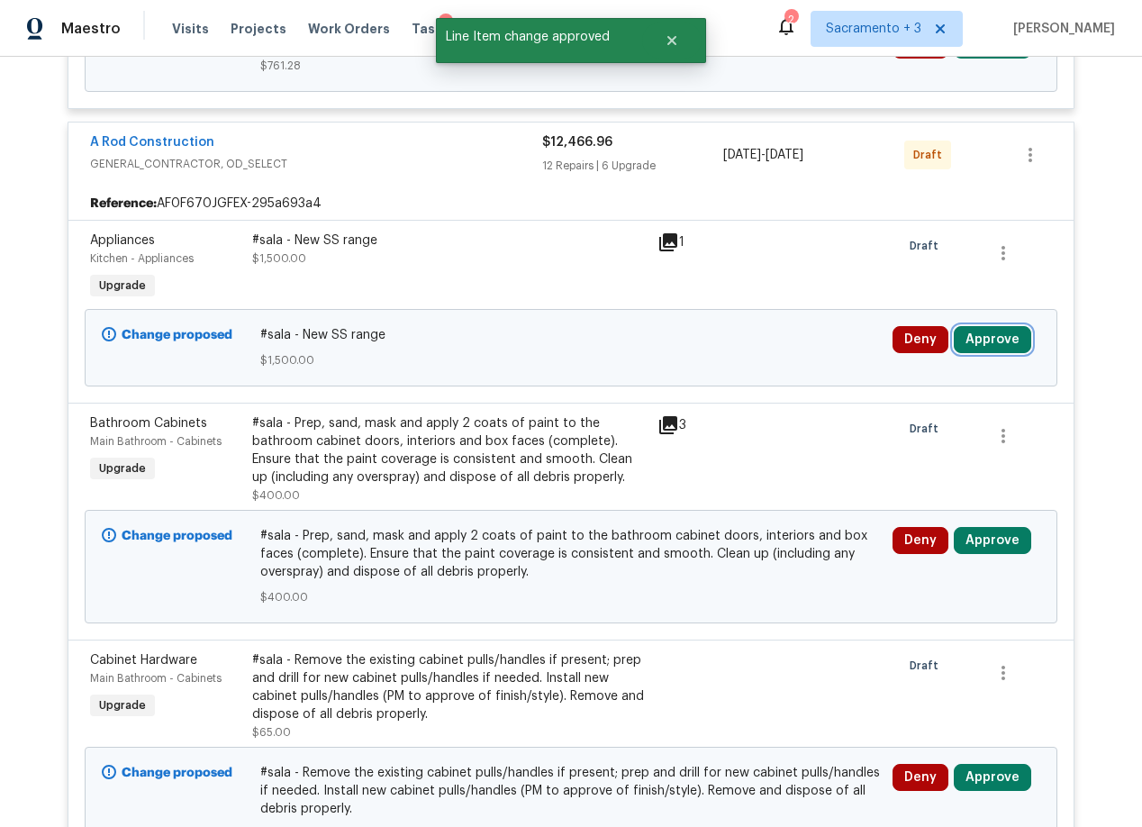
click at [984, 339] on button "Approve" at bounding box center [992, 339] width 77 height 27
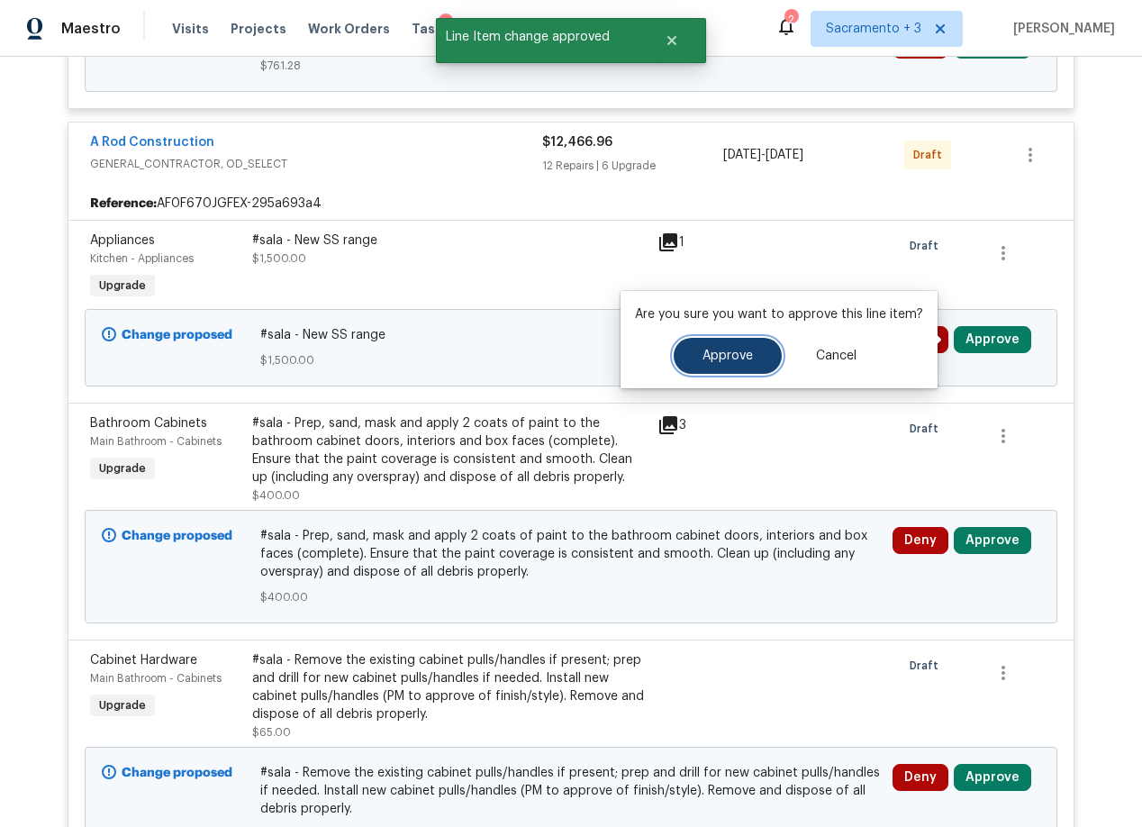
click at [717, 359] on span "Approve" at bounding box center [728, 356] width 50 height 14
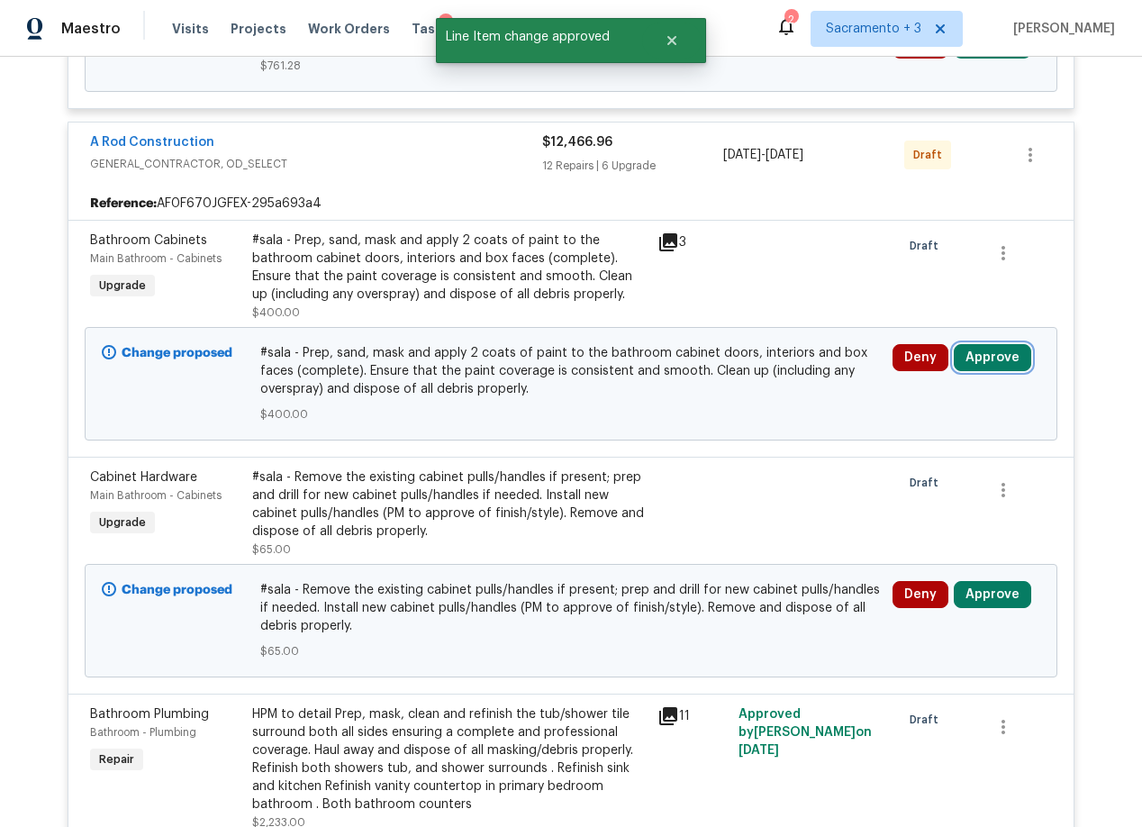
click at [993, 367] on button "Approve" at bounding box center [992, 357] width 77 height 27
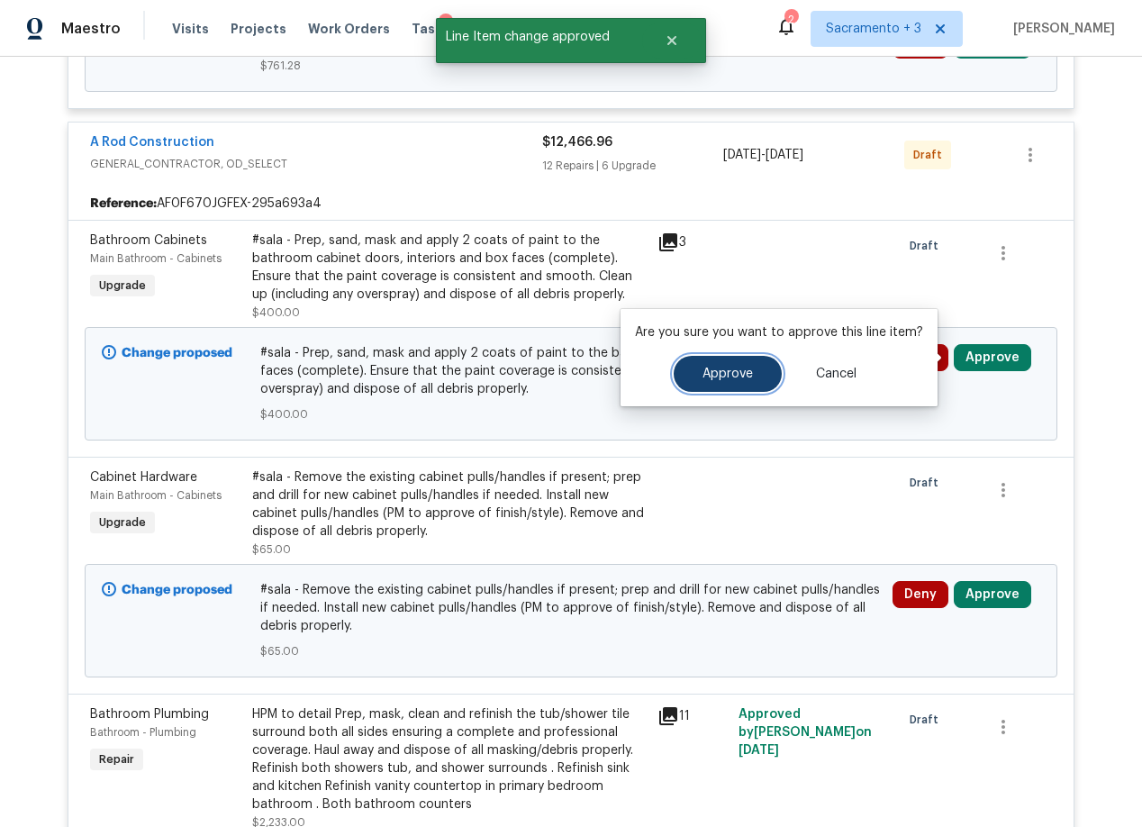
click at [703, 373] on span "Approve" at bounding box center [728, 375] width 50 height 14
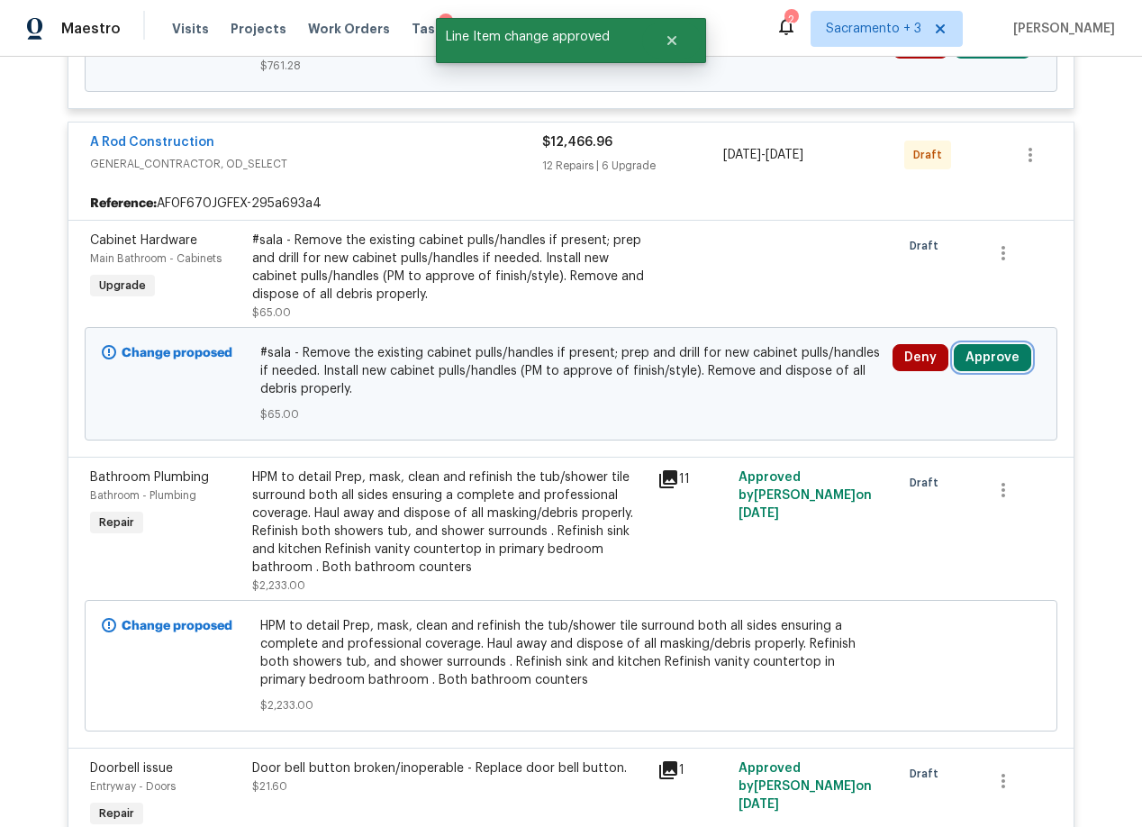
click at [1007, 359] on button "Approve" at bounding box center [992, 357] width 77 height 27
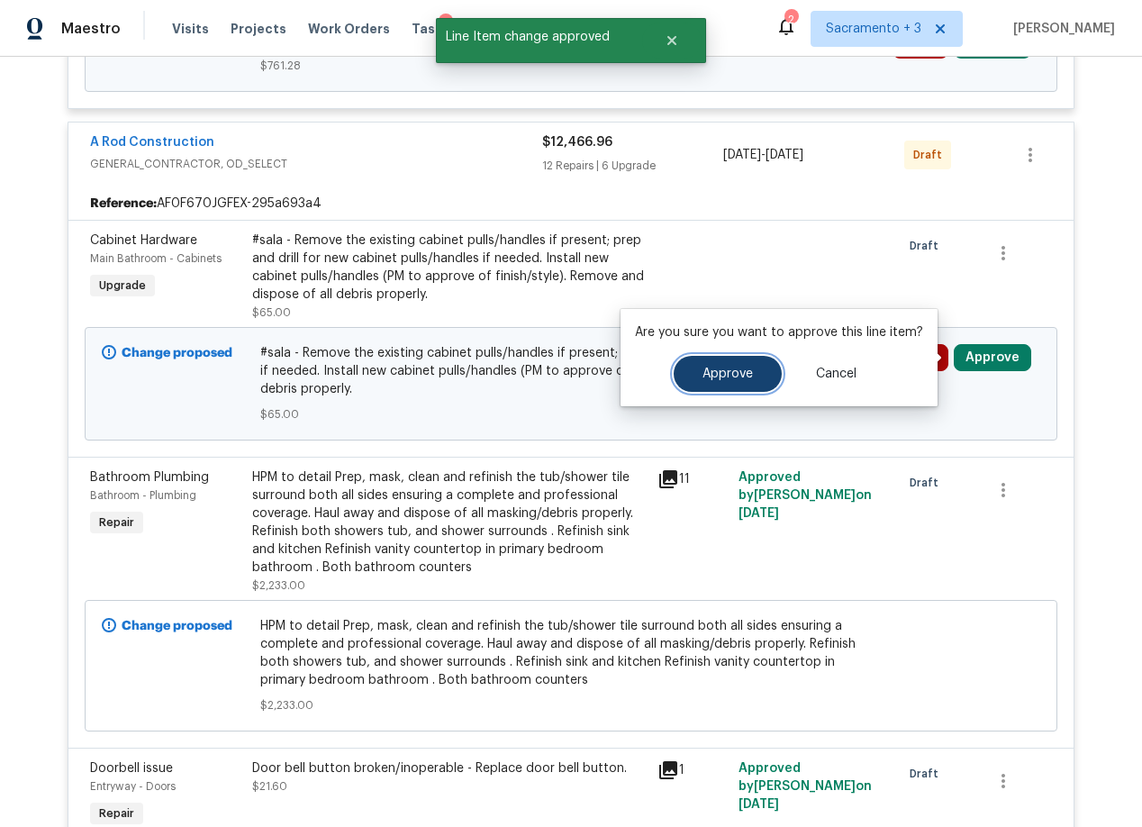
click at [717, 369] on span "Approve" at bounding box center [728, 375] width 50 height 14
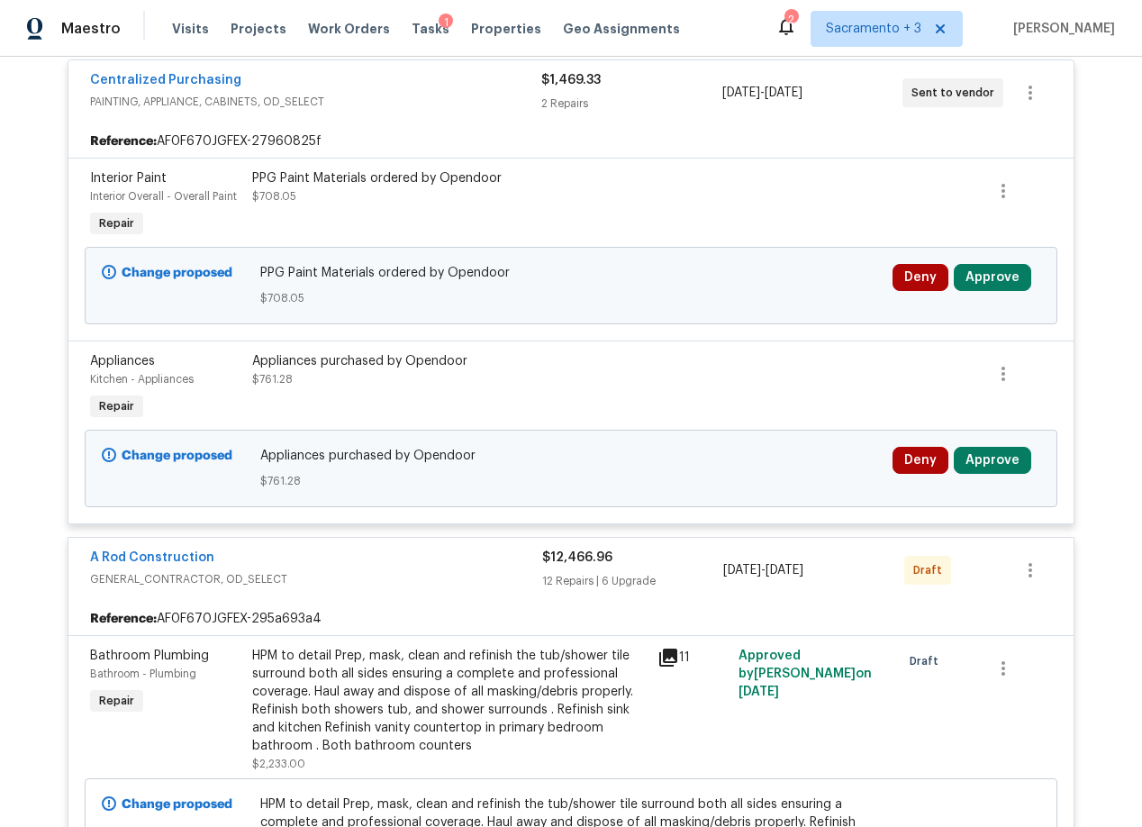
scroll to position [352, 0]
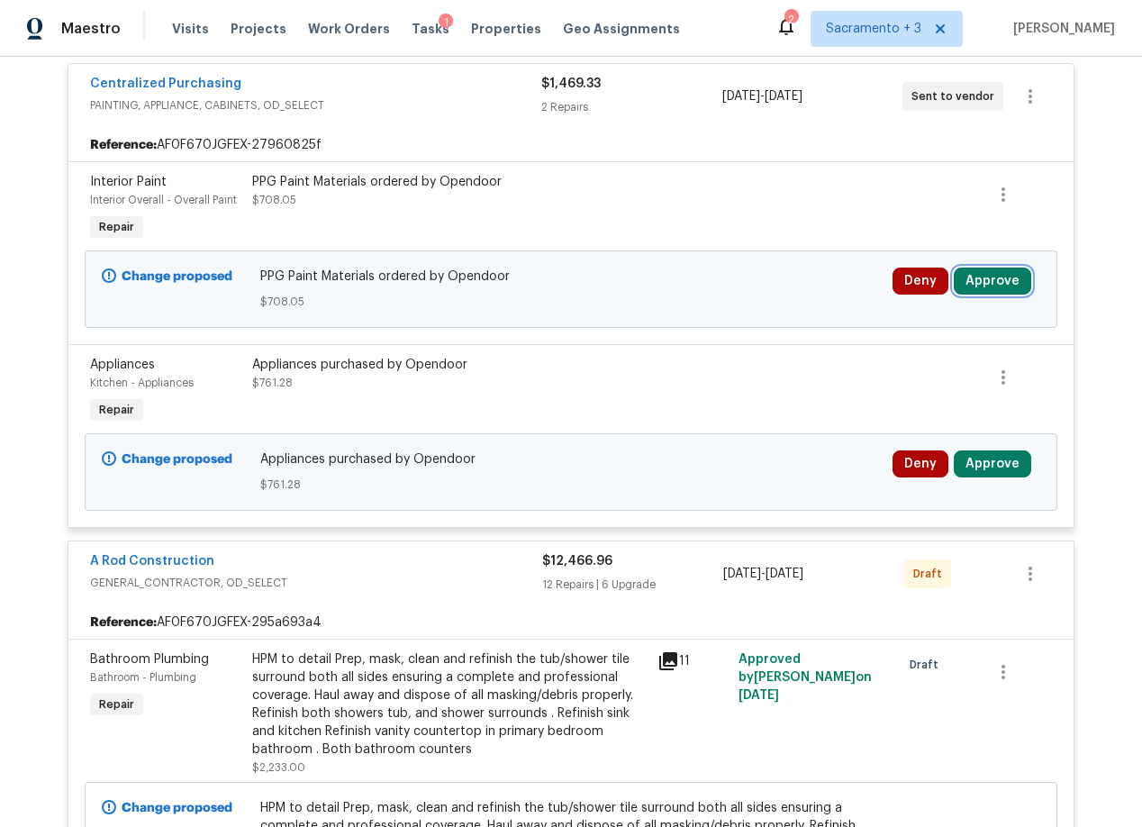
click at [985, 283] on button "Approve" at bounding box center [992, 281] width 77 height 27
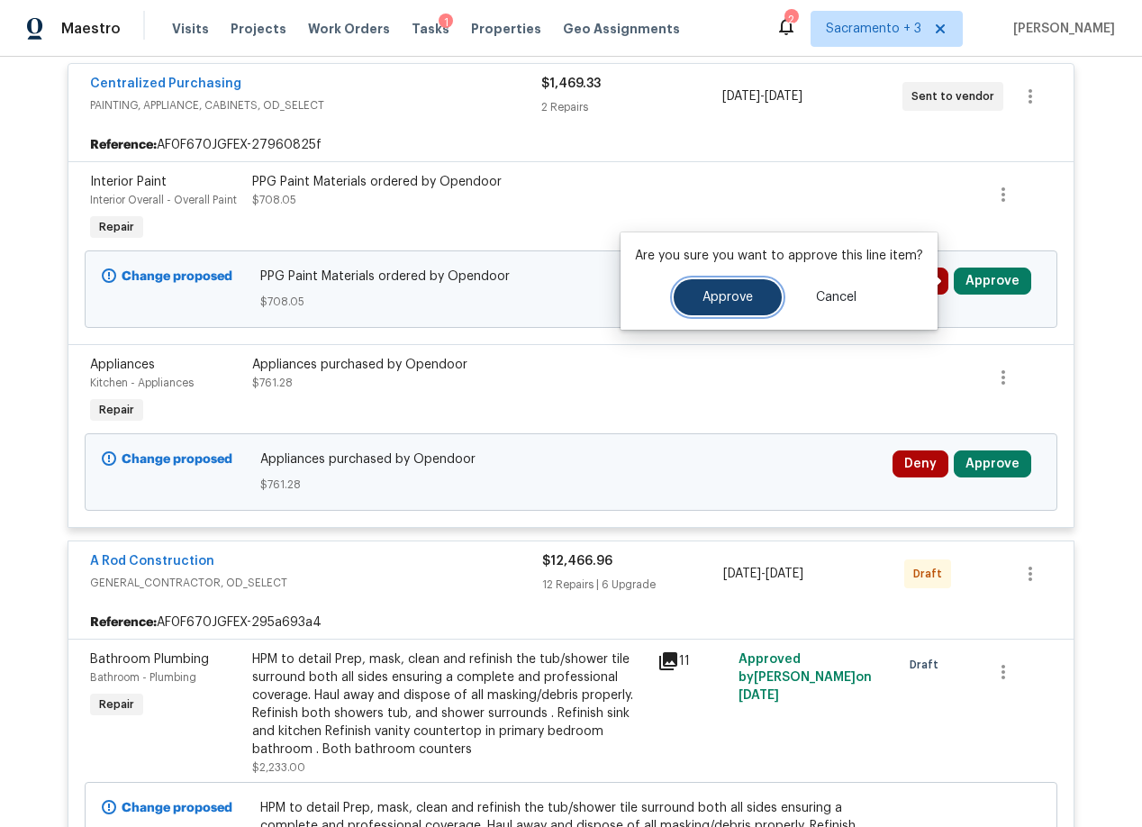
click at [686, 305] on button "Approve" at bounding box center [728, 297] width 108 height 36
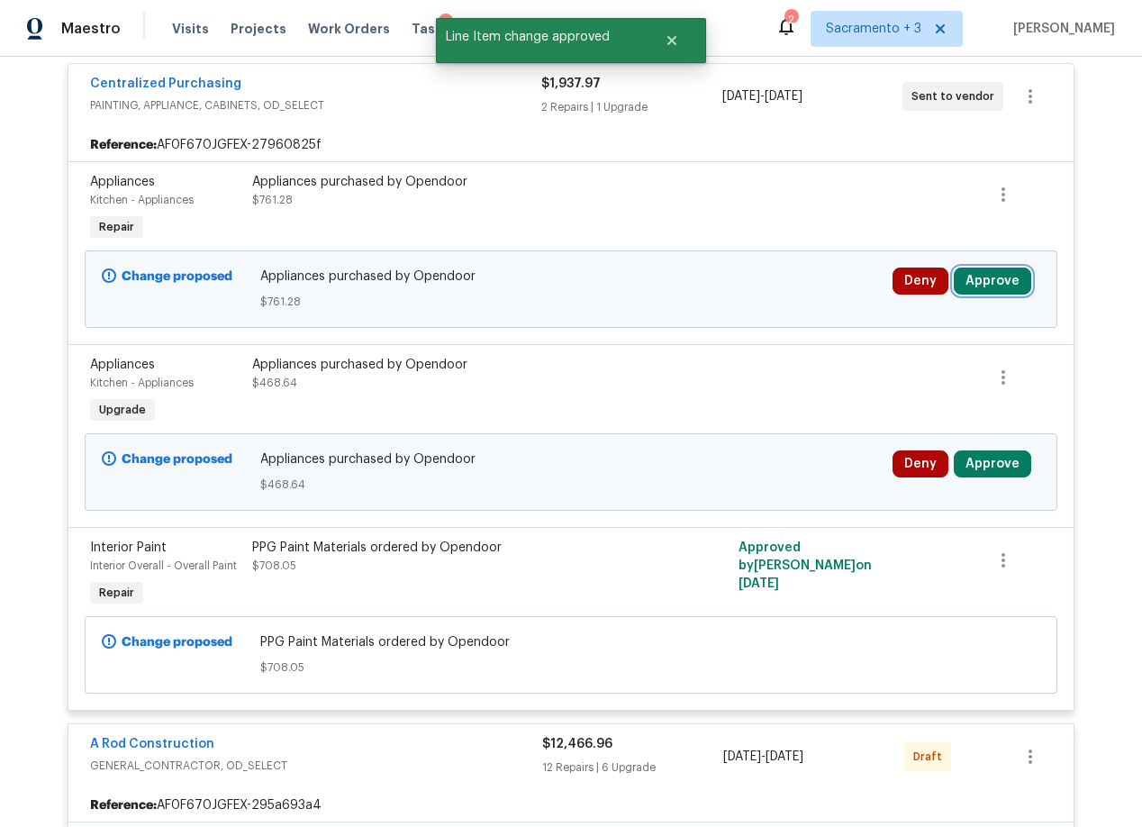
click at [987, 280] on button "Approve" at bounding box center [992, 281] width 77 height 27
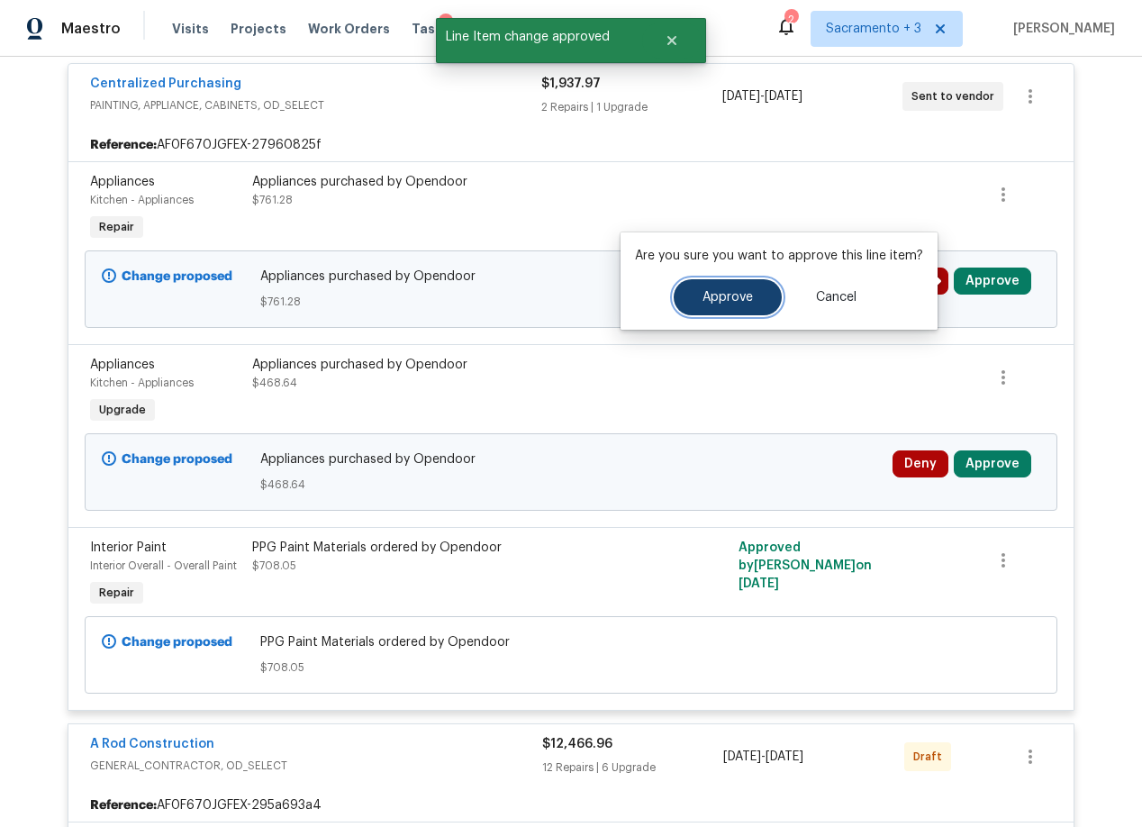
click at [720, 291] on span "Approve" at bounding box center [728, 298] width 50 height 14
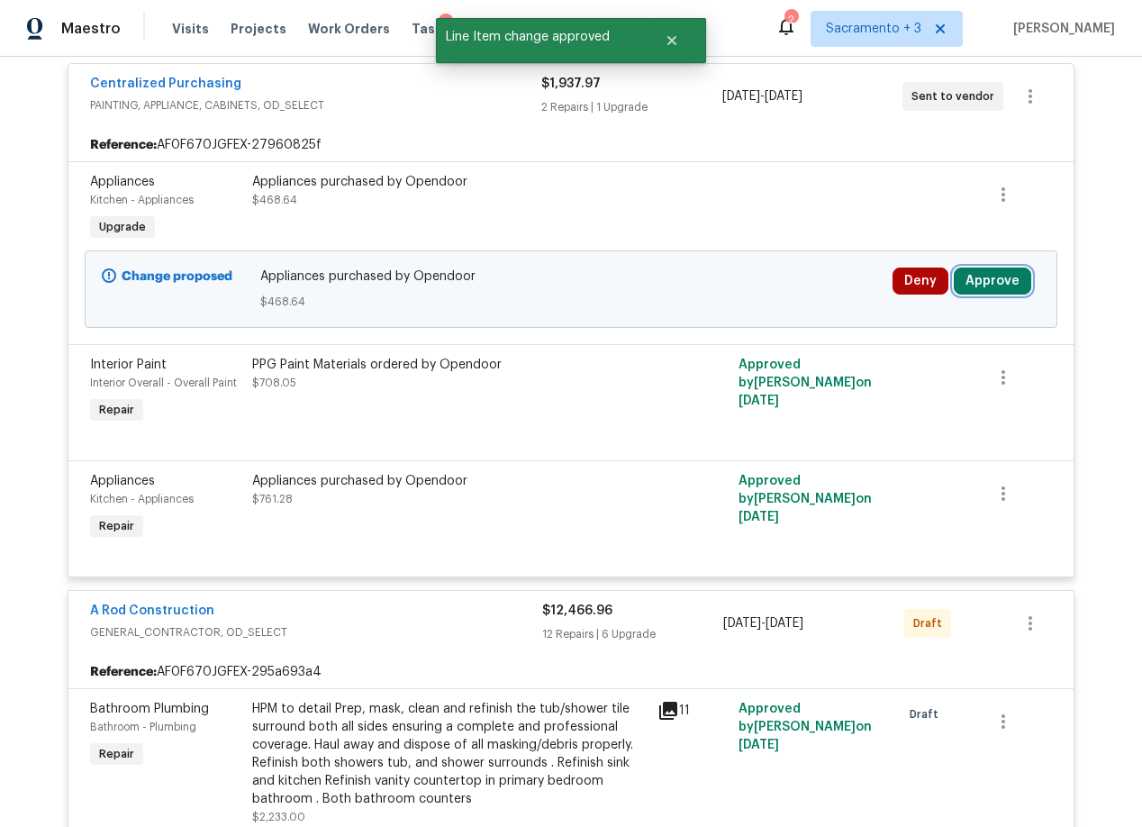
click at [1013, 279] on button "Approve" at bounding box center [992, 281] width 77 height 27
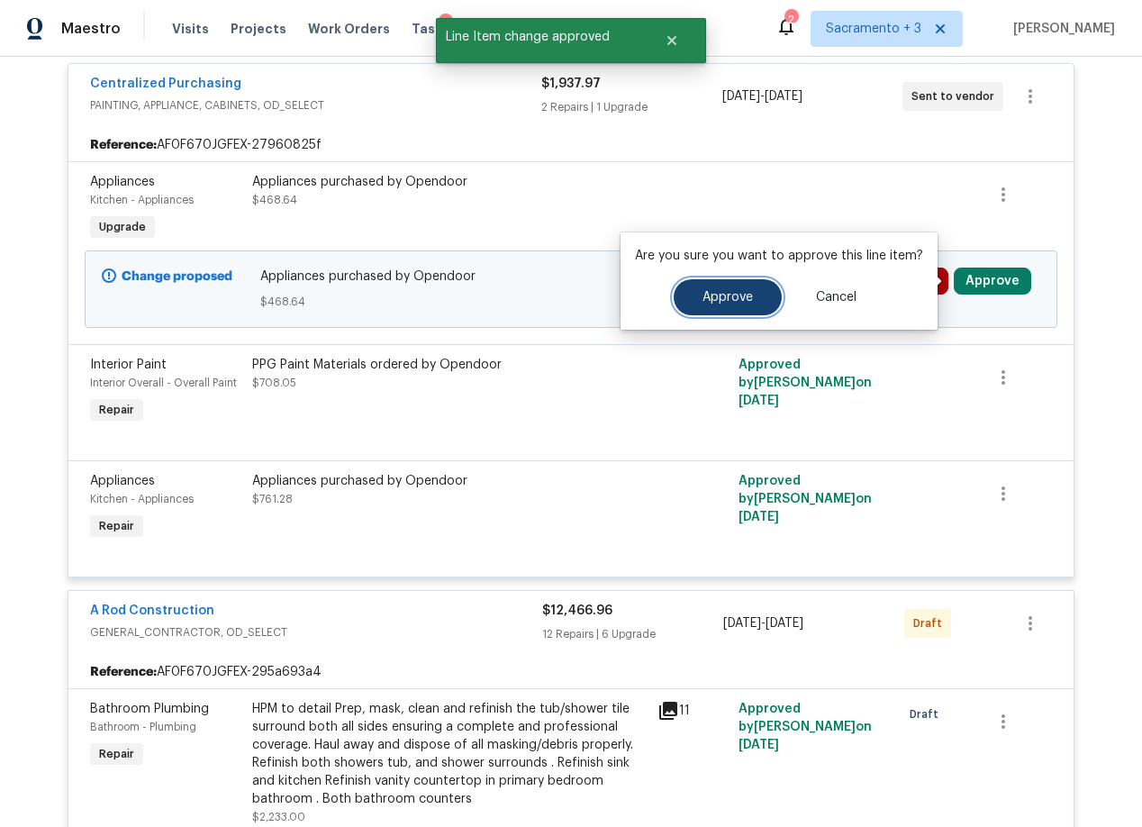
click at [713, 295] on span "Approve" at bounding box center [728, 298] width 50 height 14
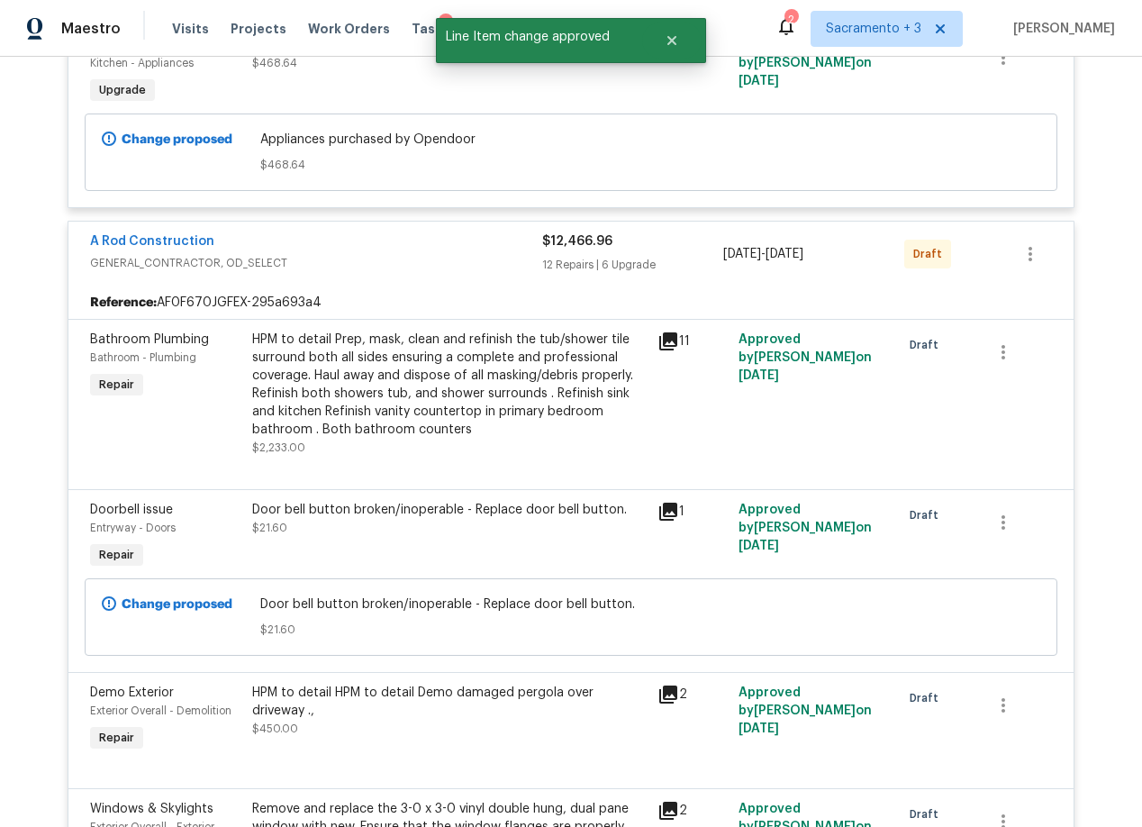
scroll to position [0, 0]
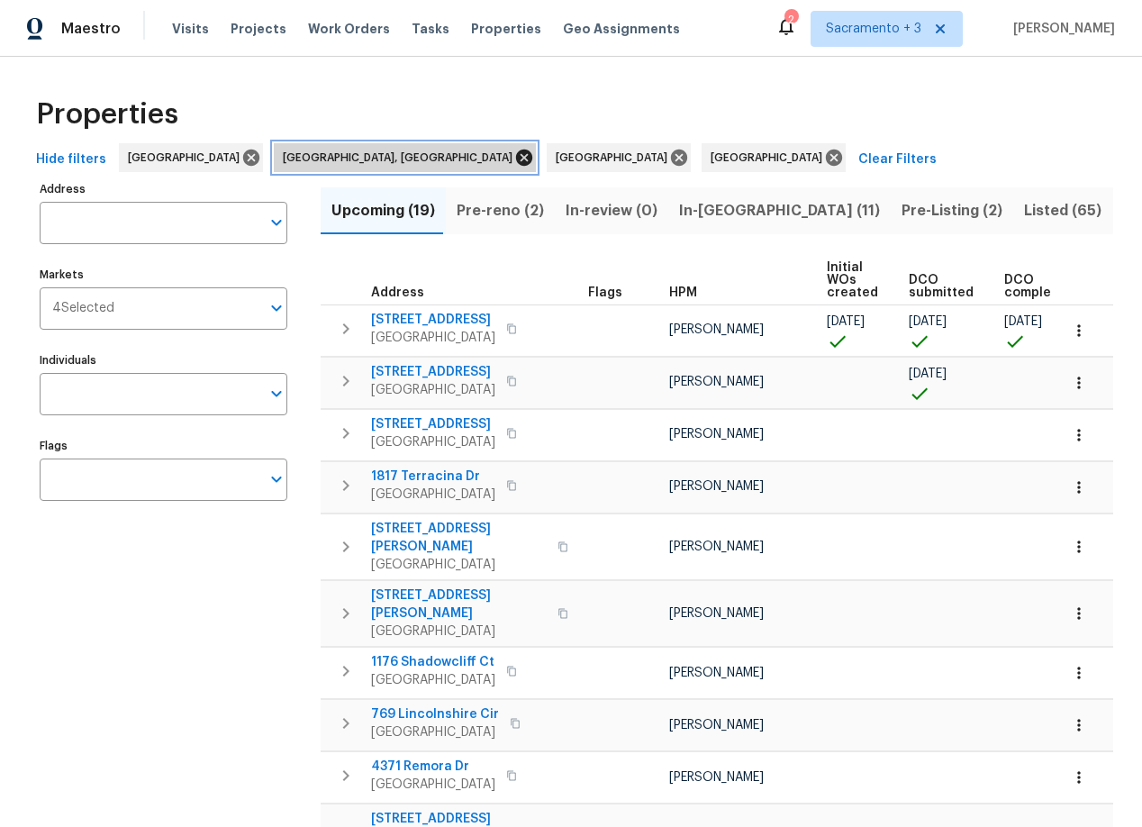
click at [516, 158] on icon at bounding box center [524, 158] width 16 height 16
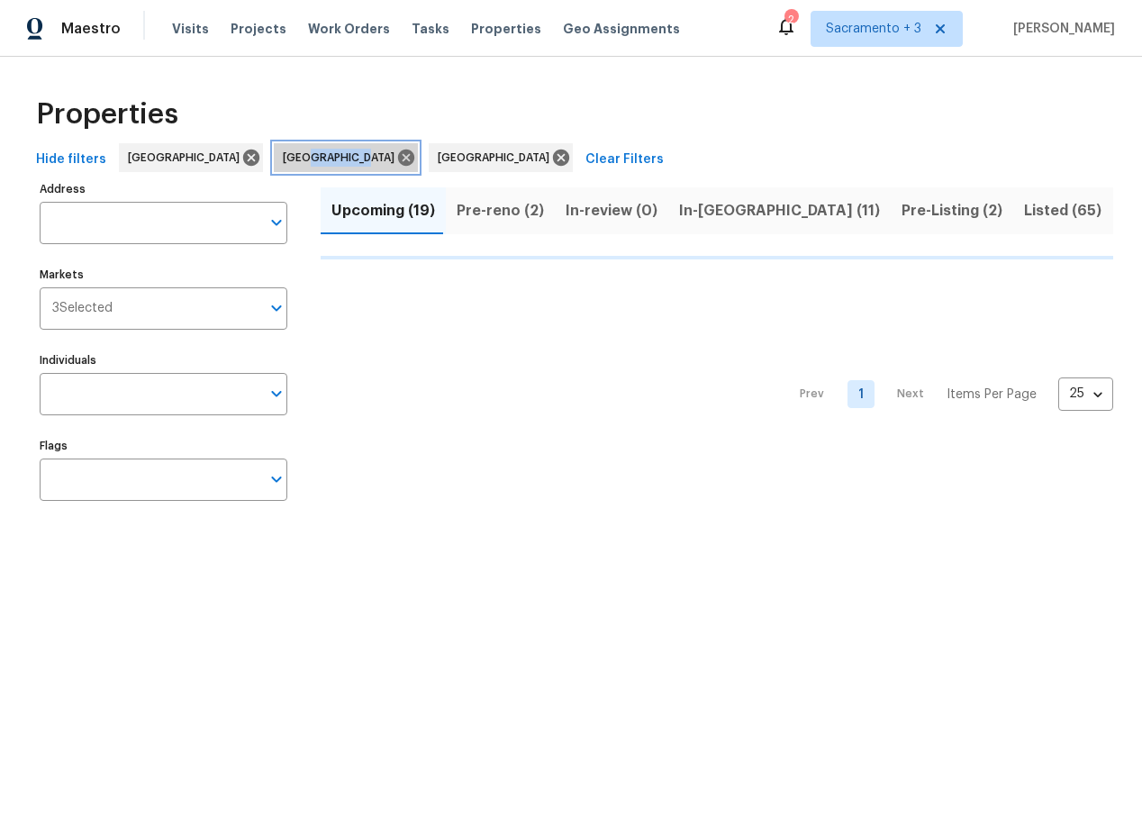
click at [284, 158] on span "[GEOGRAPHIC_DATA]" at bounding box center [342, 158] width 119 height 18
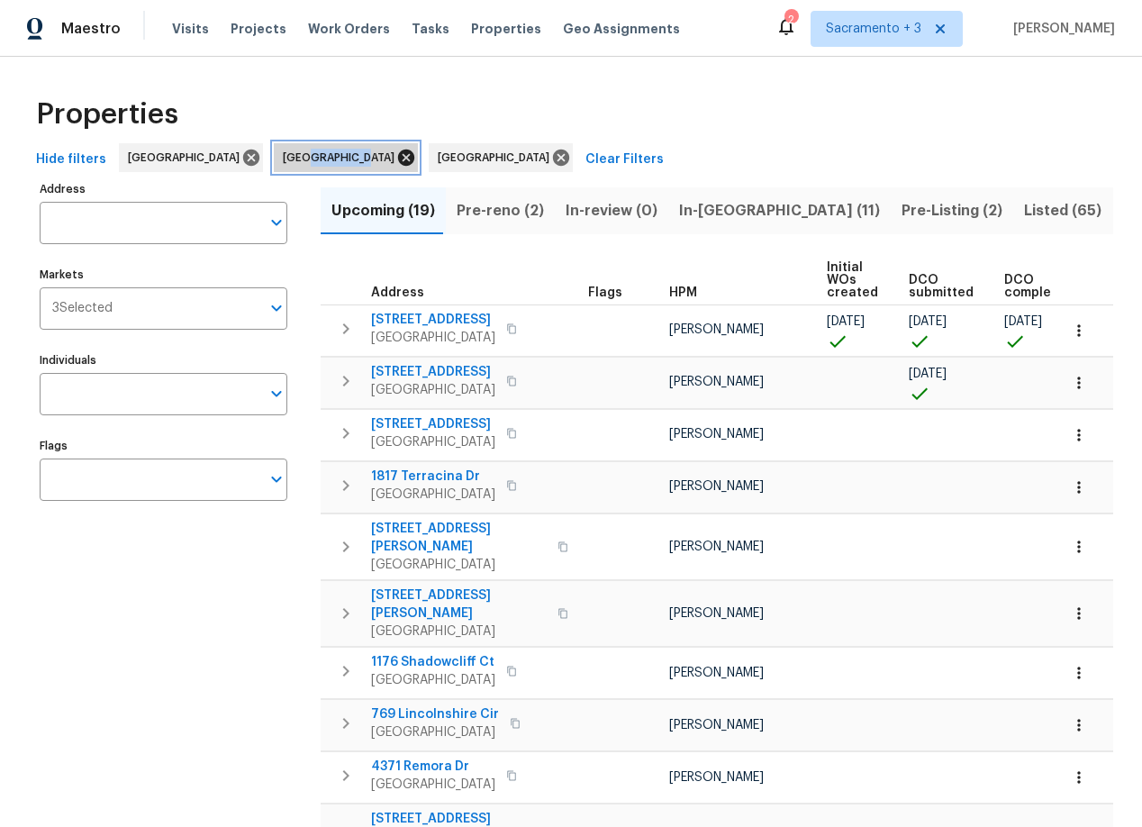
click at [398, 150] on icon at bounding box center [406, 158] width 16 height 16
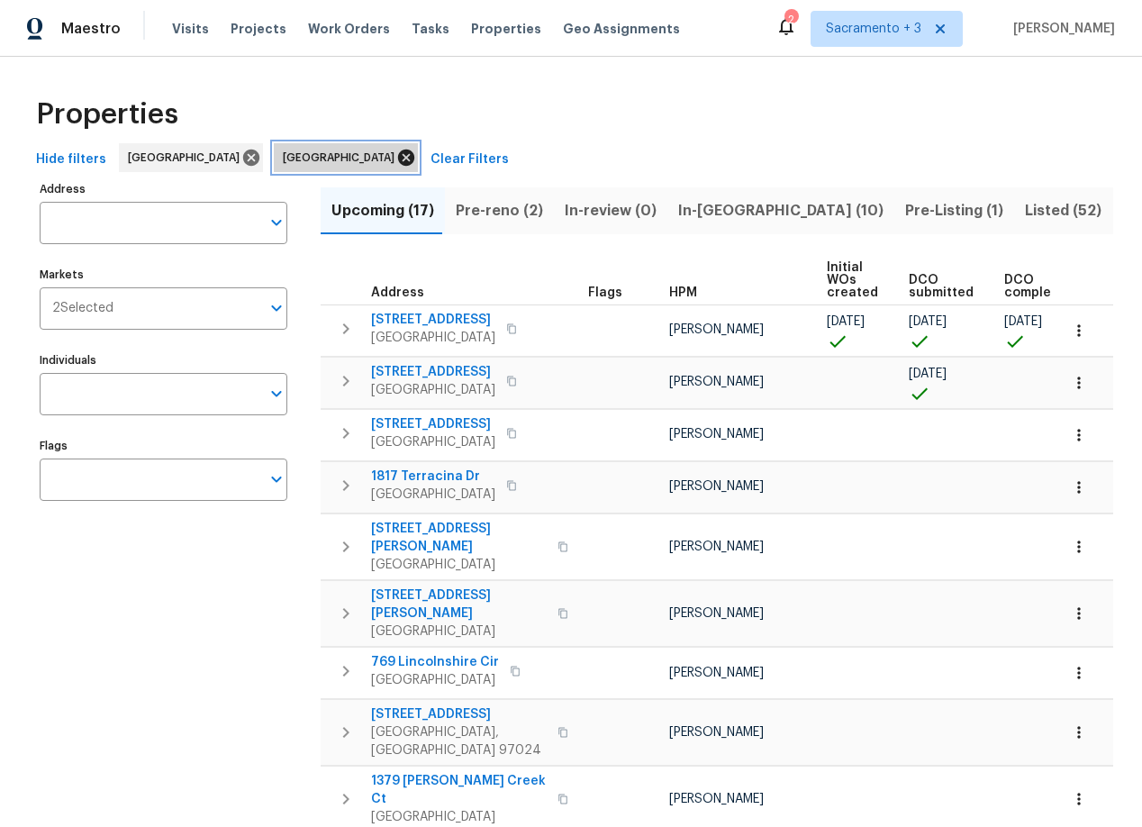
click at [398, 159] on icon at bounding box center [406, 158] width 16 height 16
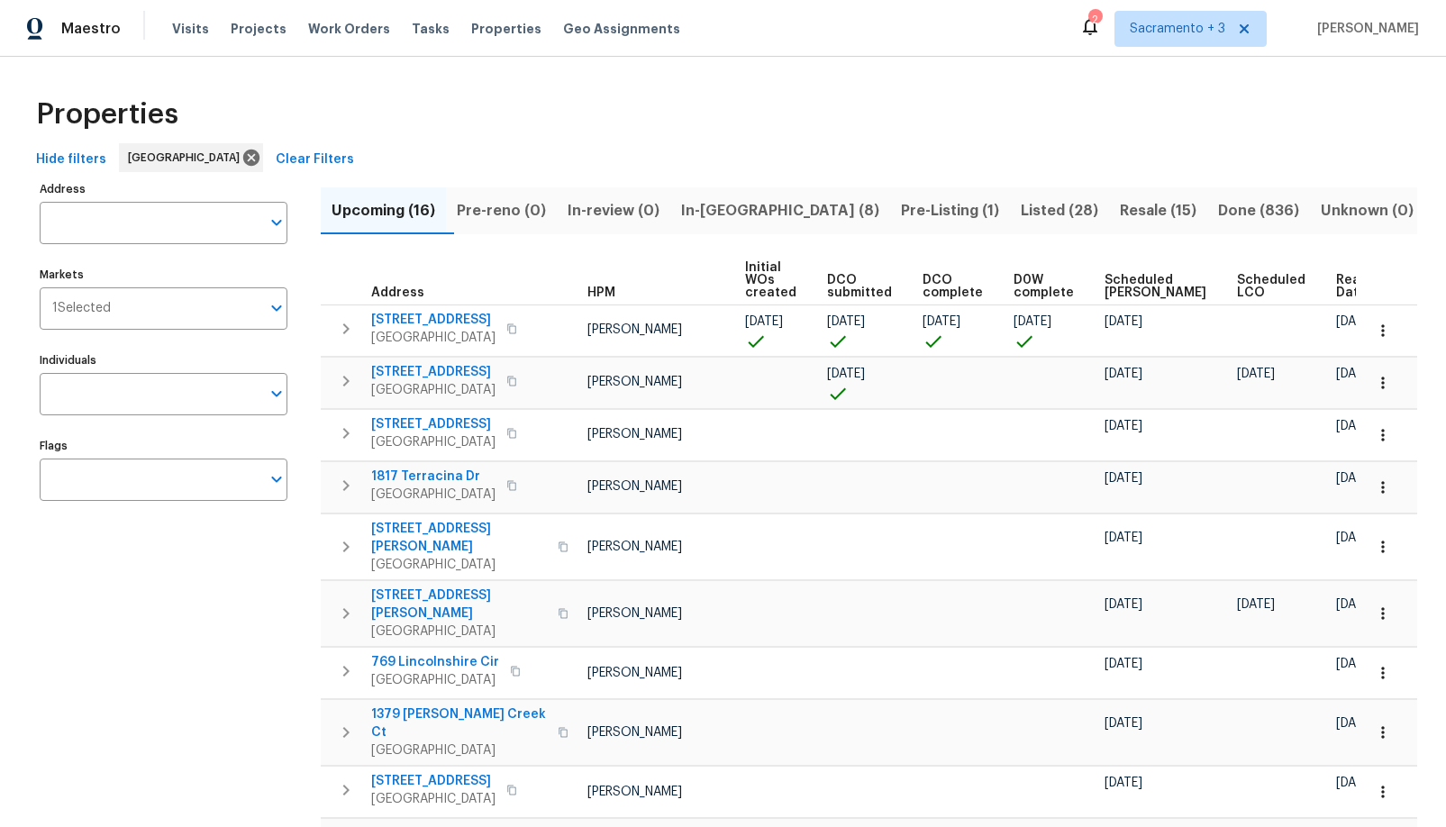
scroll to position [0, 81]
click at [1021, 211] on span "Listed (28)" at bounding box center [1059, 210] width 77 height 25
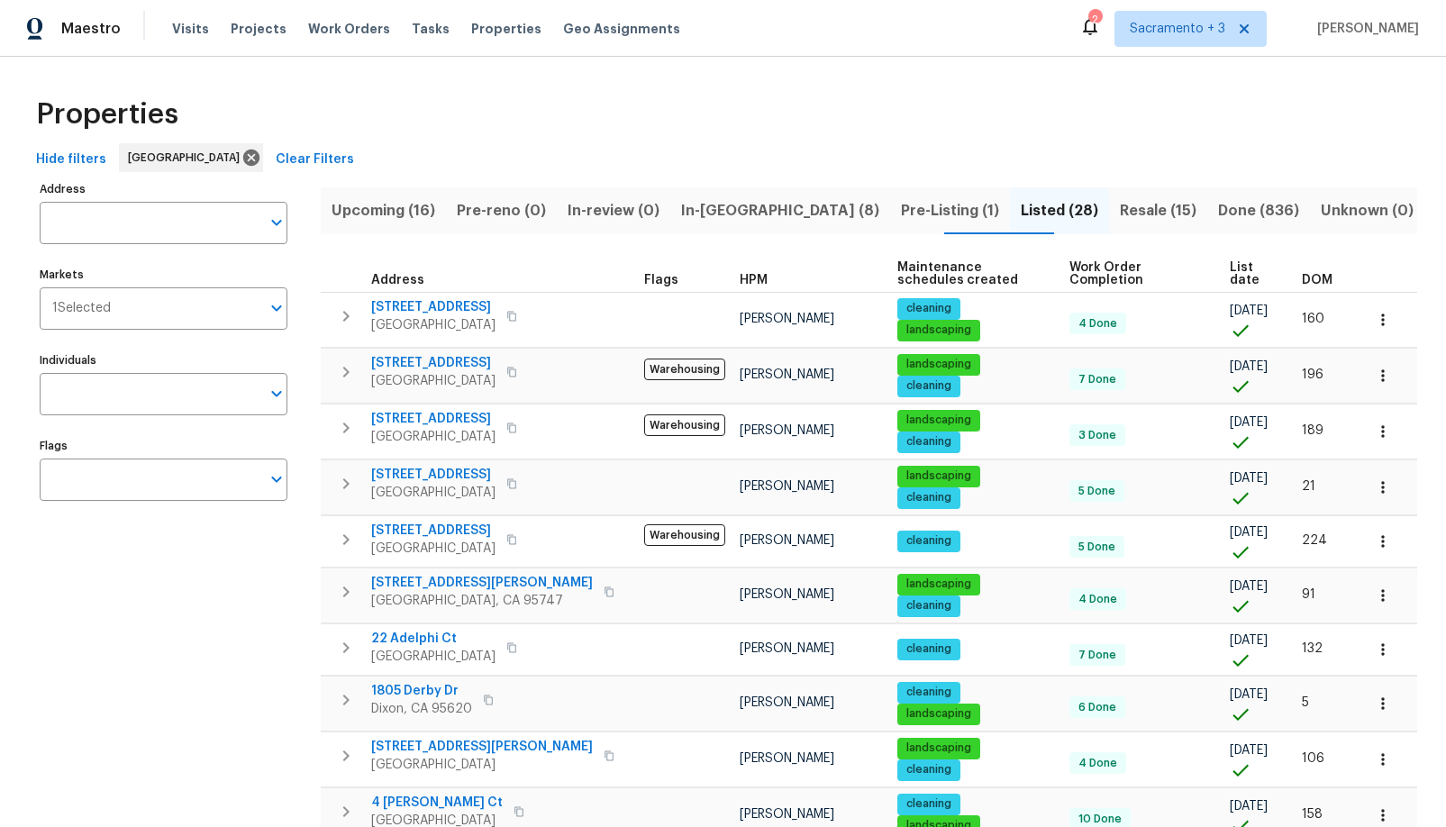
click at [1141, 276] on span "DOM" at bounding box center [1317, 280] width 31 height 13
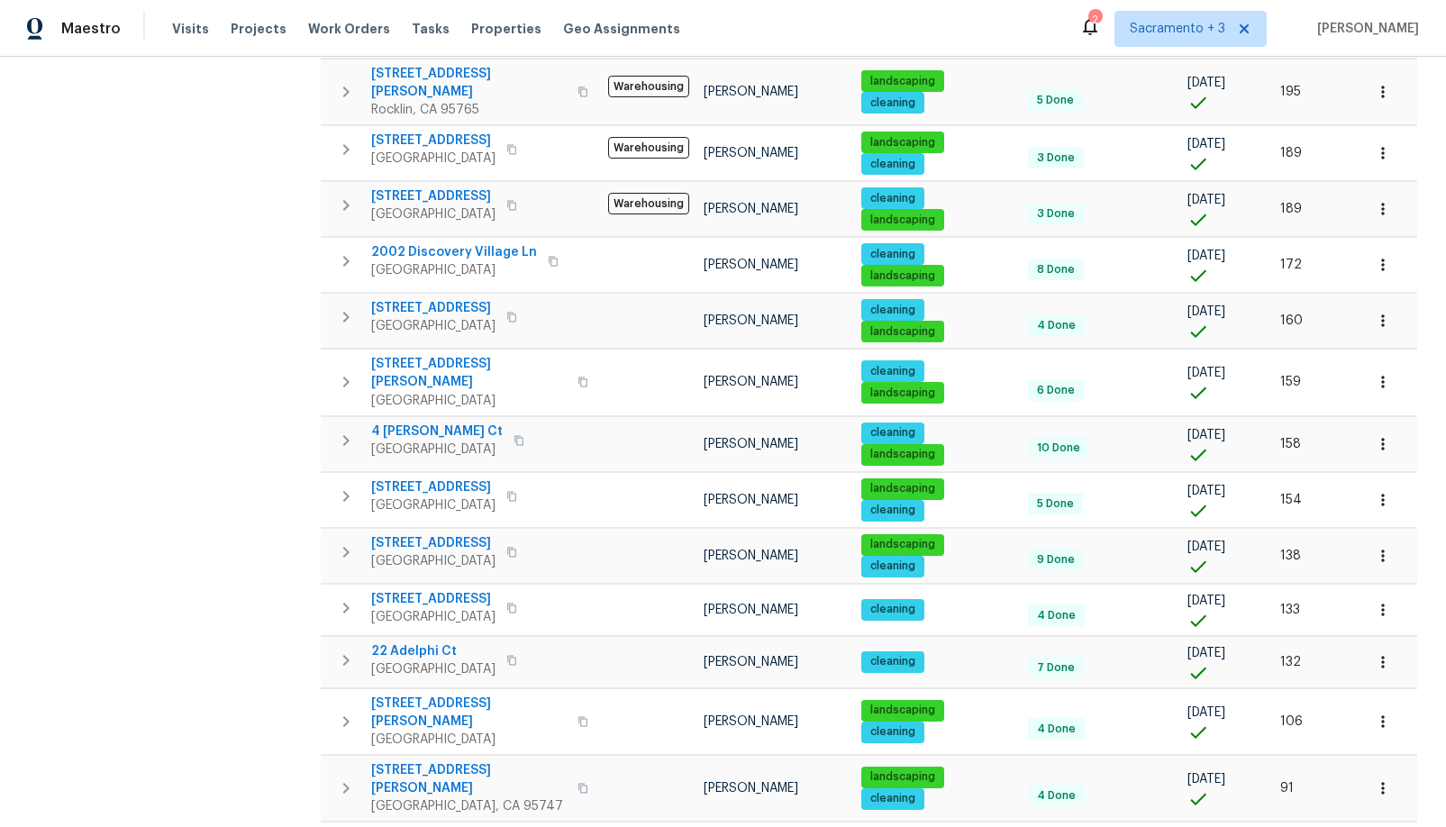
scroll to position [754, 0]
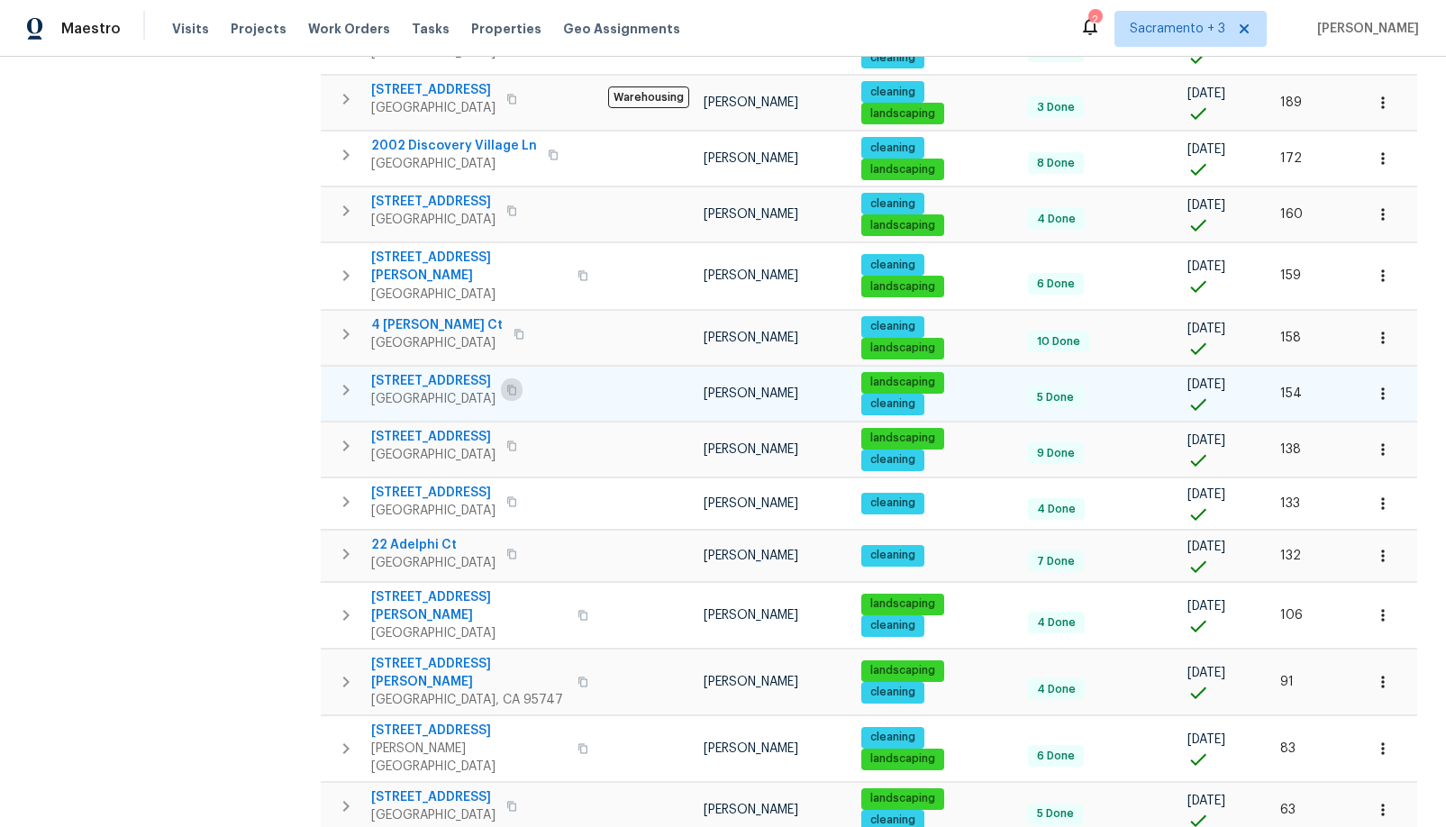
click at [513, 385] on icon "button" at bounding box center [511, 390] width 11 height 11
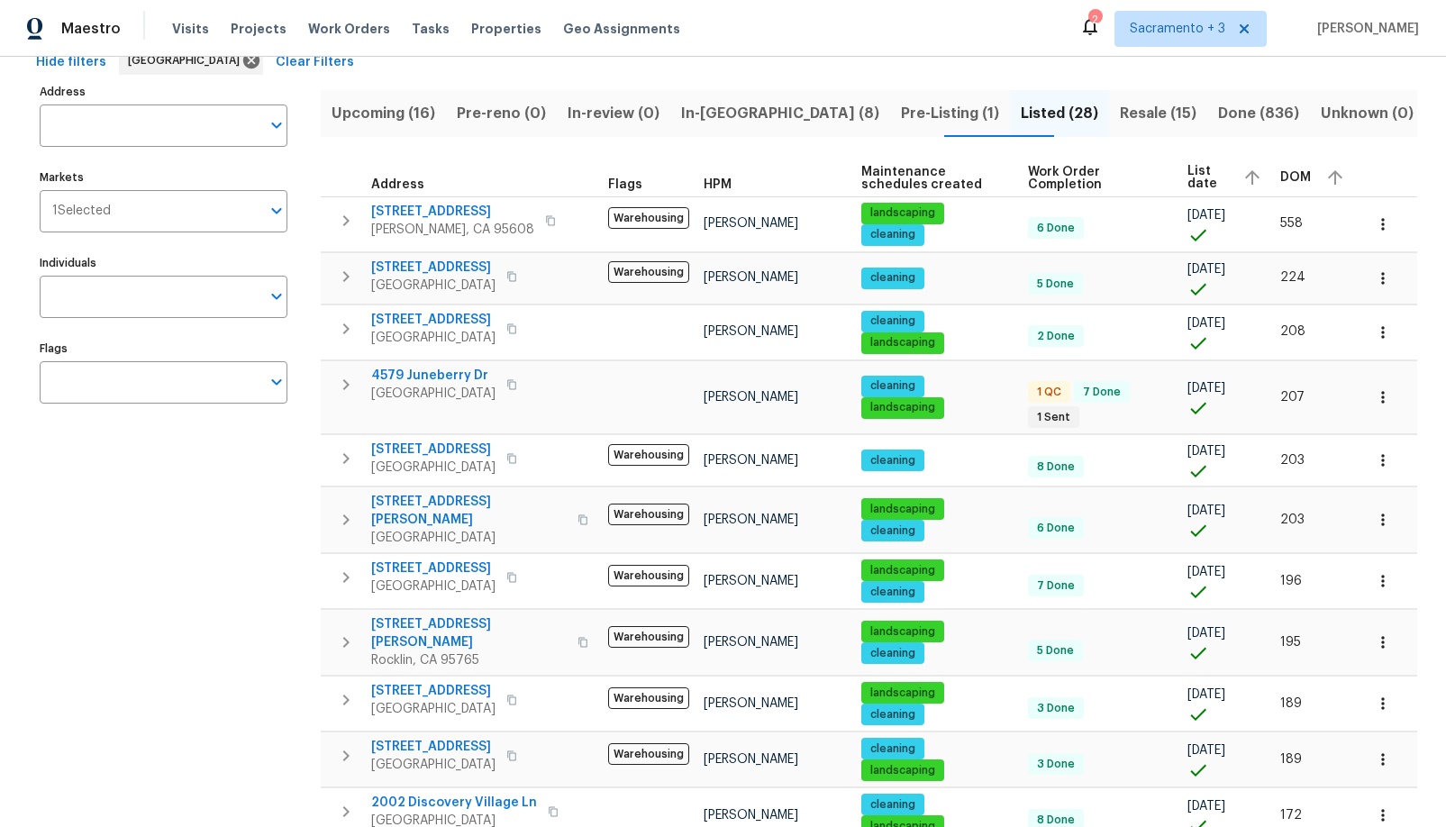
scroll to position [0, 0]
